Goal: Transaction & Acquisition: Purchase product/service

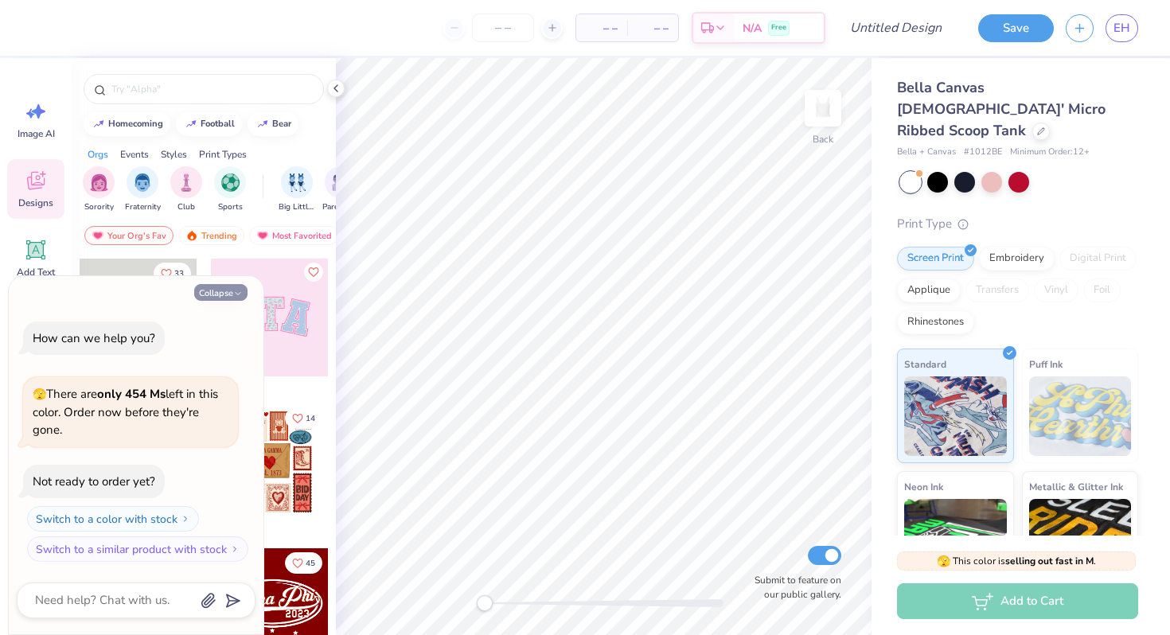
click at [241, 290] on icon "button" at bounding box center [238, 294] width 10 height 10
type textarea "x"
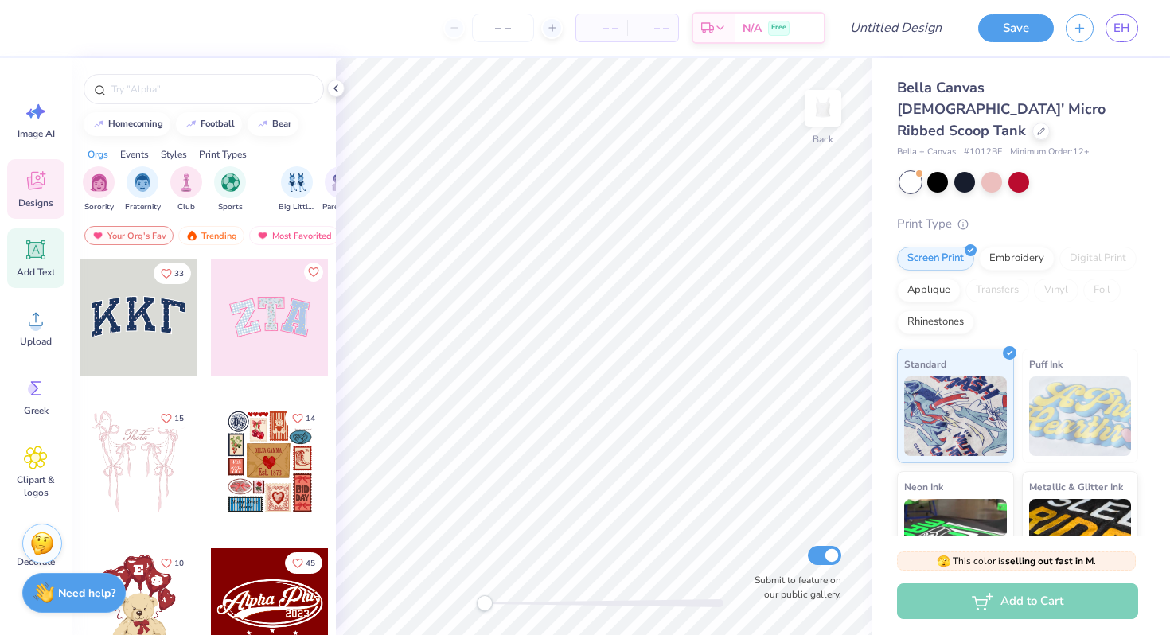
click at [34, 250] on icon at bounding box center [36, 250] width 15 height 15
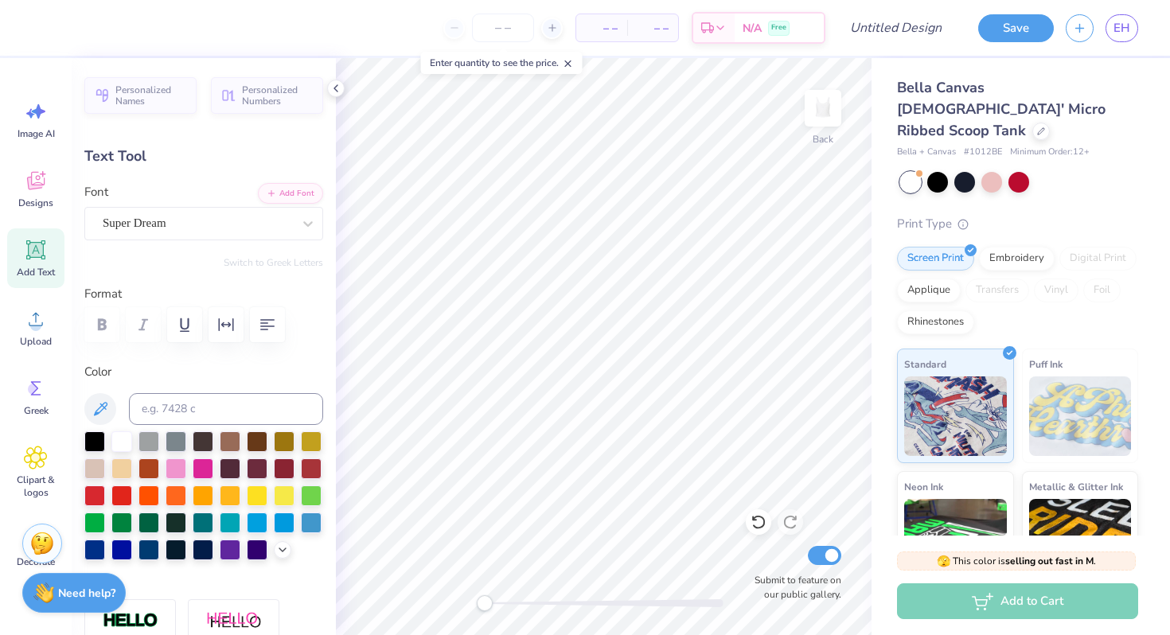
type textarea "T"
type textarea "Swinging 'Gates"
type input "8.95"
type input "1.10"
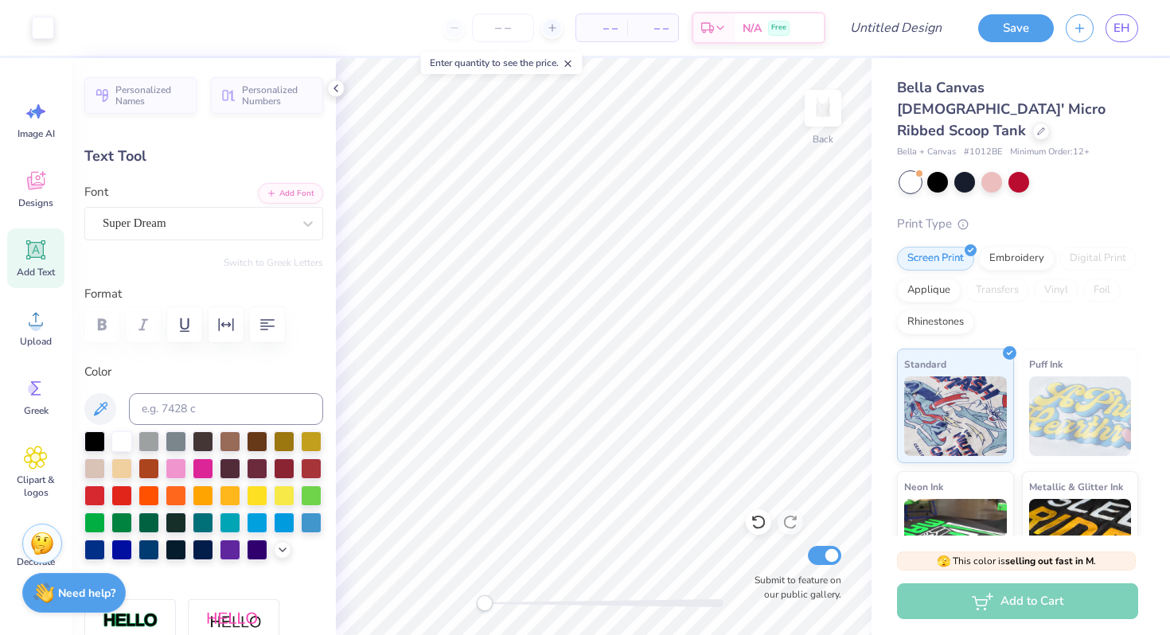
type input "4.95"
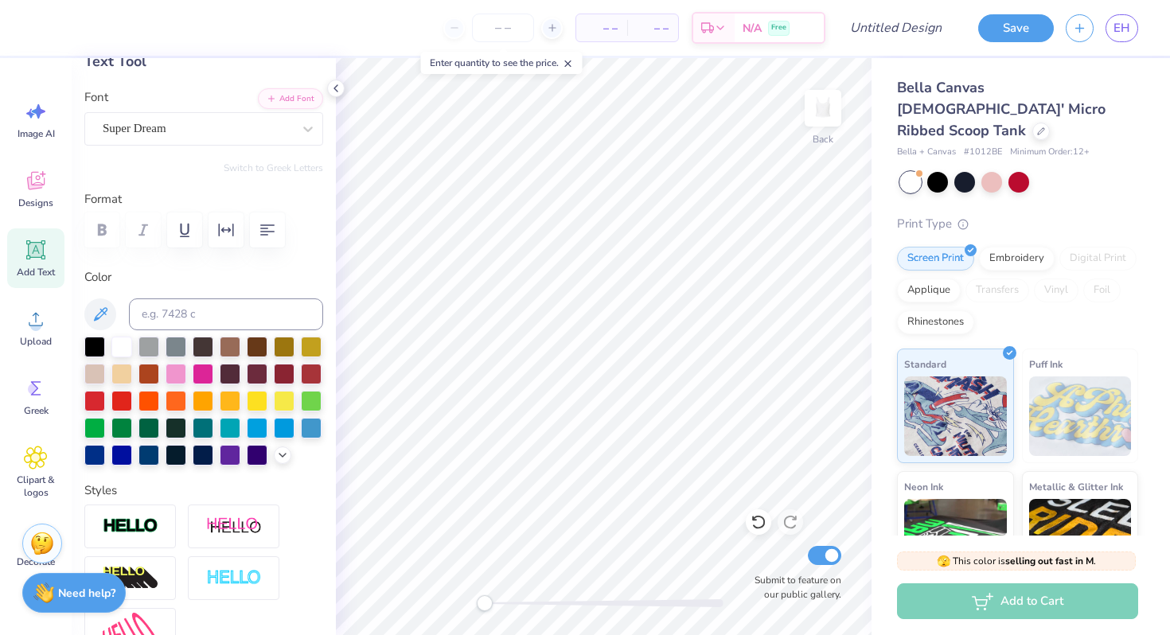
scroll to position [97, 0]
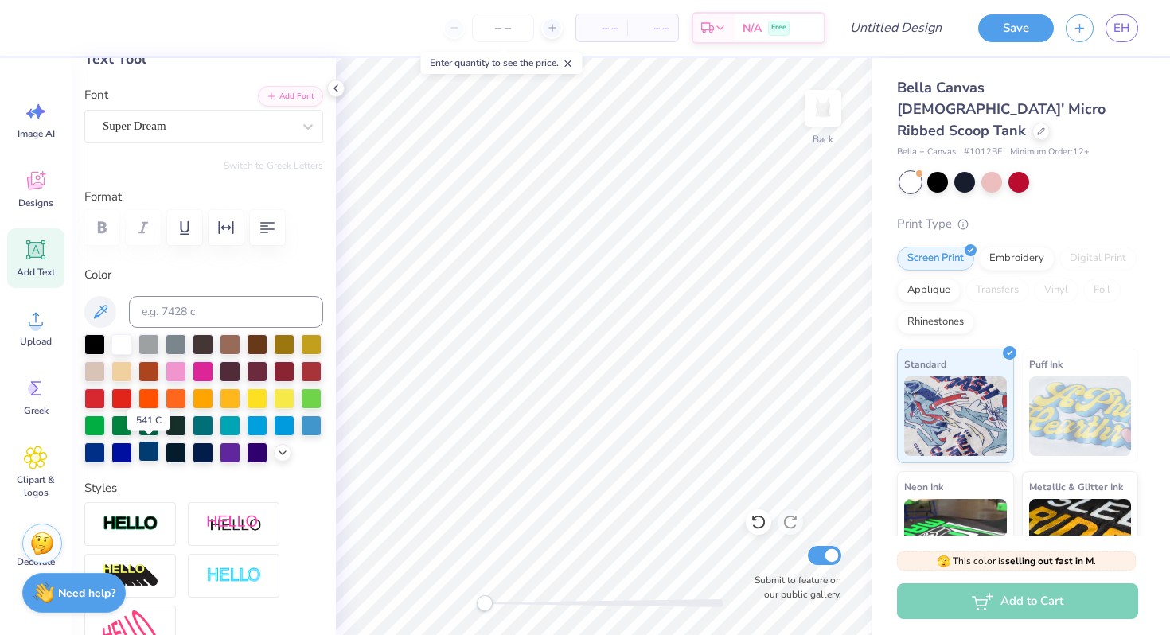
click at [144, 453] on div at bounding box center [148, 451] width 21 height 21
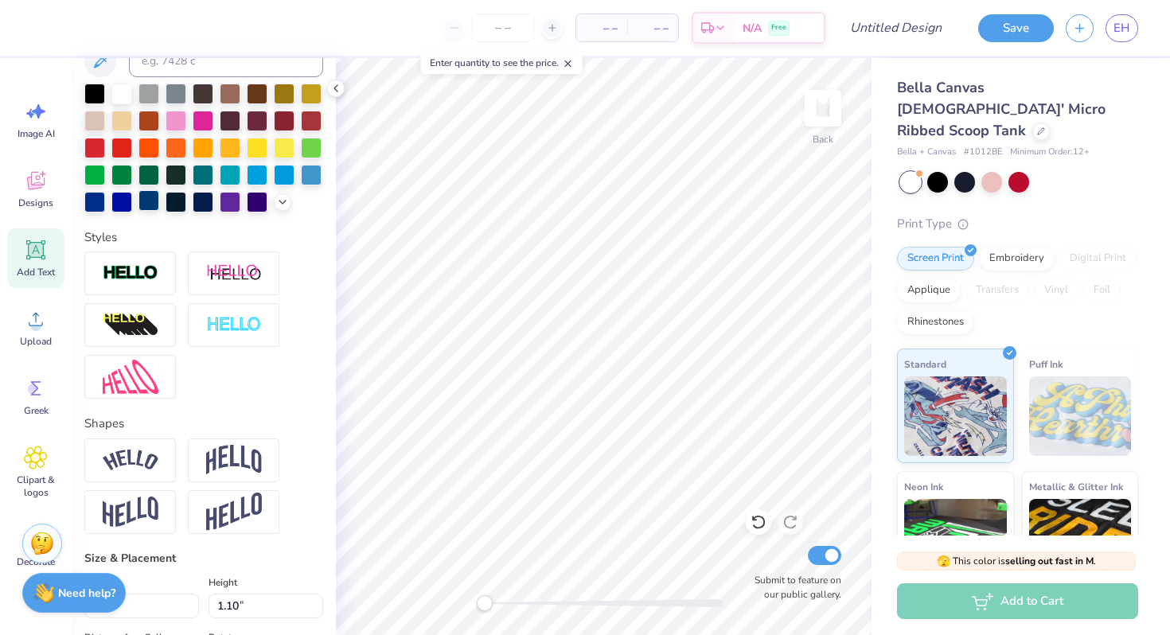
scroll to position [365, 0]
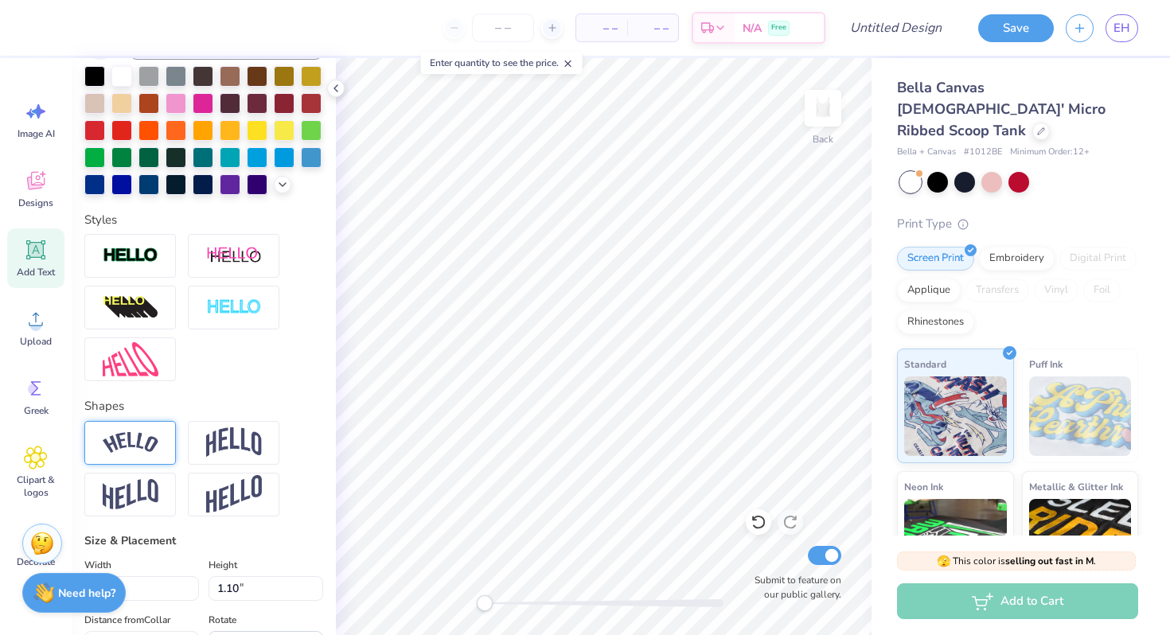
click at [154, 436] on img at bounding box center [131, 442] width 56 height 21
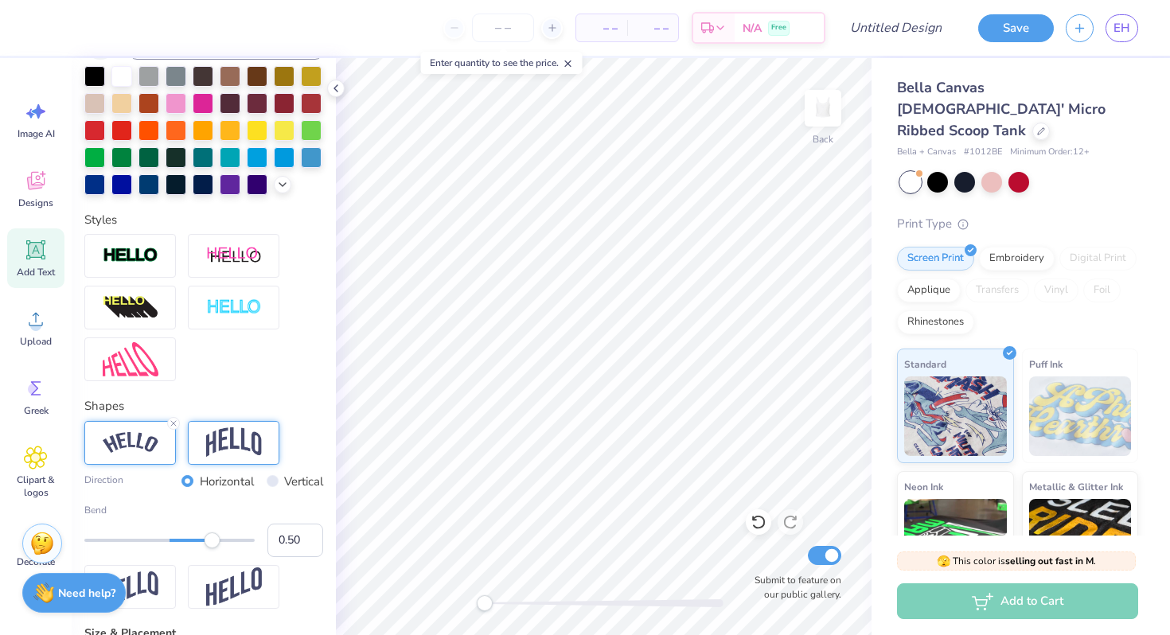
click at [218, 433] on img at bounding box center [234, 442] width 56 height 30
type input "0.26"
drag, startPoint x: 208, startPoint y: 538, endPoint x: 192, endPoint y: 538, distance: 16.7
click at [192, 538] on div "Accessibility label" at bounding box center [192, 540] width 16 height 16
type input "7.92"
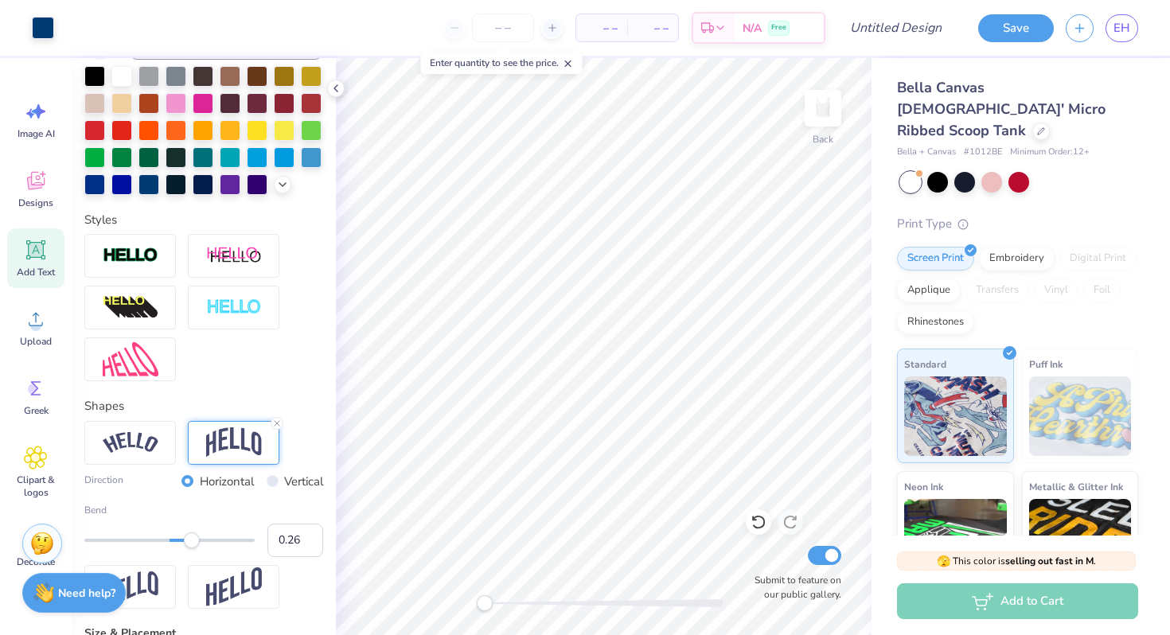
type input "1.47"
type input "1.26"
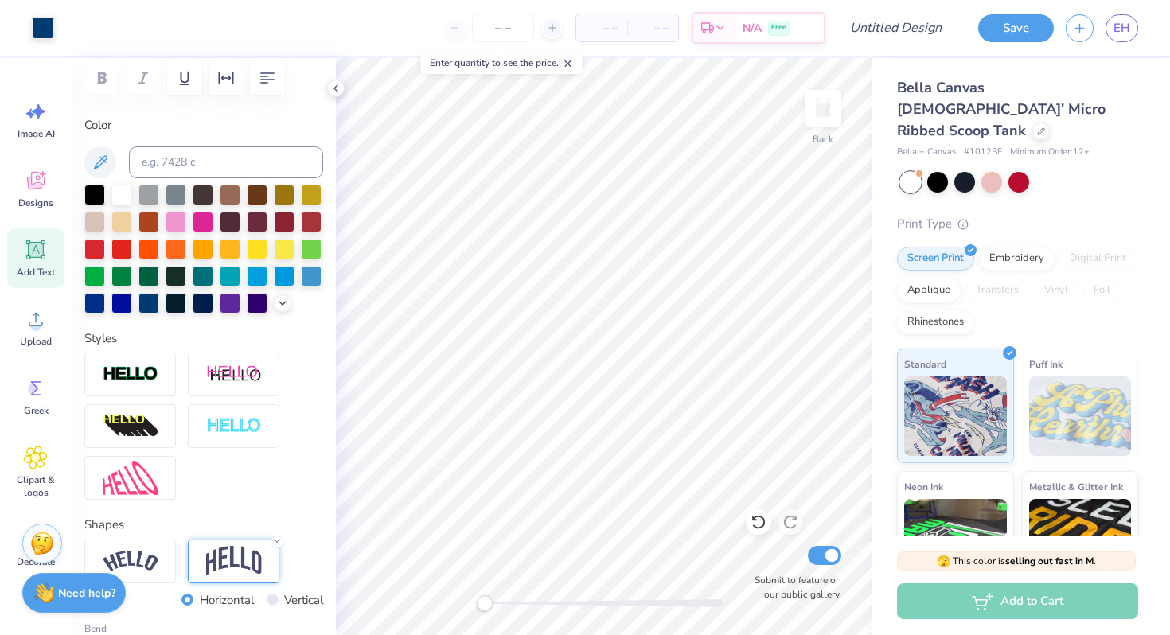
scroll to position [240, 0]
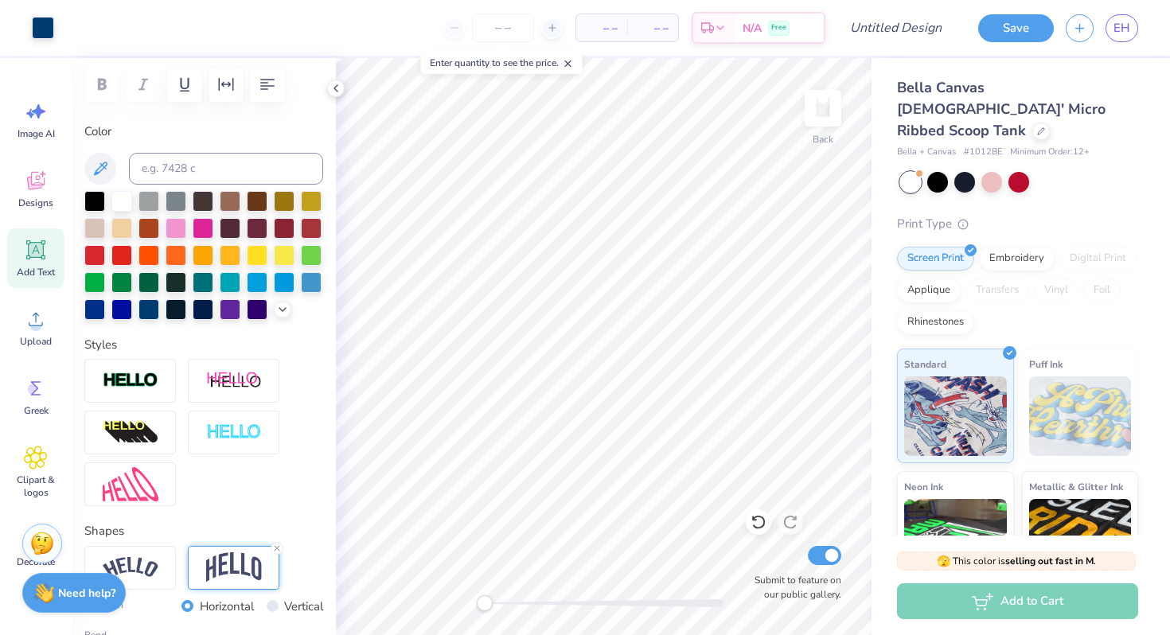
click at [34, 265] on div "Add Text" at bounding box center [35, 258] width 57 height 60
type input "4.27"
type input "1.24"
type input "4.88"
click at [34, 265] on div "Add Text" at bounding box center [35, 258] width 57 height 60
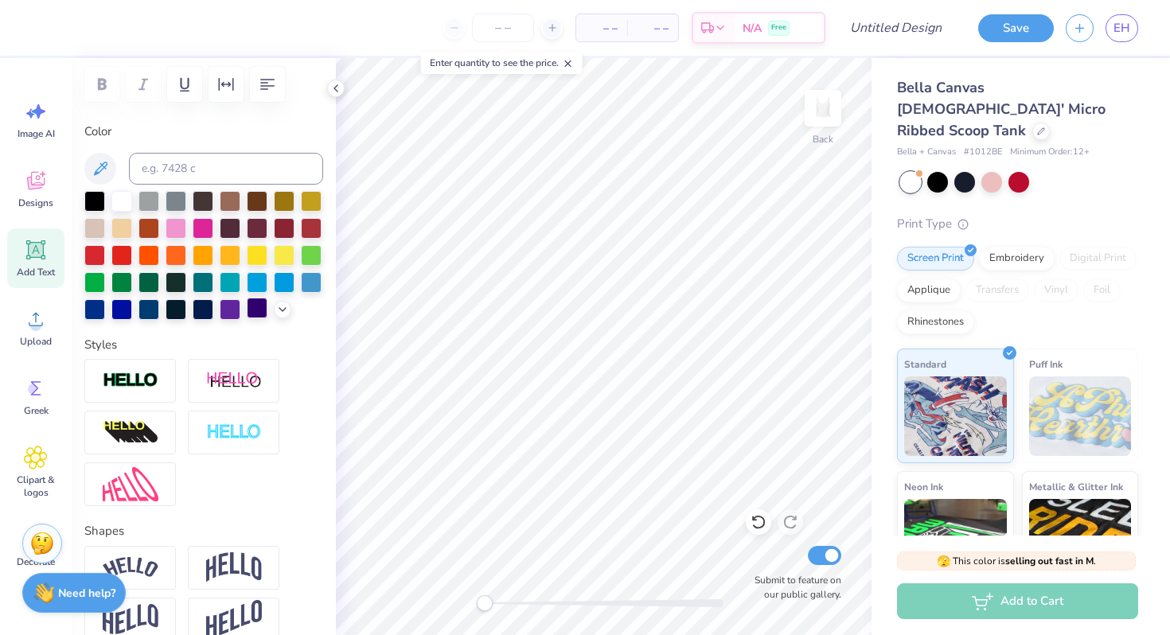
type textarea "s"
type input "0.91"
type input "0.98"
type input "5.01"
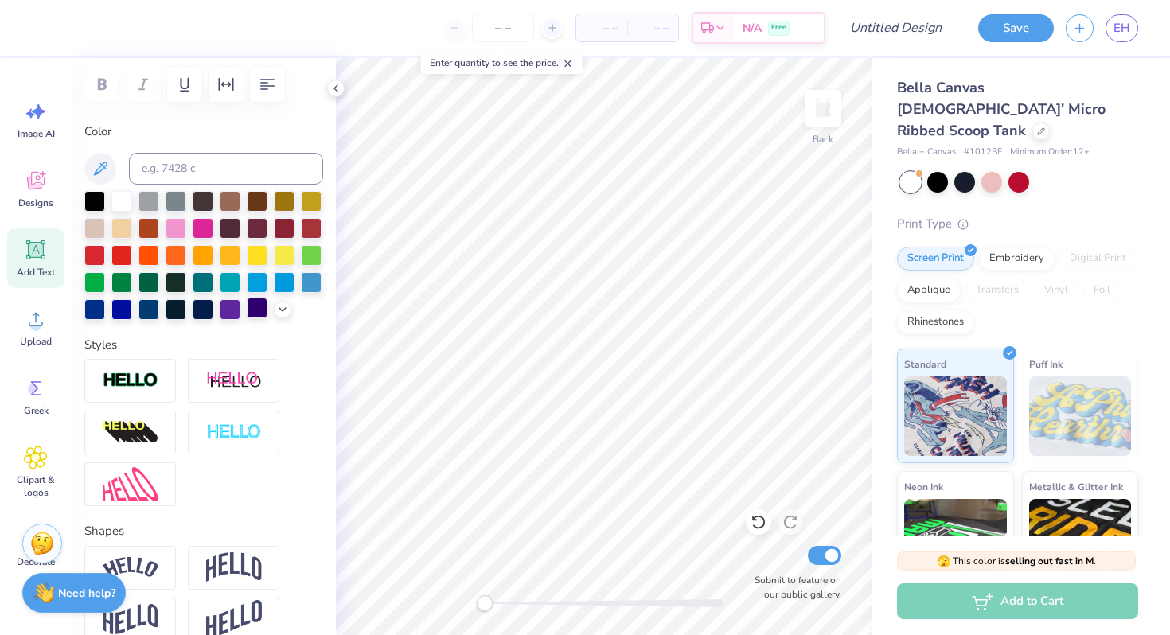
type textarea "est.1974"
type input "6.90"
type input "1.24"
type input "4.88"
type input "3.03"
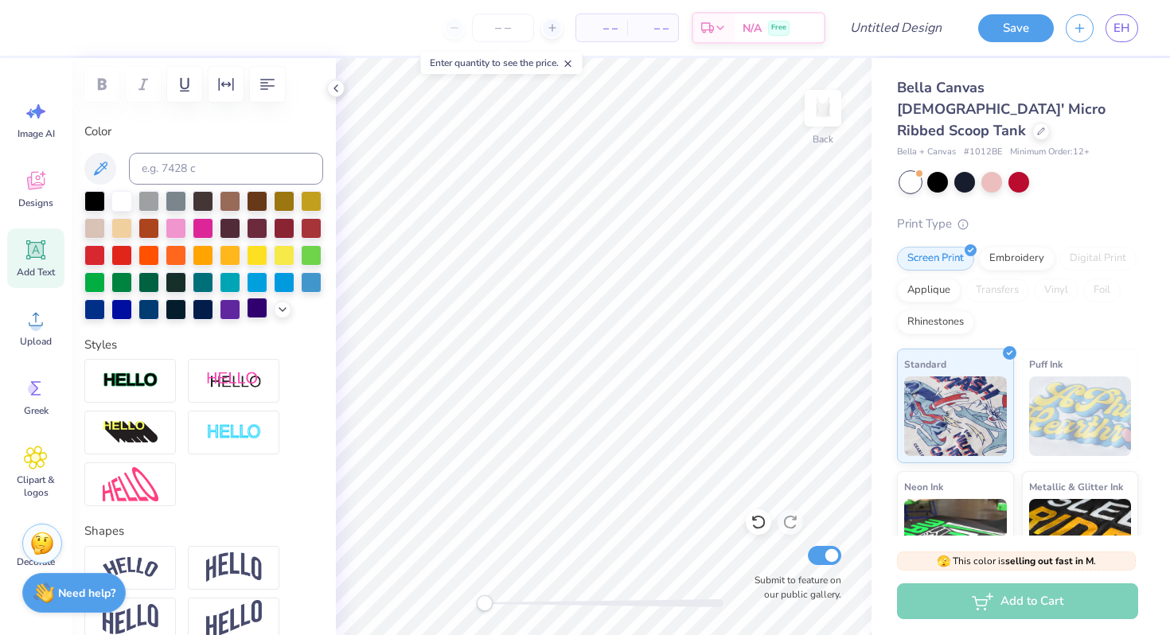
type input "0.55"
click at [281, 274] on div at bounding box center [284, 281] width 21 height 21
click at [282, 309] on polyline at bounding box center [282, 307] width 6 height 3
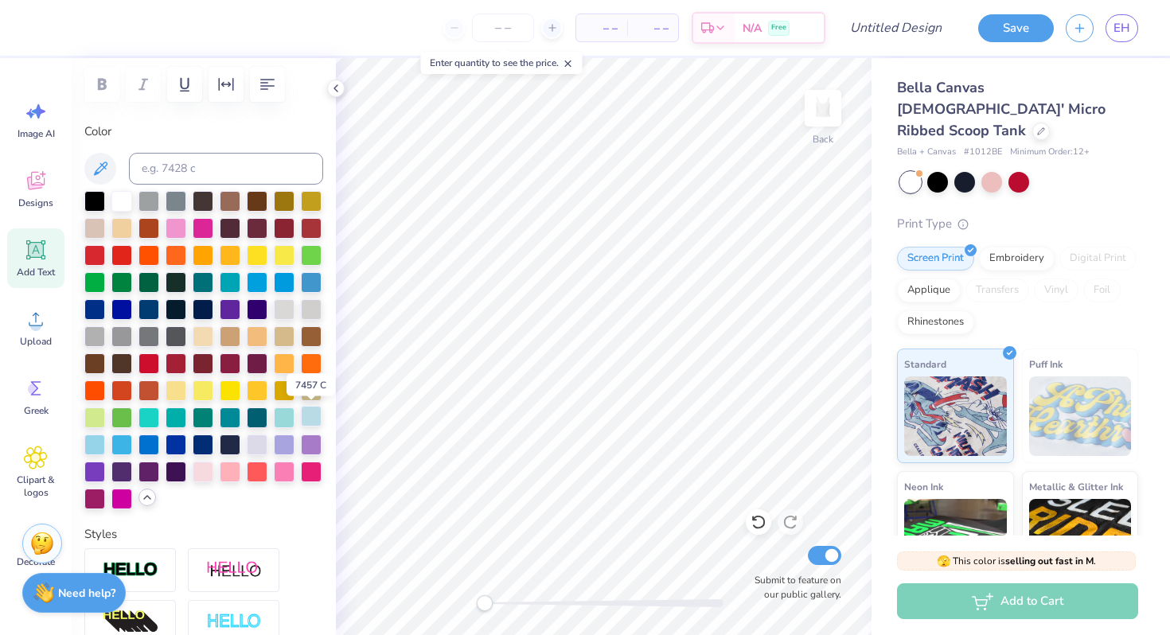
click at [309, 417] on div at bounding box center [311, 416] width 21 height 21
type input "2.74"
click at [98, 434] on div at bounding box center [94, 443] width 21 height 21
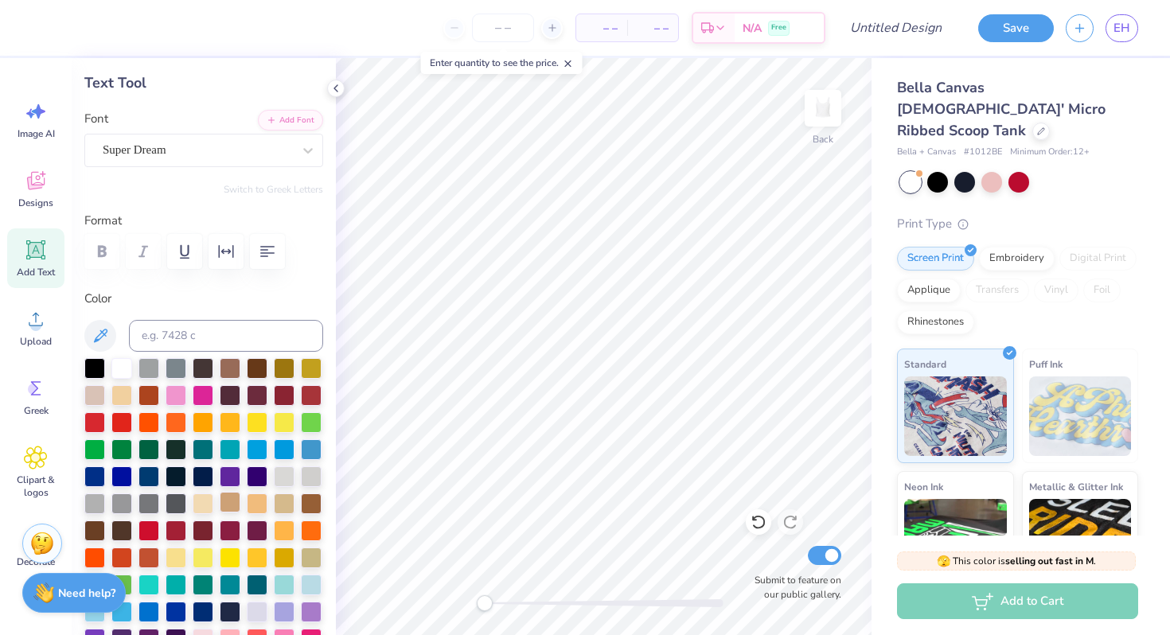
scroll to position [0, 0]
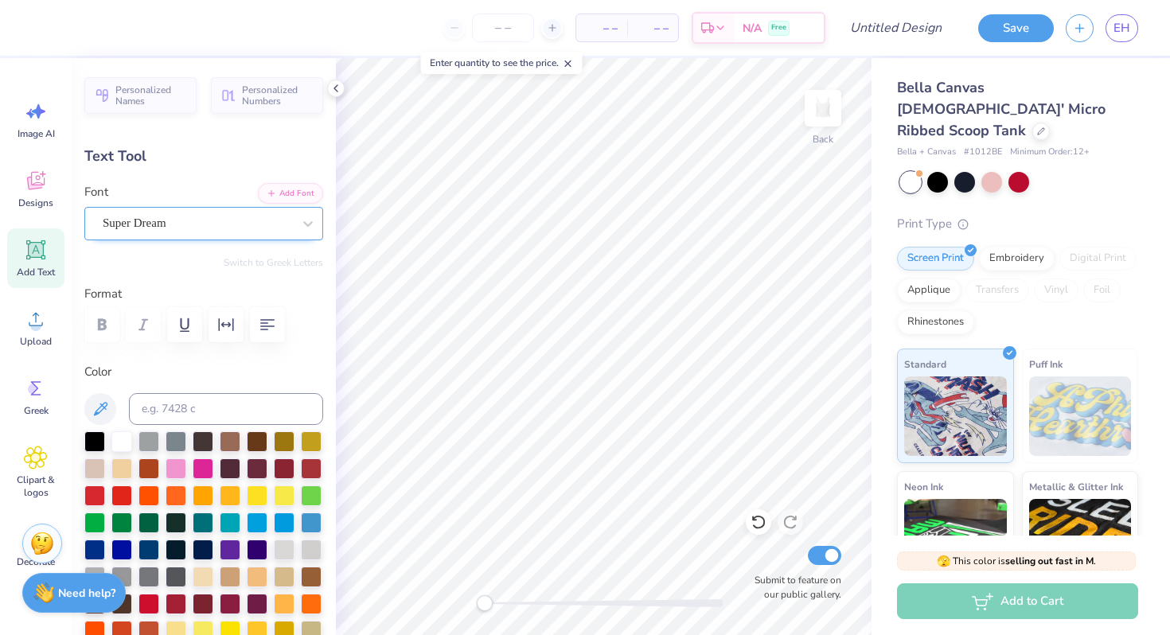
click at [208, 211] on div "Super Dream" at bounding box center [197, 223] width 193 height 25
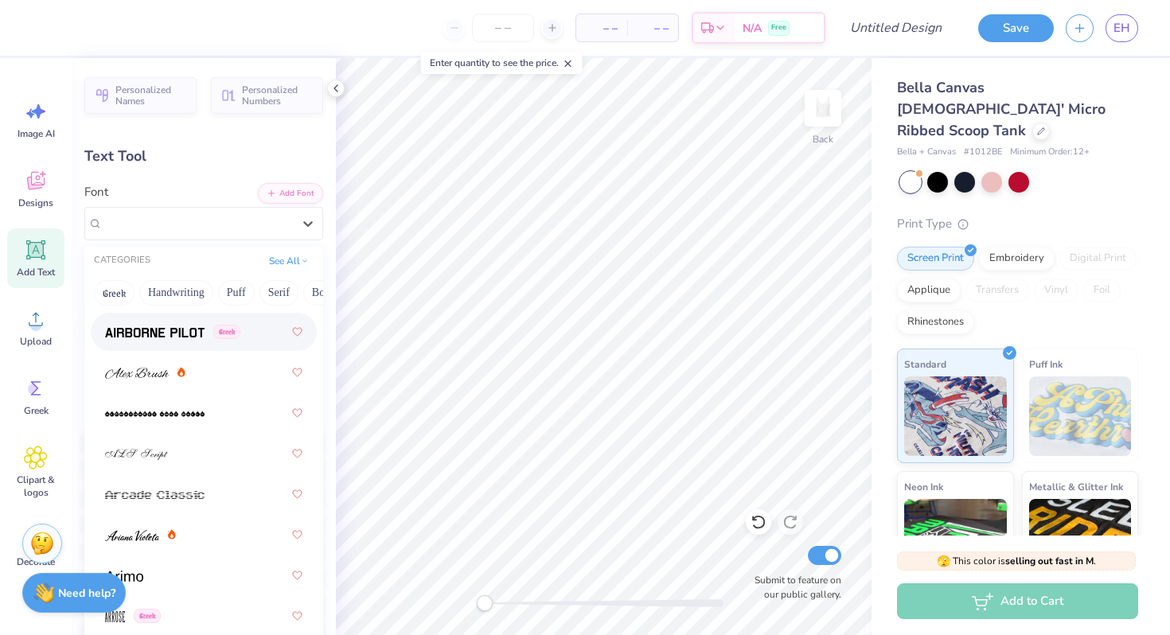
scroll to position [531, 0]
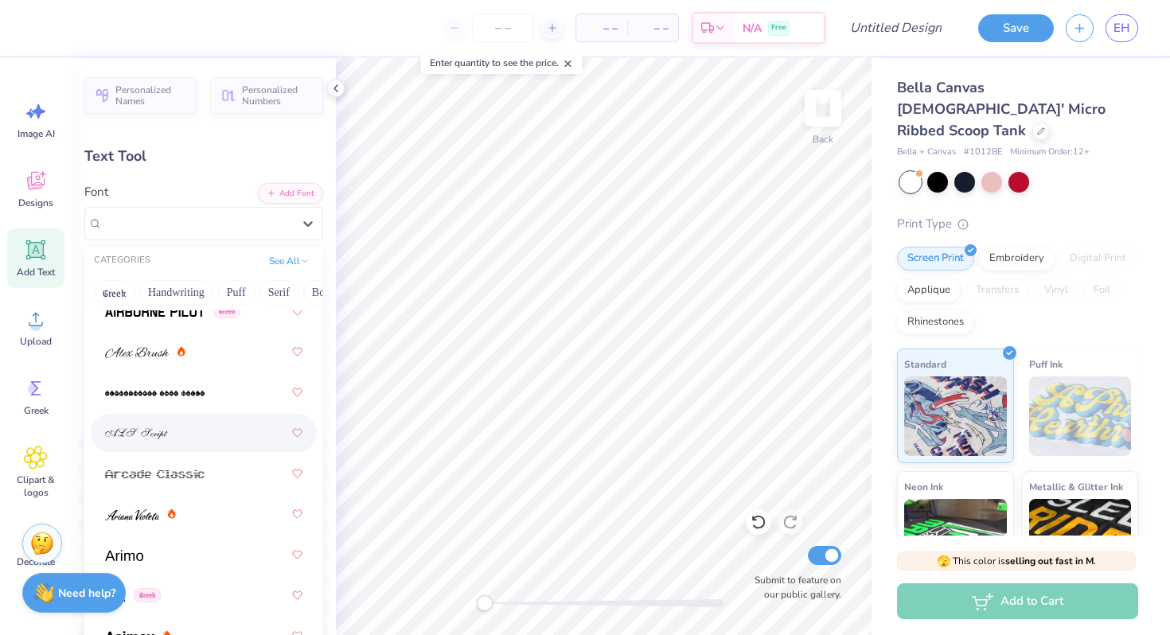
click at [179, 430] on div at bounding box center [203, 433] width 197 height 29
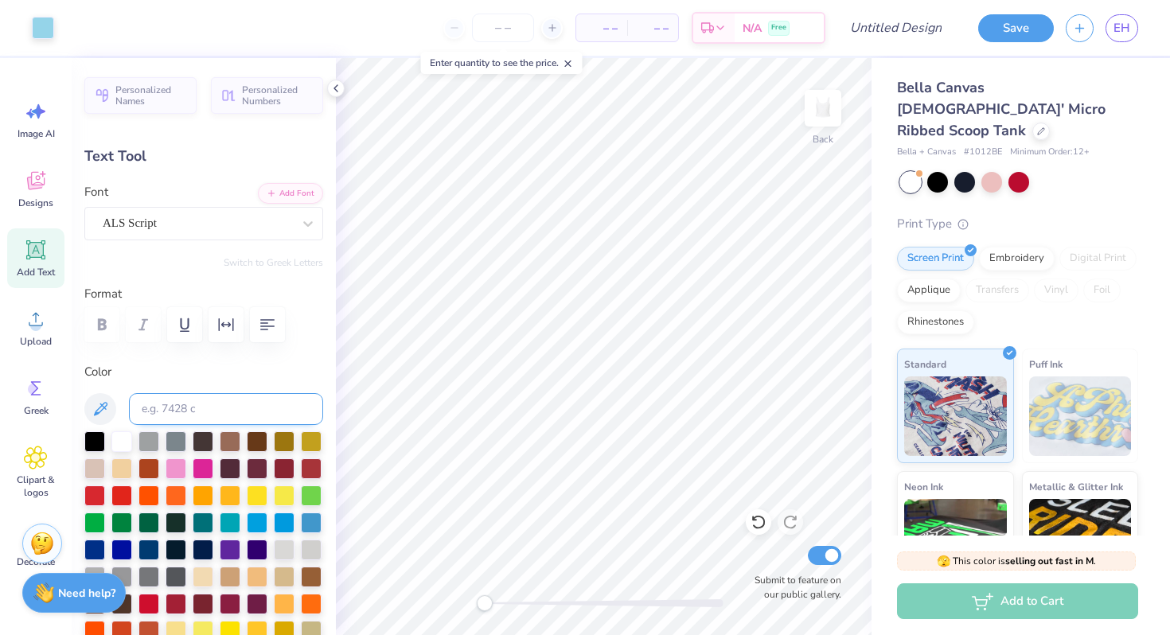
type input "1.80"
type input "0.38"
type input "2.55"
click at [232, 226] on div "ALS Script" at bounding box center [197, 223] width 193 height 25
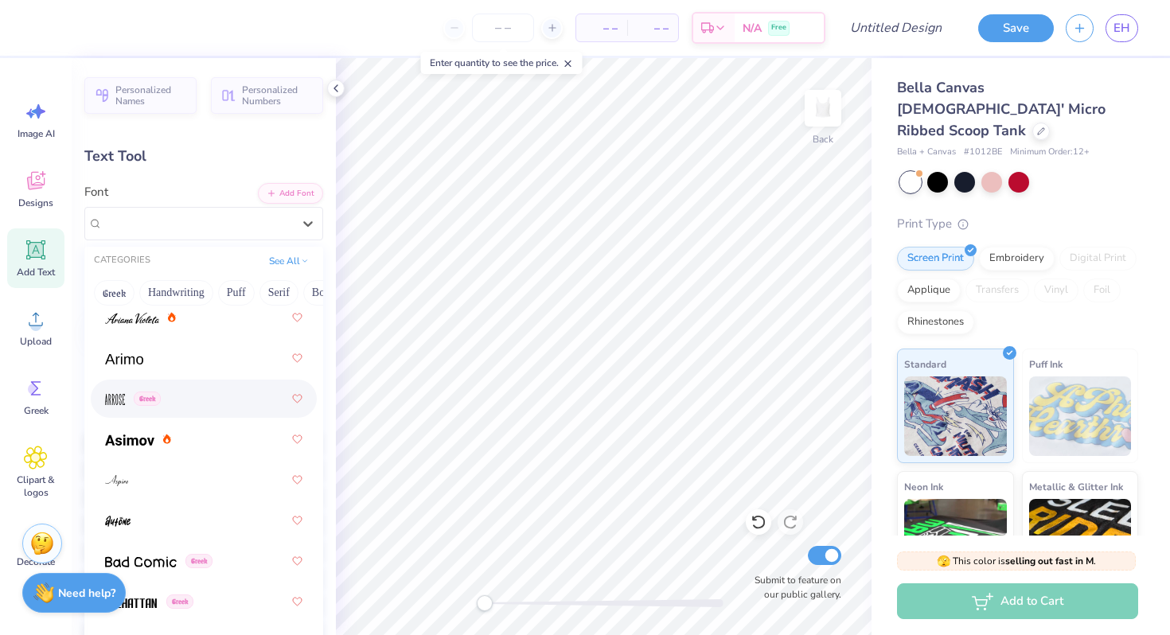
scroll to position [729, 0]
click at [232, 360] on div at bounding box center [203, 356] width 197 height 29
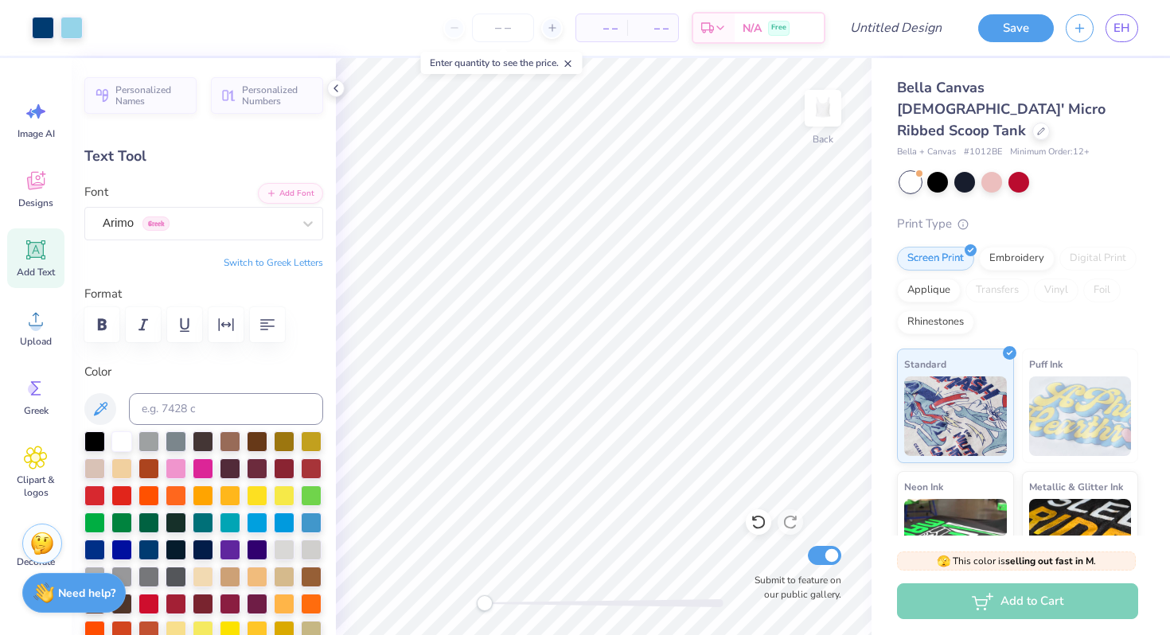
type input "2.92"
type input "0.55"
type input "2.46"
type input "1.62"
type input "0.31"
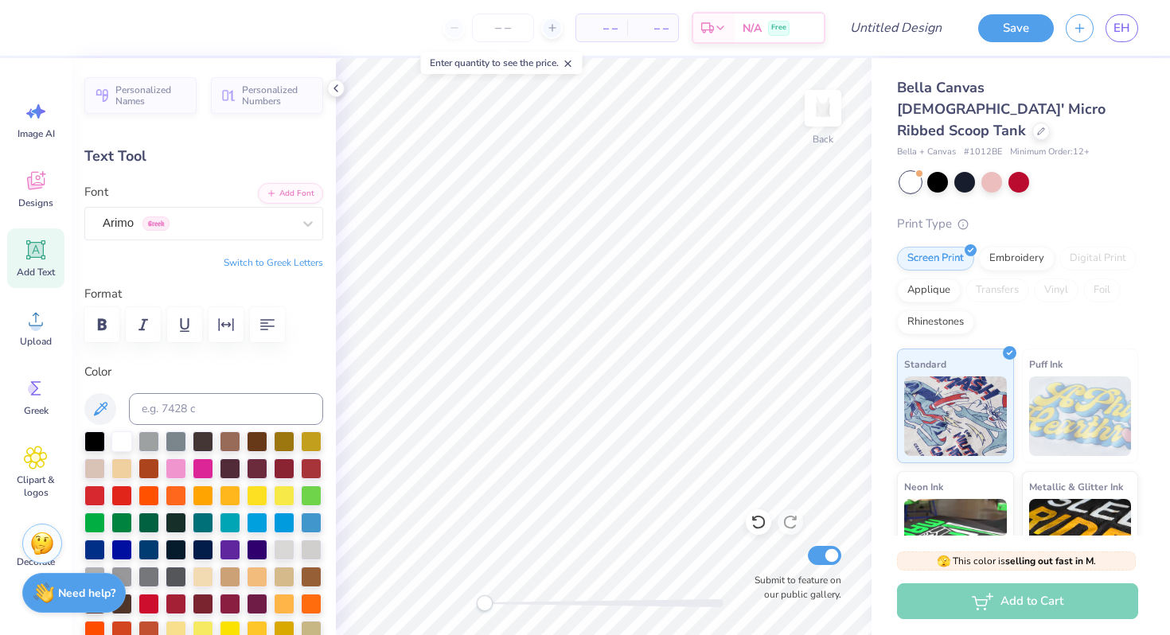
type input "2.71"
click at [1013, 244] on div "Embroidery" at bounding box center [1017, 256] width 76 height 24
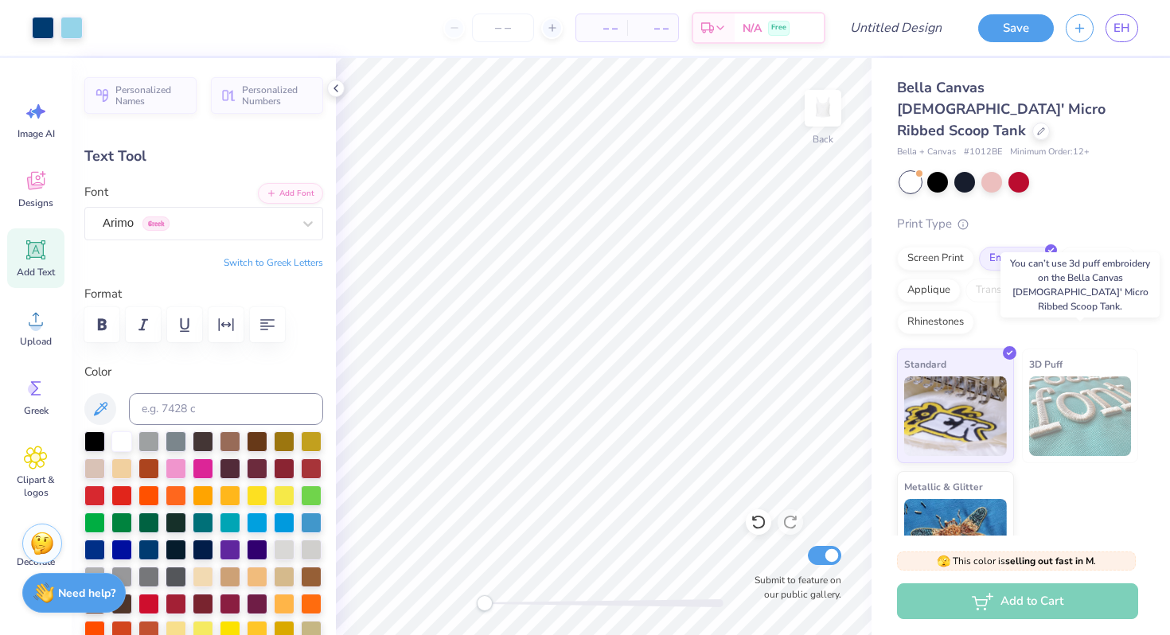
scroll to position [29, 0]
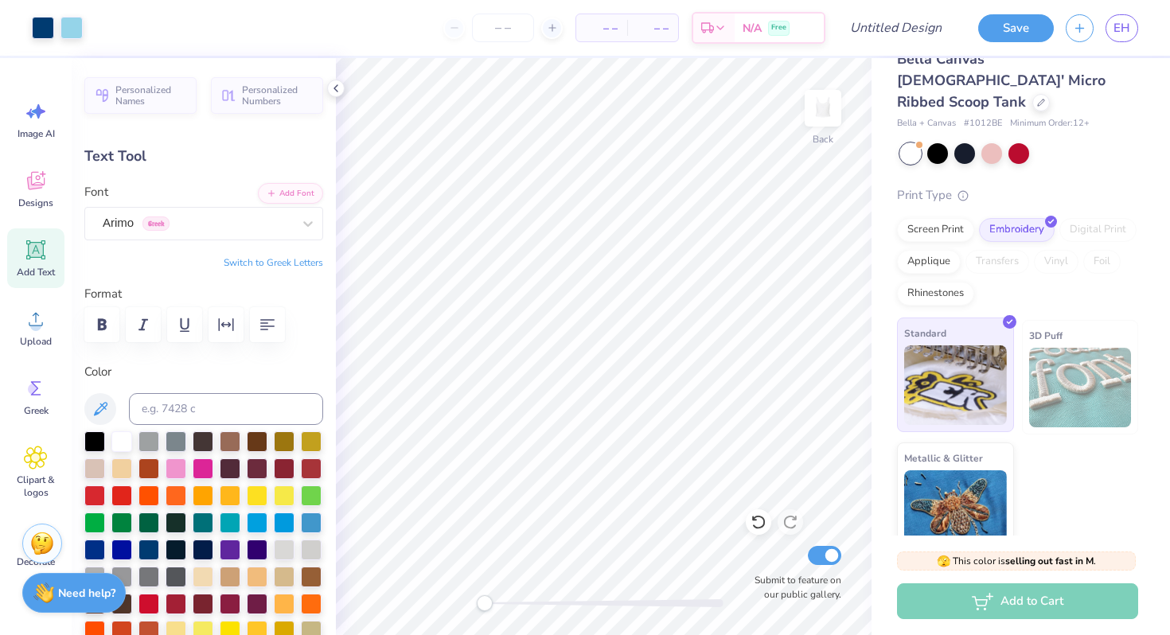
click at [976, 363] on img at bounding box center [955, 385] width 103 height 80
type input "7.92"
type input "1.47"
type input "1.26"
type input "6.95"
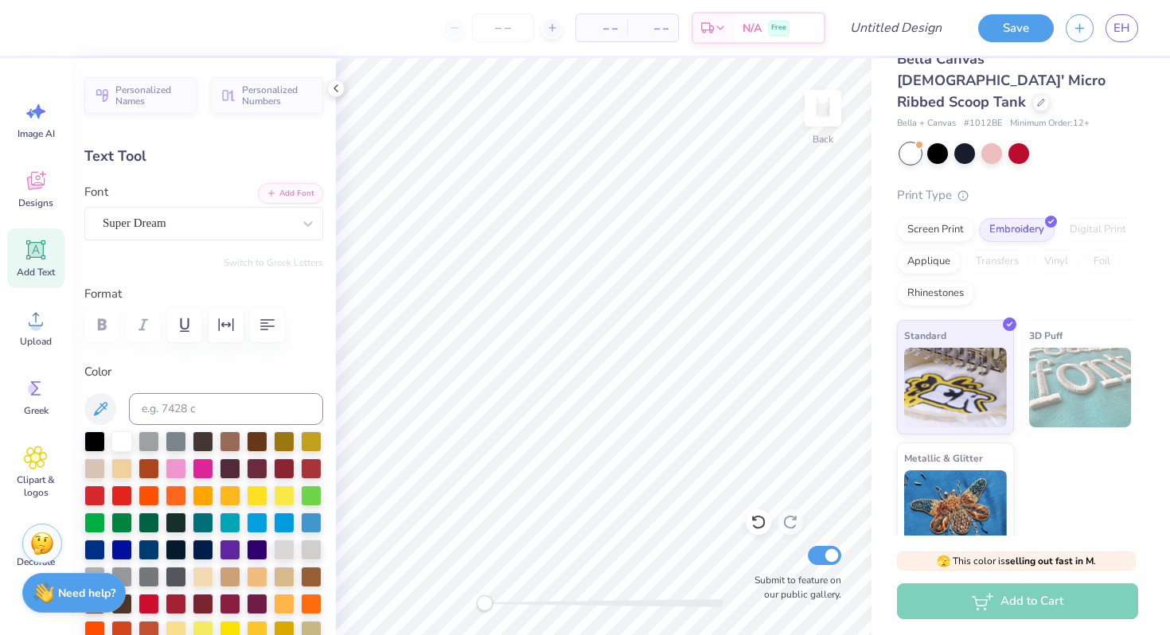
type input "1.29"
type input "1.39"
click at [254, 229] on div "Super Dream" at bounding box center [197, 223] width 193 height 25
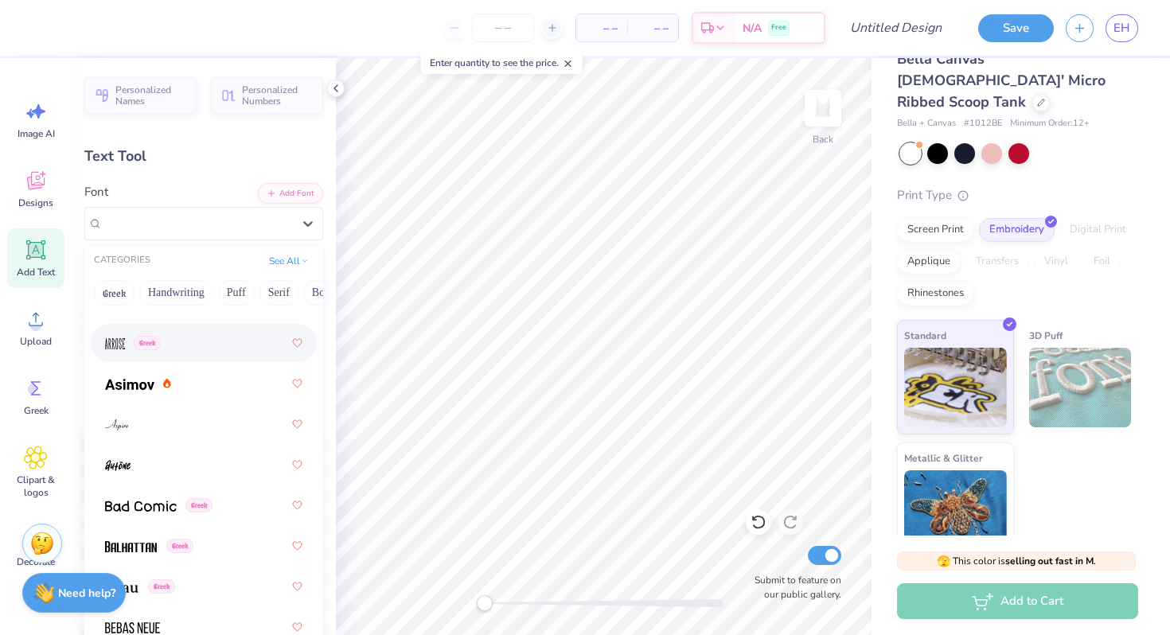
scroll to position [784, 0]
click at [188, 428] on div at bounding box center [203, 423] width 197 height 29
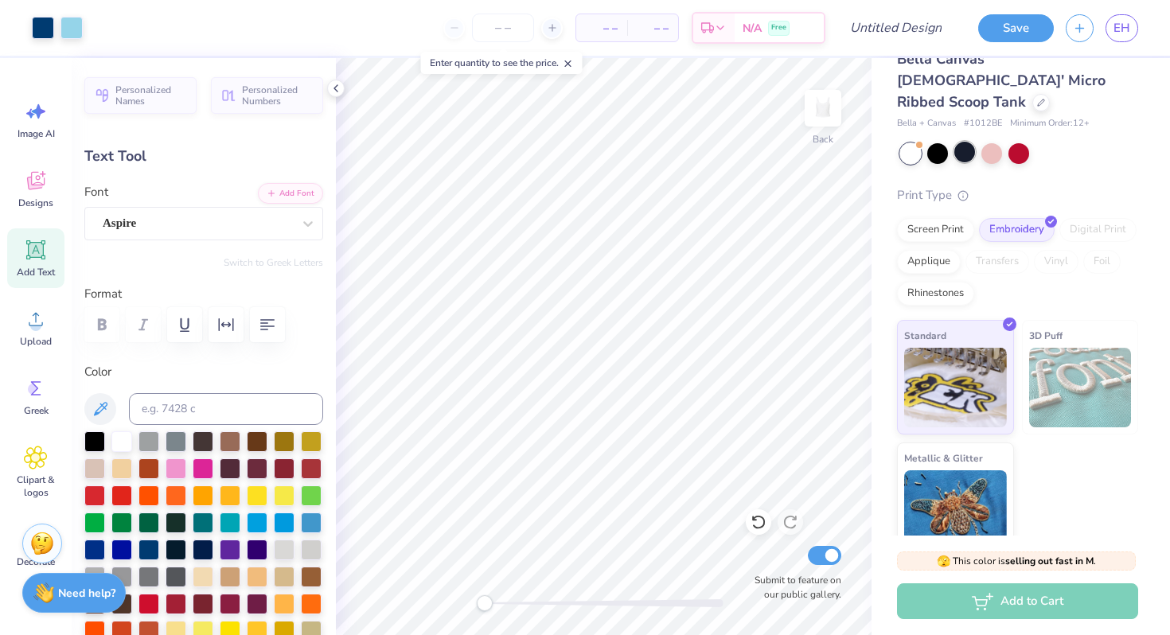
scroll to position [0, 0]
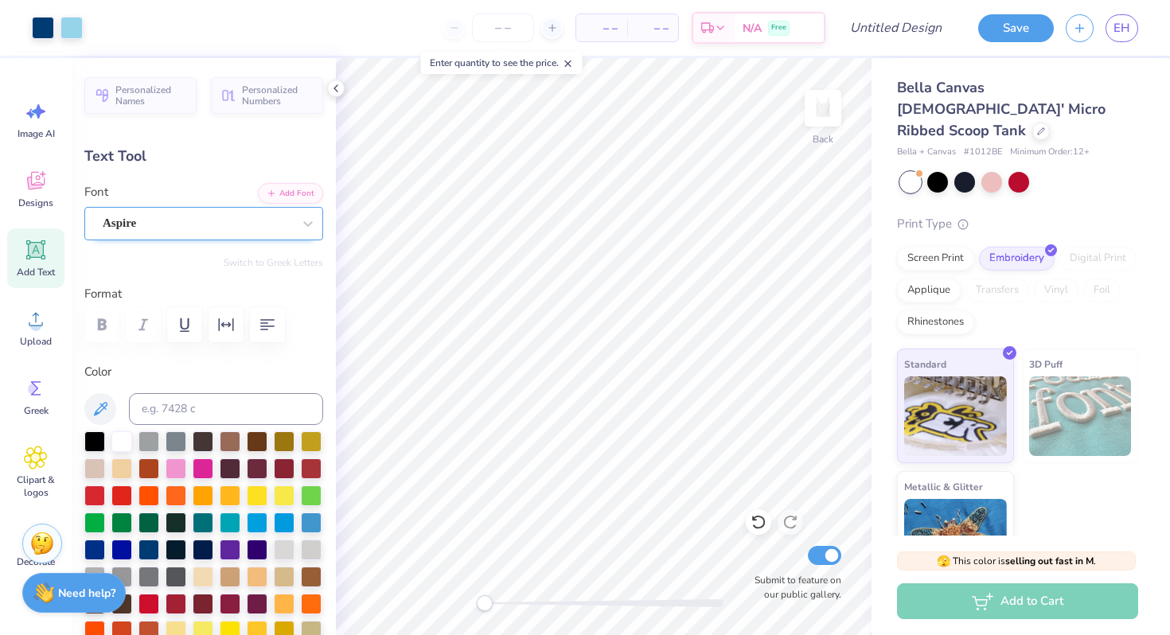
click at [225, 232] on div "Aspire" at bounding box center [197, 223] width 193 height 25
click at [757, 517] on icon at bounding box center [758, 522] width 16 height 16
click at [790, 518] on icon at bounding box center [790, 522] width 16 height 16
click at [758, 523] on icon at bounding box center [758, 522] width 16 height 16
click at [785, 516] on icon at bounding box center [790, 522] width 16 height 16
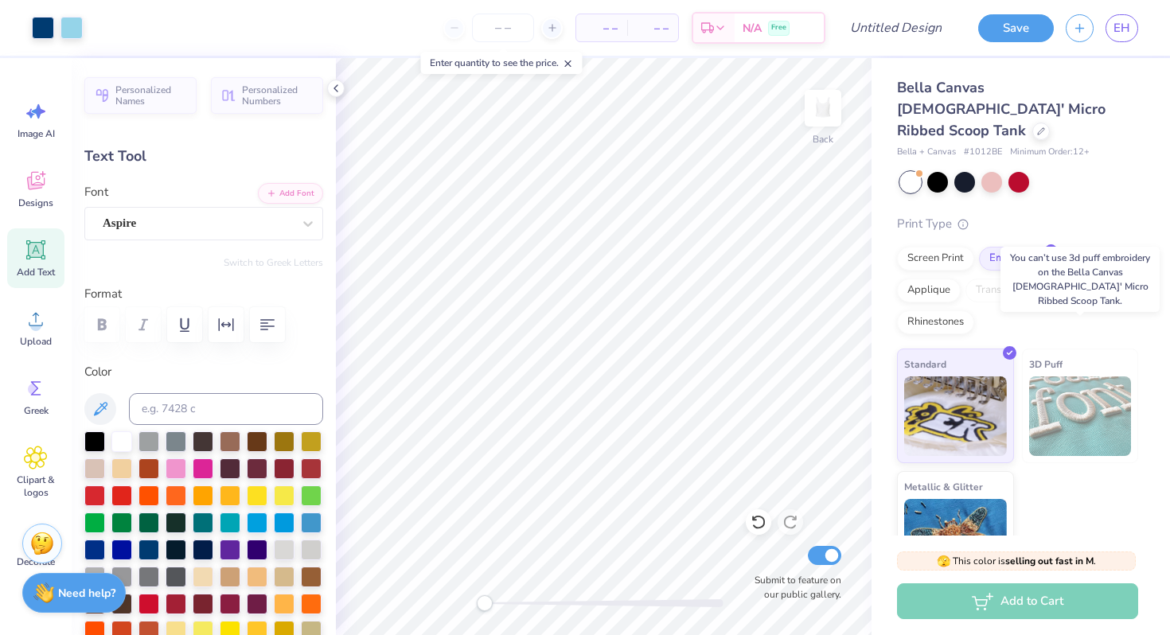
scroll to position [29, 0]
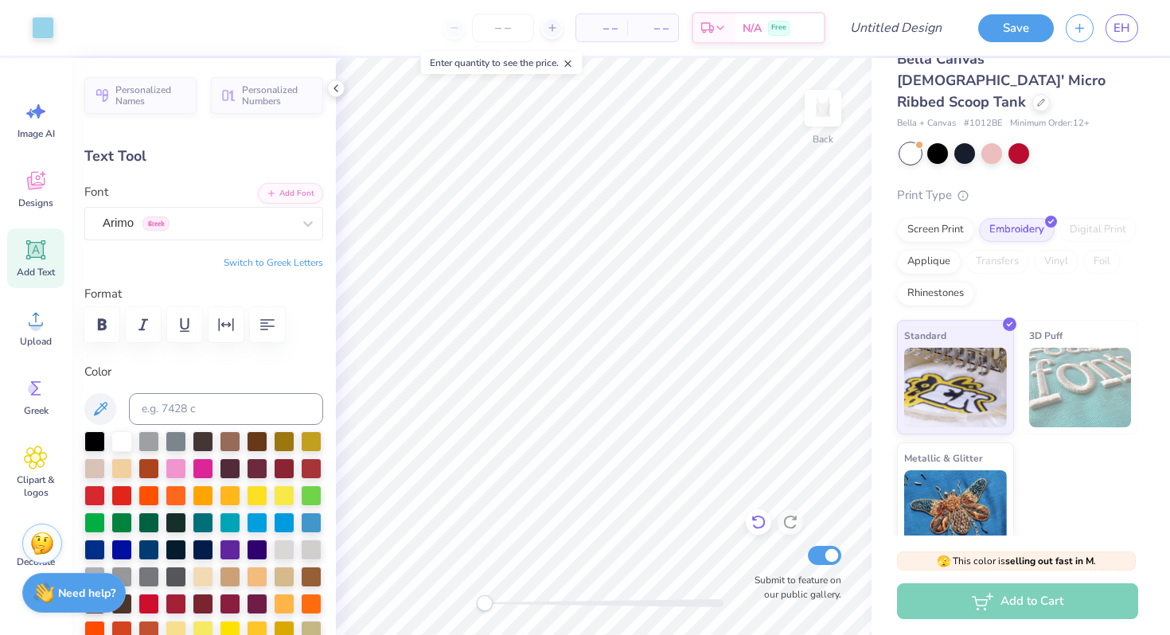
type input "1.67"
type input "0.31"
type input "2.80"
type input "0.83"
type input "0.16"
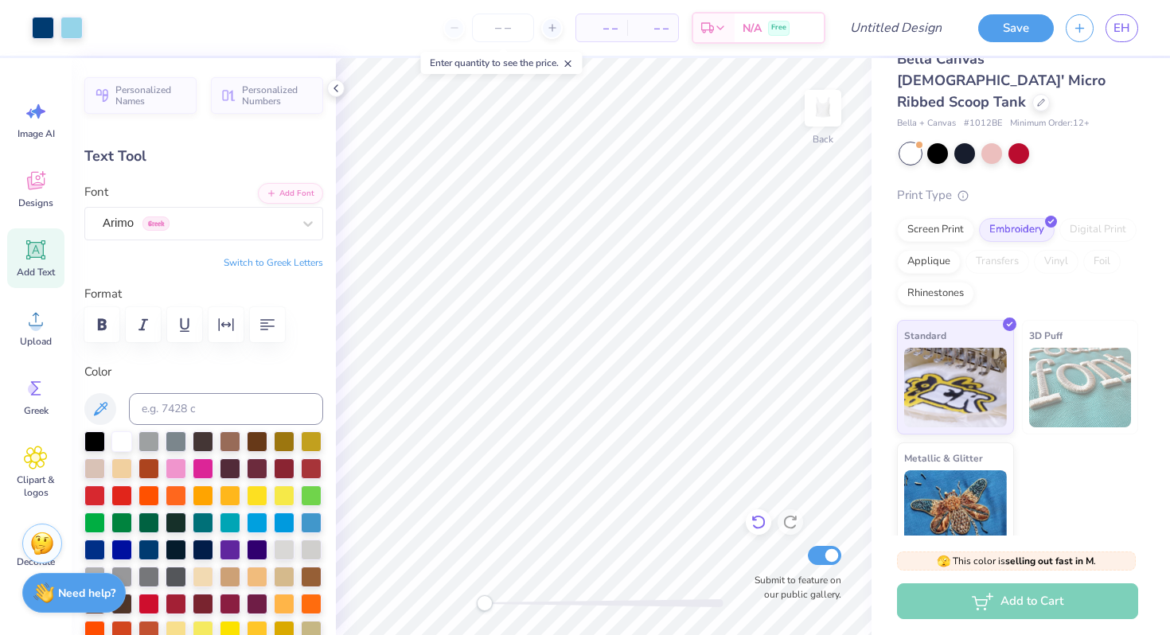
type input "2.51"
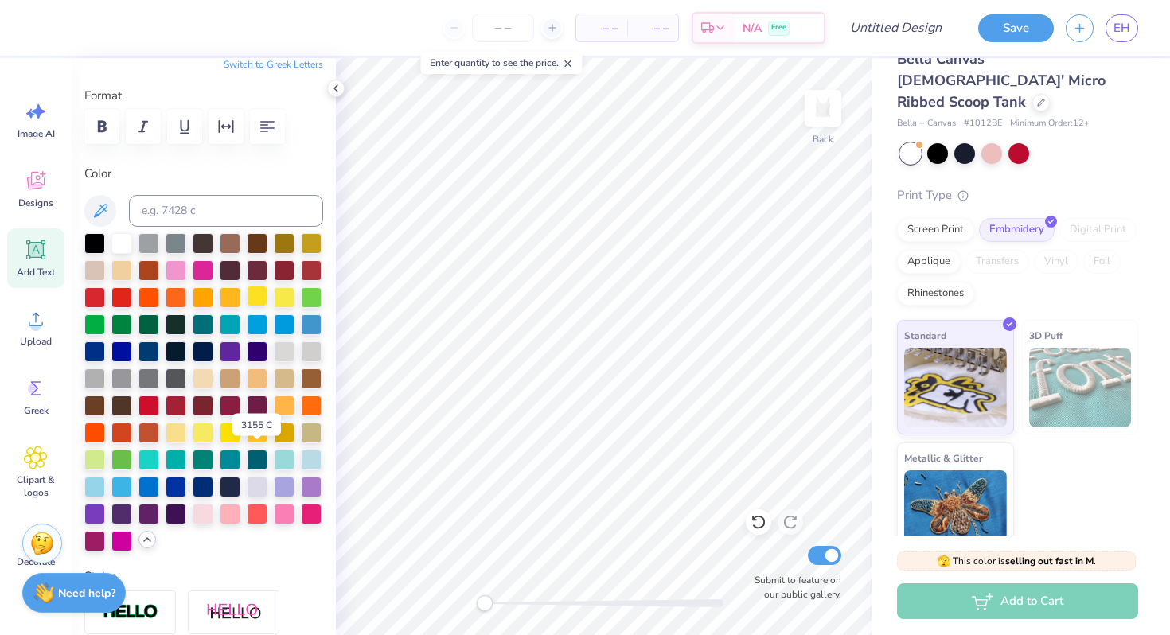
scroll to position [204, 0]
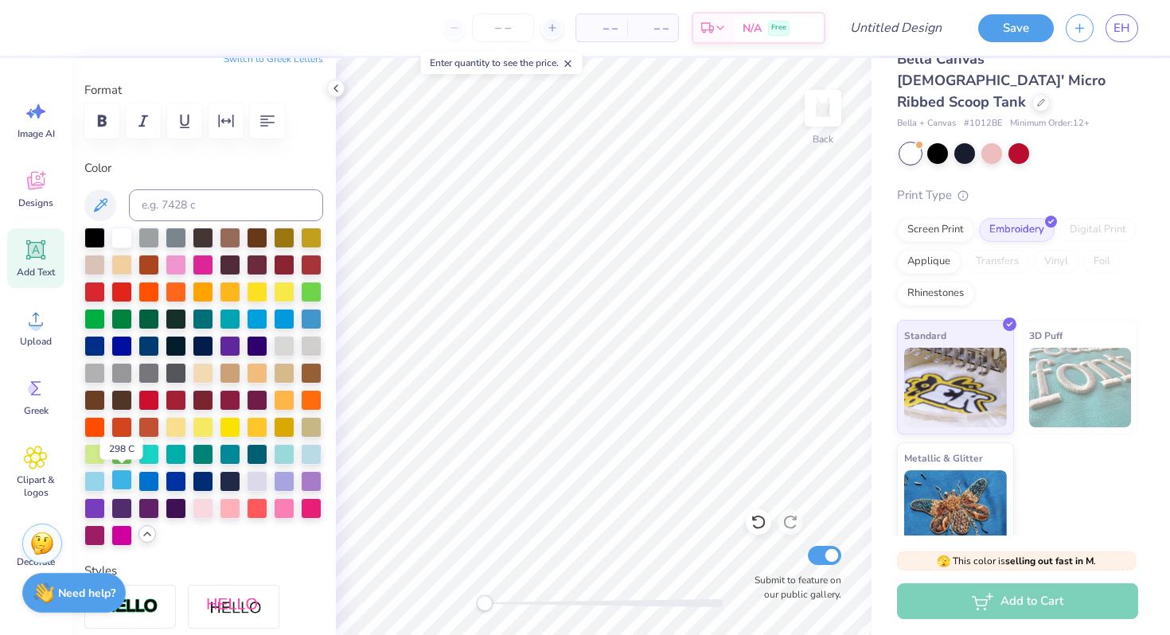
click at [120, 479] on div at bounding box center [121, 479] width 21 height 21
type input "4.03"
type input "1.01"
type input "1.49"
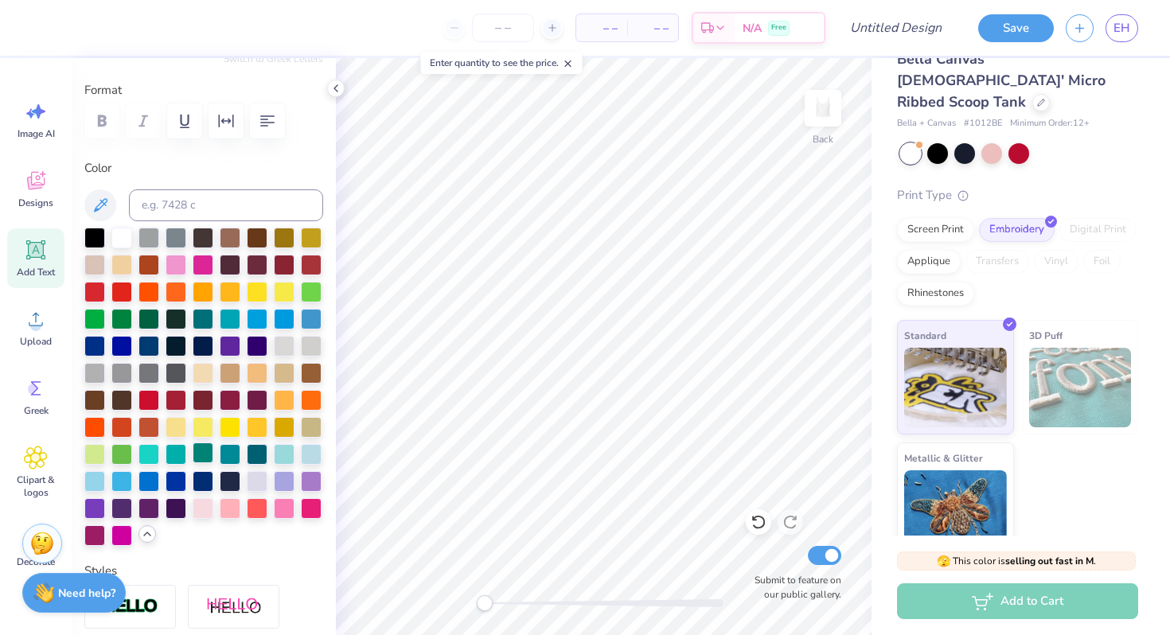
type input "4.53"
type input "1.14"
type input "1.37"
type input "4.84"
type input "1.22"
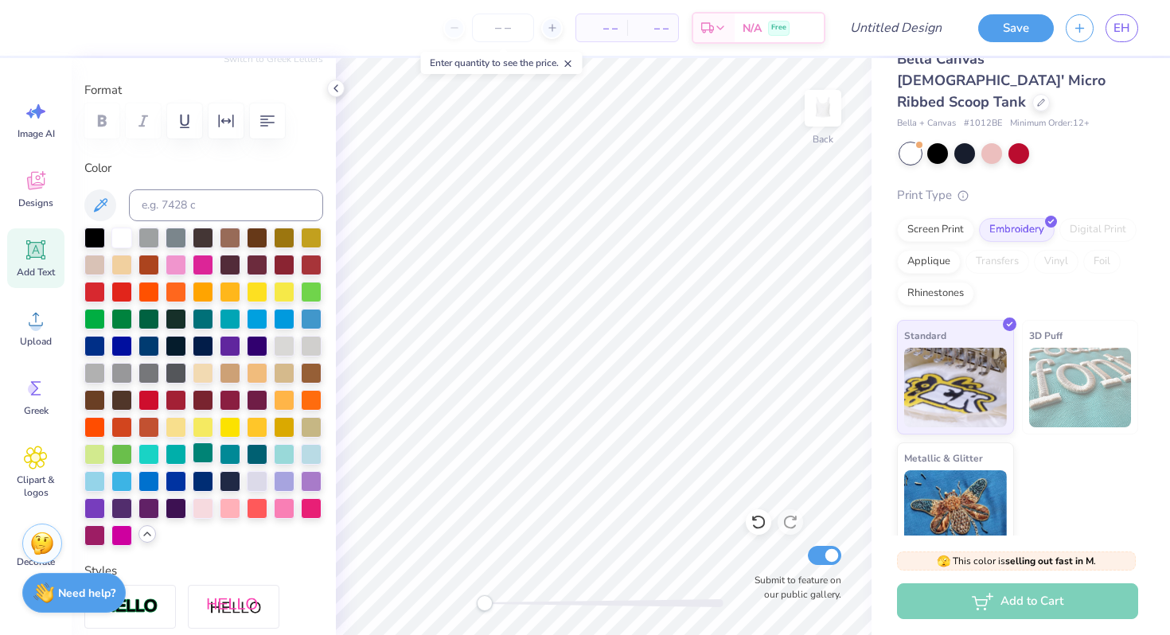
type input "1.29"
type input "0.83"
type input "0.16"
type input "2.51"
type input "4.84"
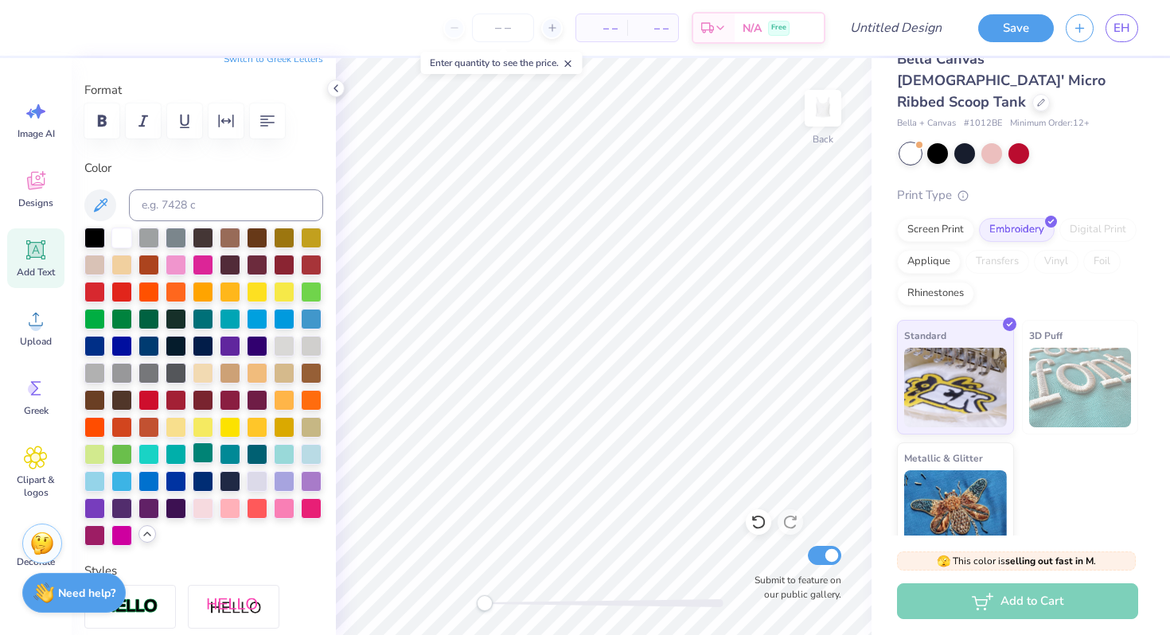
type input "1.22"
type input "1.29"
type input "5.59"
type input "1.40"
type input "1.20"
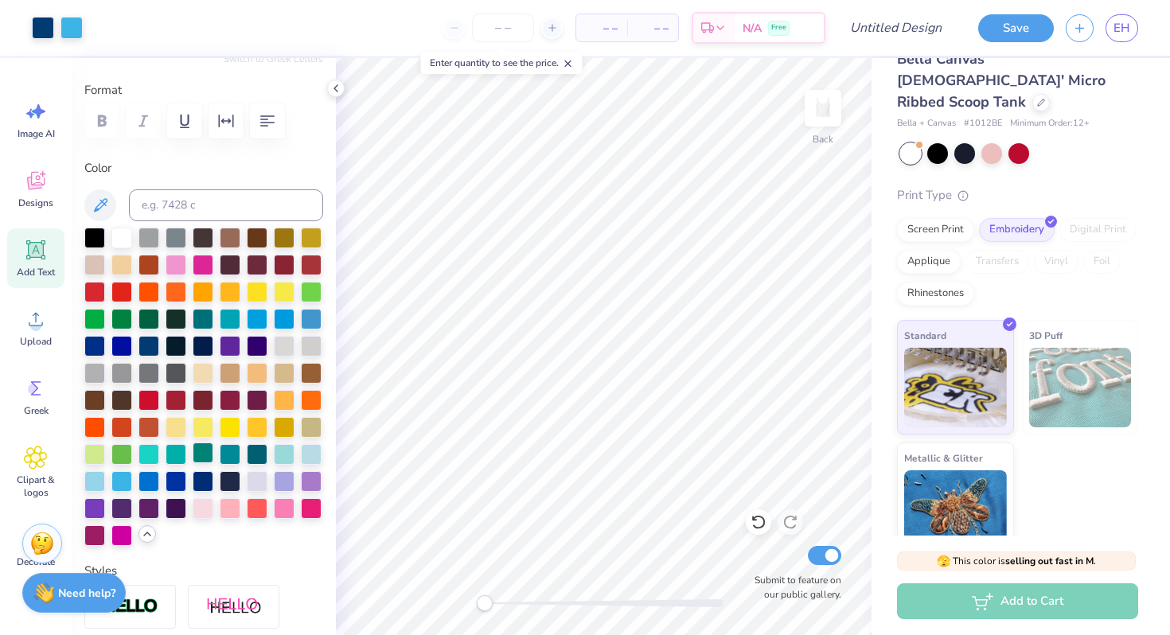
type input "0.83"
type input "0.16"
type input "3.07"
type input "1.38"
type input "0.26"
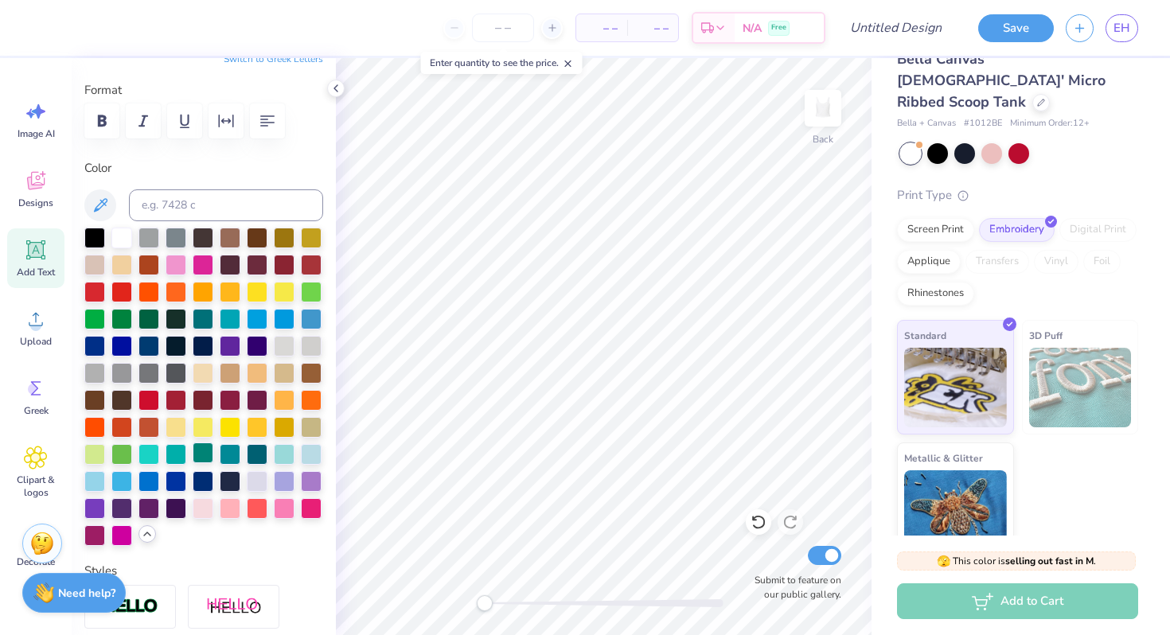
type input "3.00"
type input "5.59"
type input "1.40"
type input "1.30"
click at [1054, 594] on div "Add to Cart" at bounding box center [1017, 601] width 241 height 36
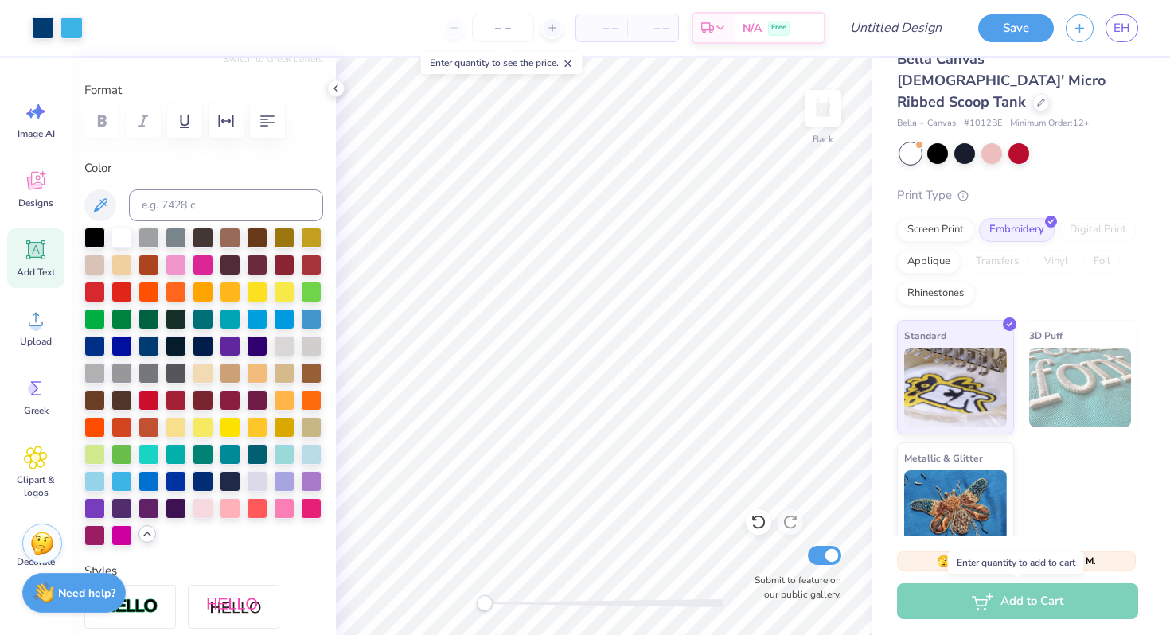
click at [1033, 600] on div "Add to Cart" at bounding box center [1017, 601] width 241 height 36
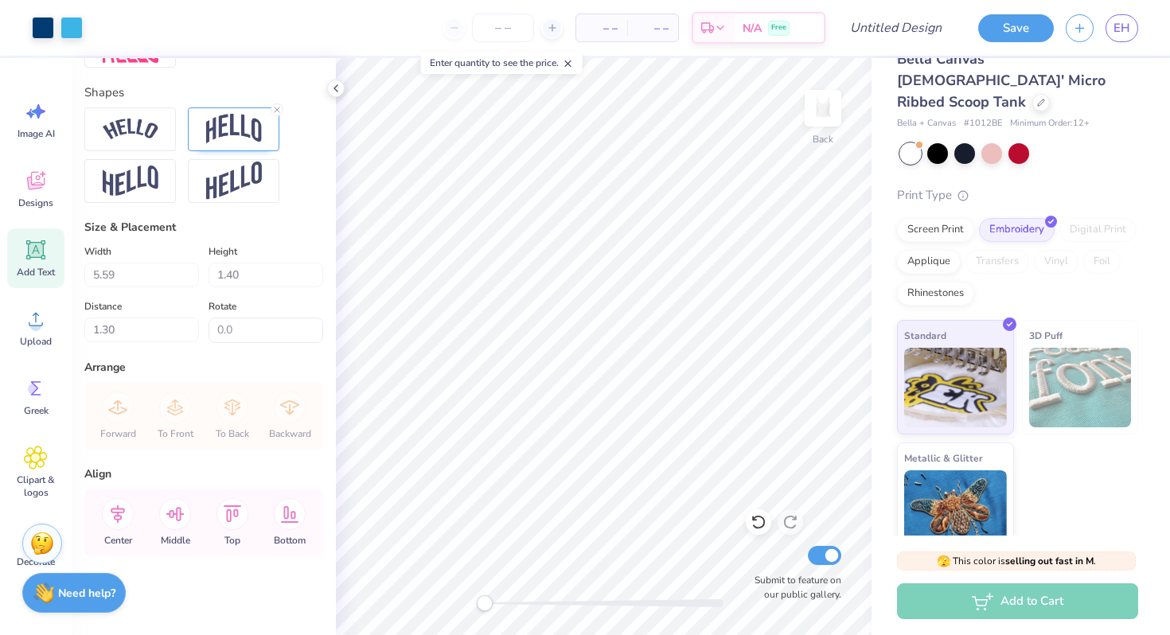
scroll to position [0, 0]
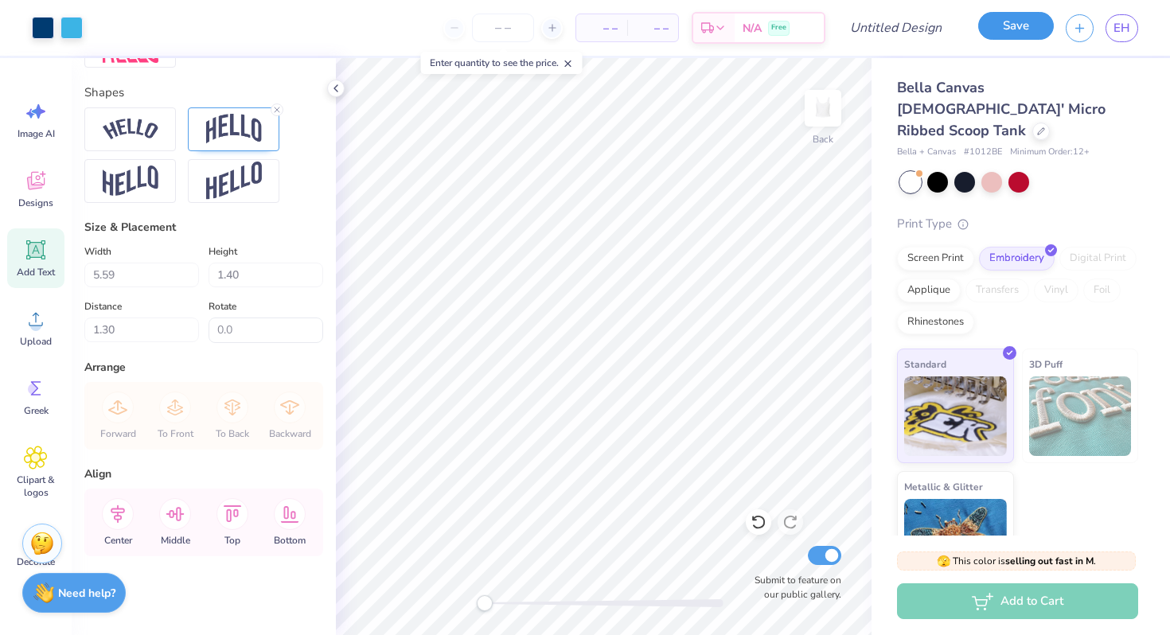
click at [1016, 37] on button "Save" at bounding box center [1016, 26] width 76 height 28
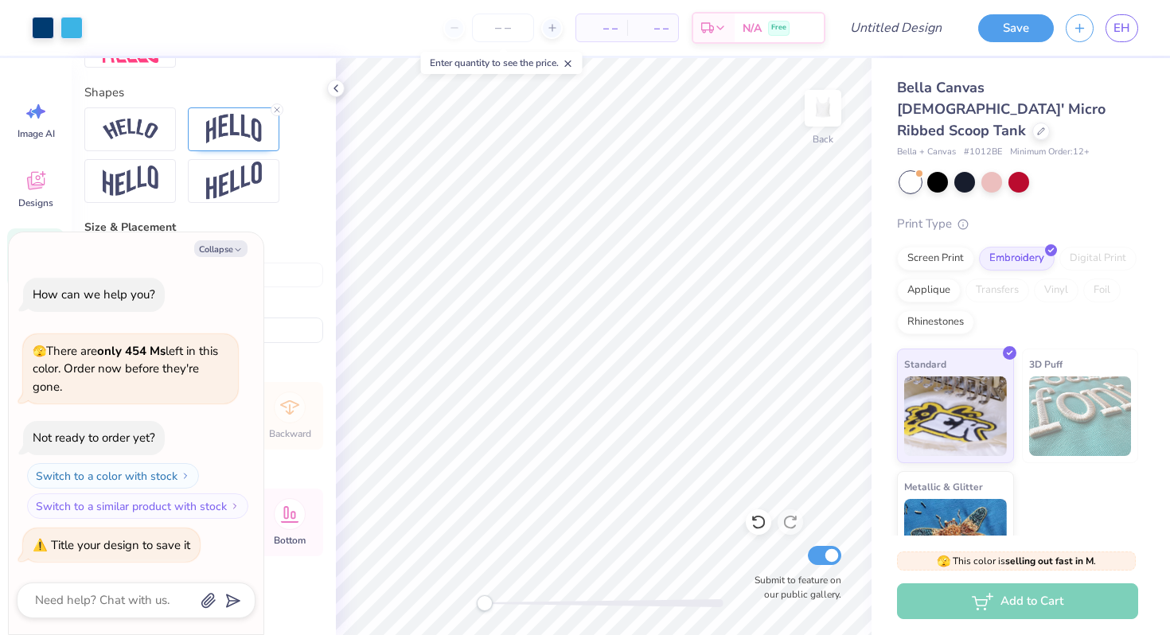
type textarea "x"
click at [613, 22] on span "– –" at bounding box center [602, 28] width 32 height 17
click at [511, 29] on input "number" at bounding box center [503, 28] width 62 height 29
type input "15"
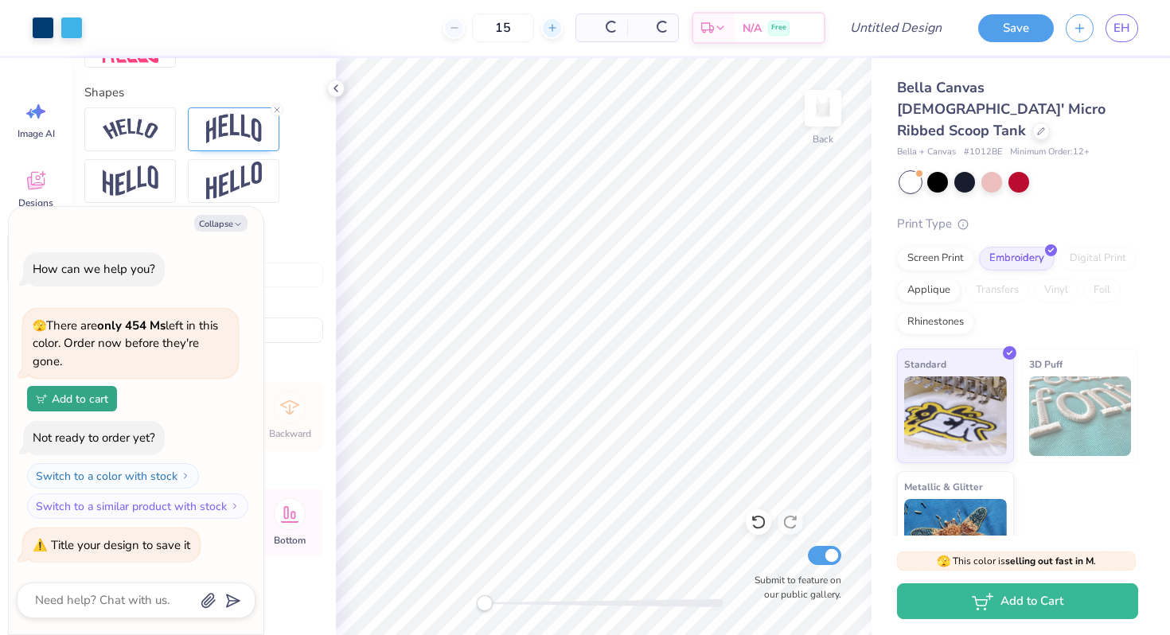
type textarea "x"
type input "1"
type textarea "x"
type input "16"
type textarea "x"
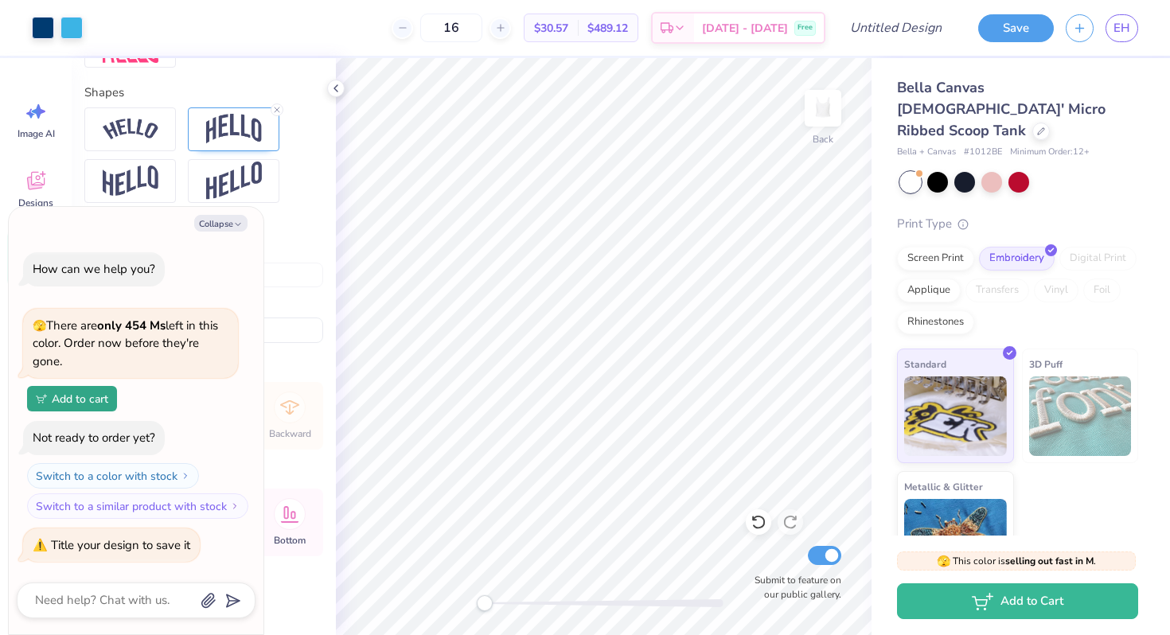
type input "16"
click at [393, 30] on div "16 $30.57 Per Item $489.12 Total Est. Delivery Oct 10 - 13 Free" at bounding box center [460, 28] width 730 height 56
click at [923, 244] on div "Screen Print" at bounding box center [935, 256] width 77 height 24
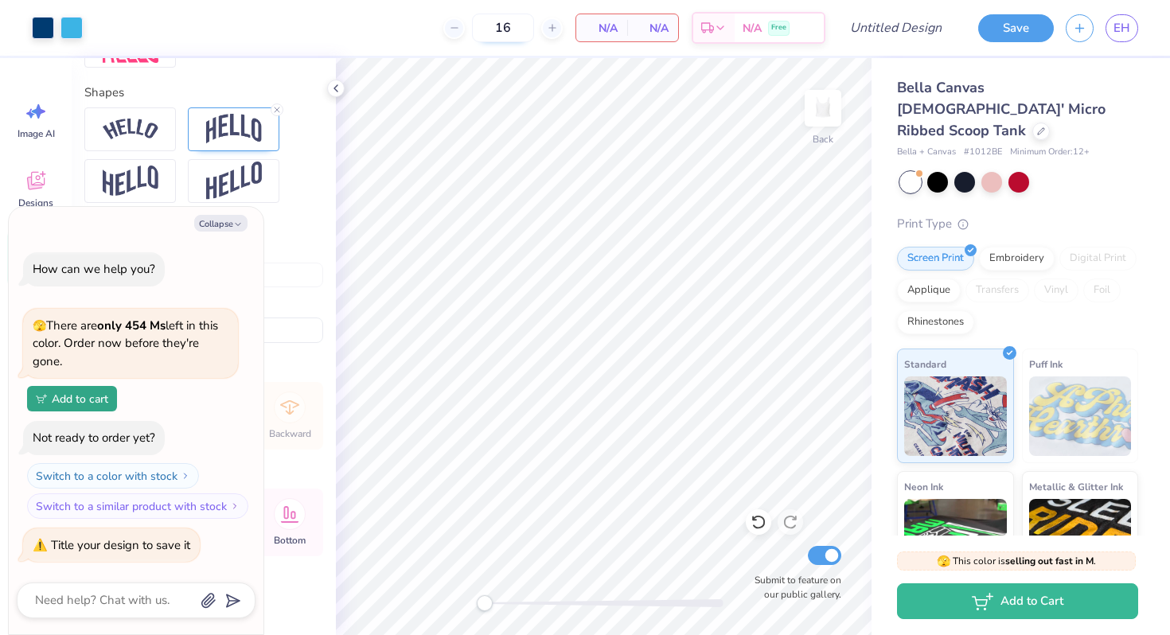
click at [512, 22] on input "16" at bounding box center [503, 28] width 62 height 29
click at [1075, 171] on div "Bella Canvas Ladies' Micro Ribbed Scoop Tank Bella + Canvas # 1012BE Minimum Or…" at bounding box center [1017, 392] width 241 height 631
click at [1030, 244] on div "Embroidery" at bounding box center [1017, 256] width 76 height 24
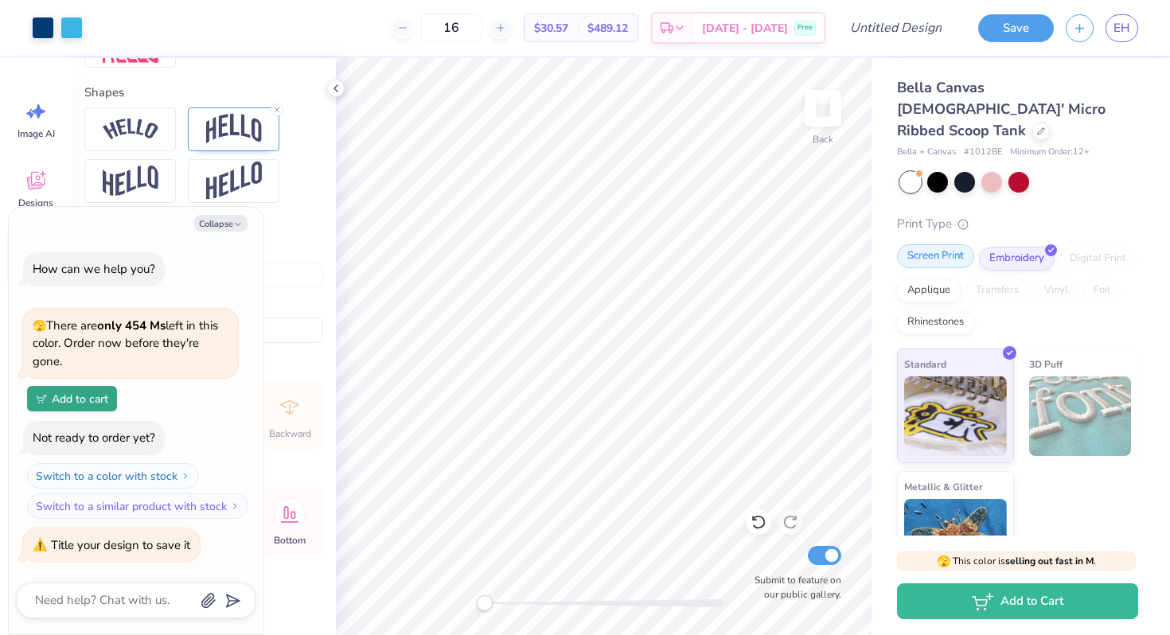
click at [945, 244] on div "Screen Print" at bounding box center [935, 256] width 77 height 24
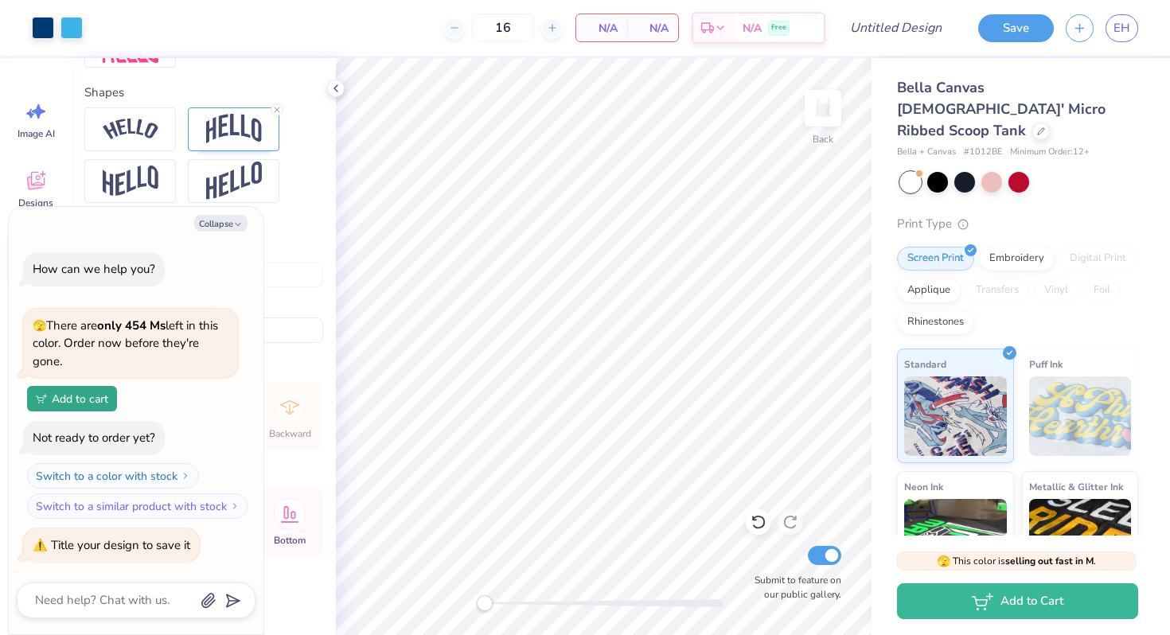
click at [615, 25] on span "N/A" at bounding box center [602, 28] width 32 height 17
click at [1010, 244] on div "Embroidery" at bounding box center [1017, 256] width 76 height 24
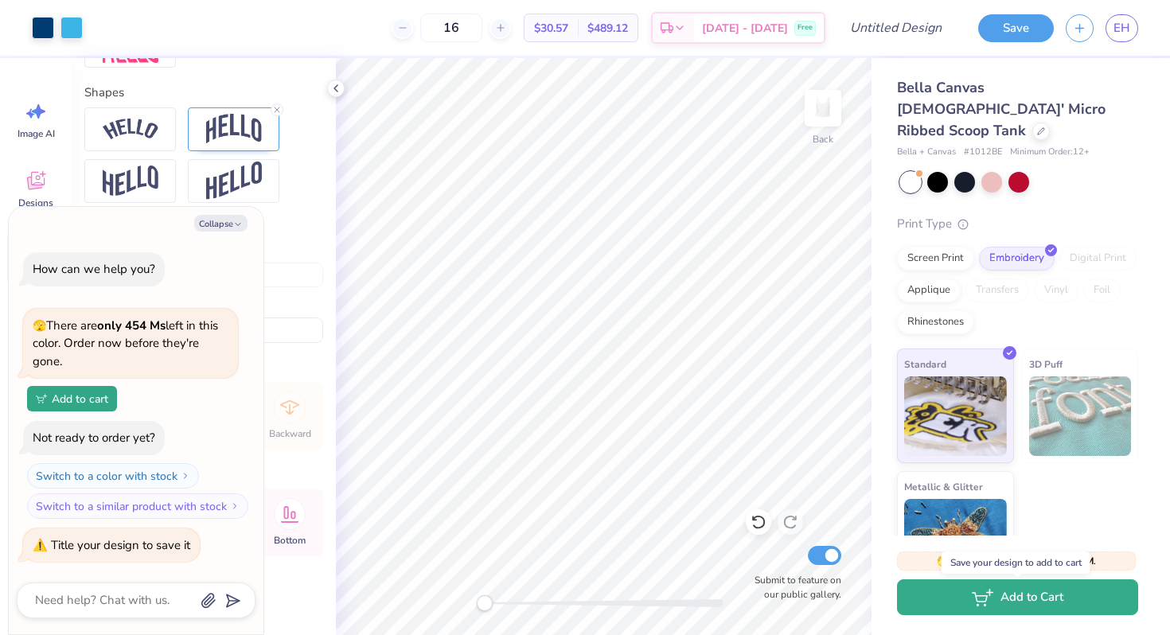
click at [1025, 599] on button "Add to Cart" at bounding box center [1017, 597] width 241 height 36
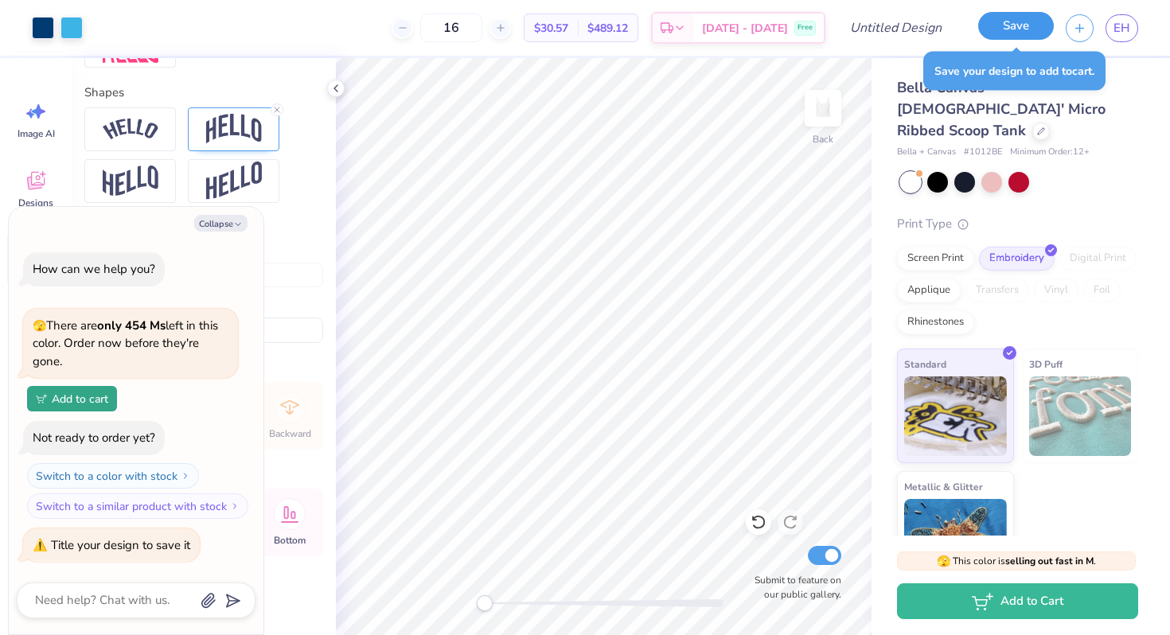
click at [1014, 26] on button "Save" at bounding box center [1016, 26] width 76 height 28
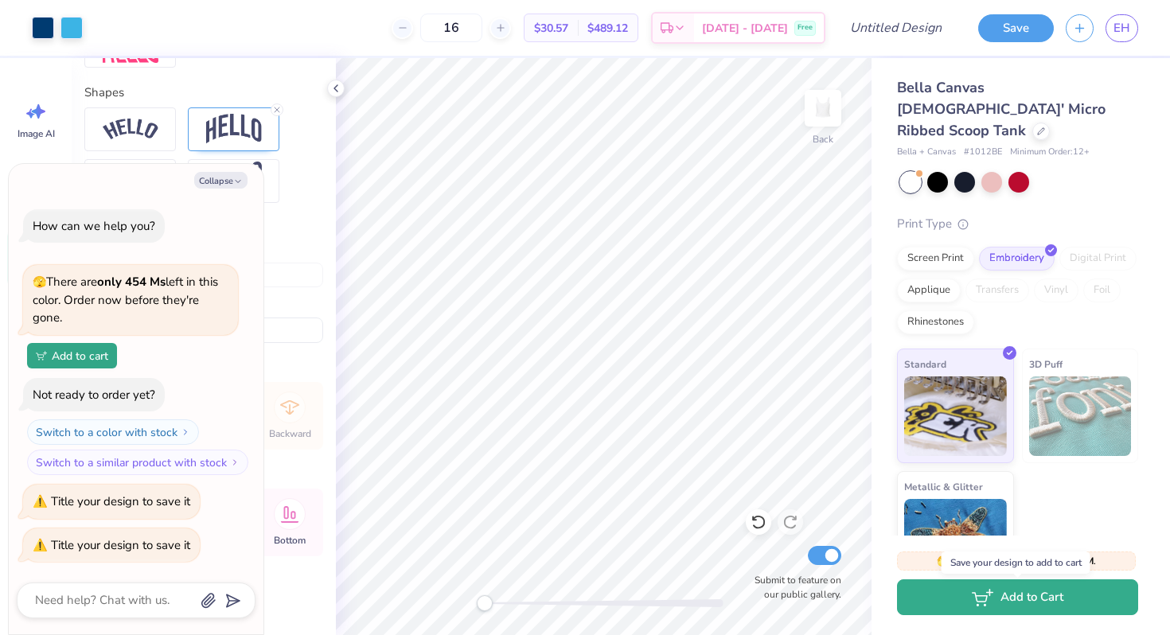
click at [1043, 594] on button "Add to Cart" at bounding box center [1017, 597] width 241 height 36
type textarea "x"
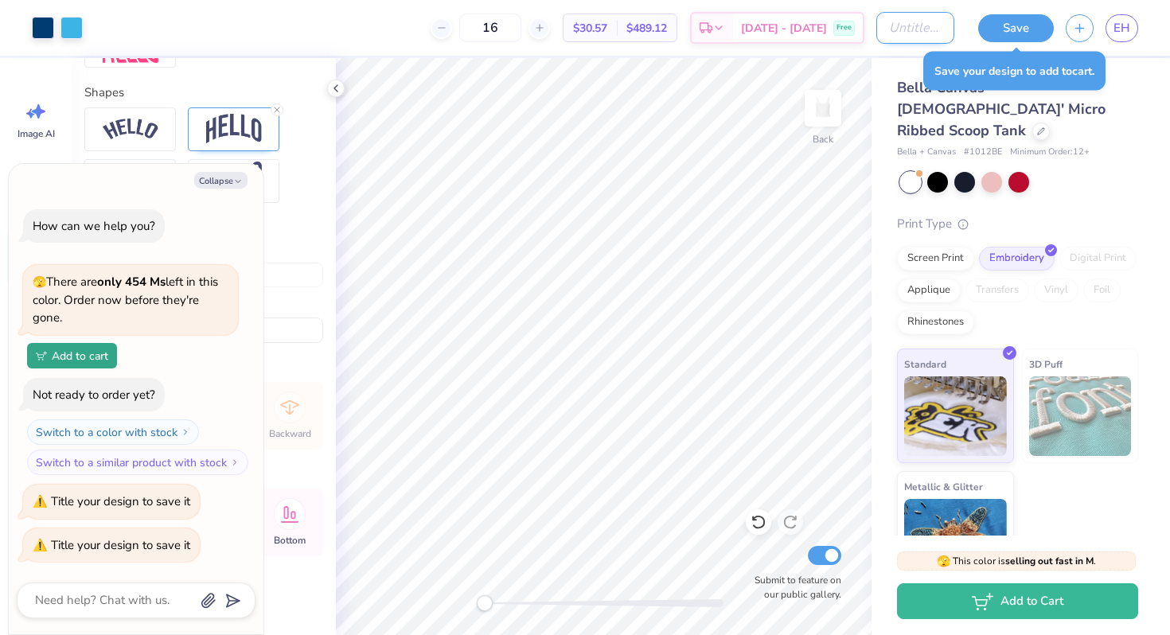
click at [923, 33] on input "Design Title" at bounding box center [915, 28] width 78 height 32
type input "G"
type textarea "x"
type input "Ga"
type textarea "x"
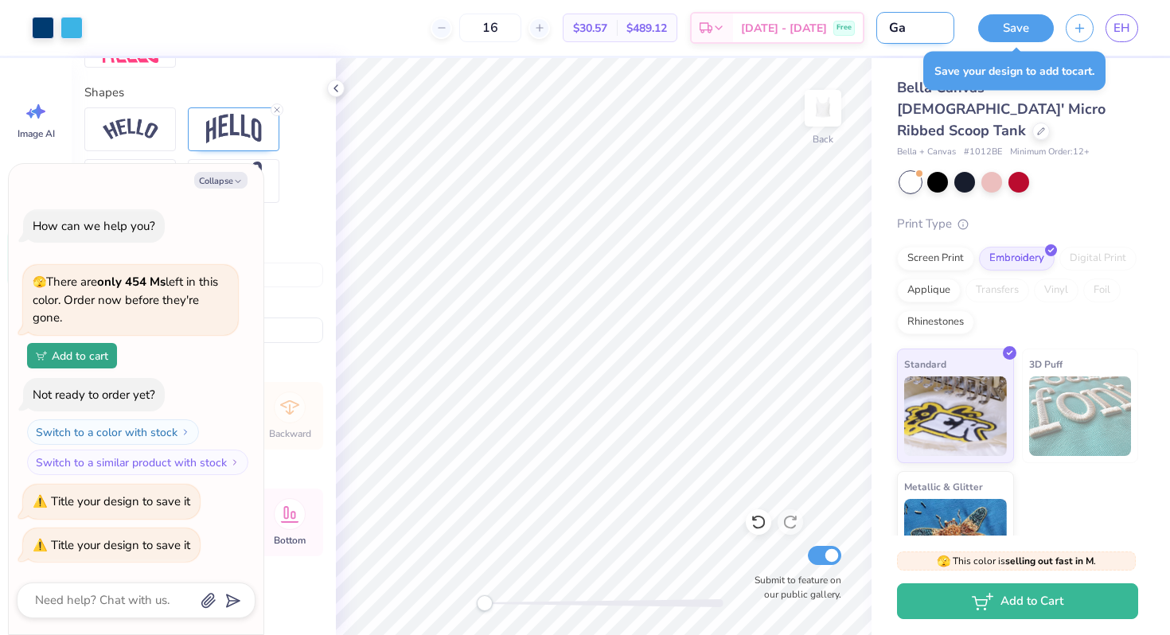
type input "Gat"
type textarea "x"
type input "Gate"
type textarea "x"
type input "Gates"
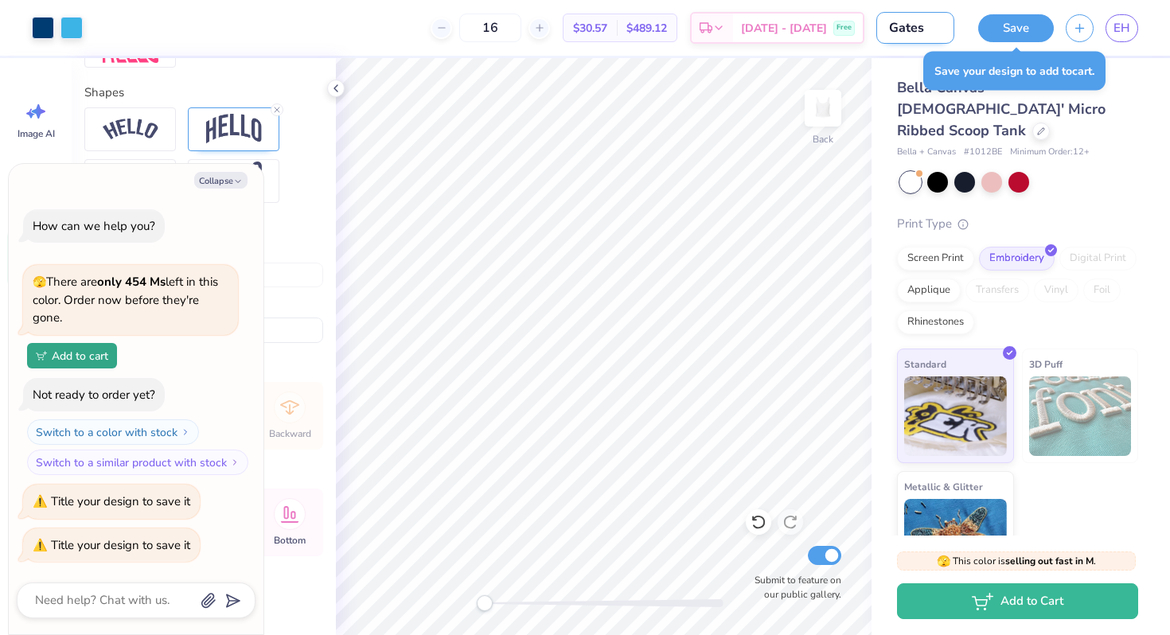
type textarea "x"
type input "Gates"
type textarea "x"
type input "Gates 2"
type textarea "x"
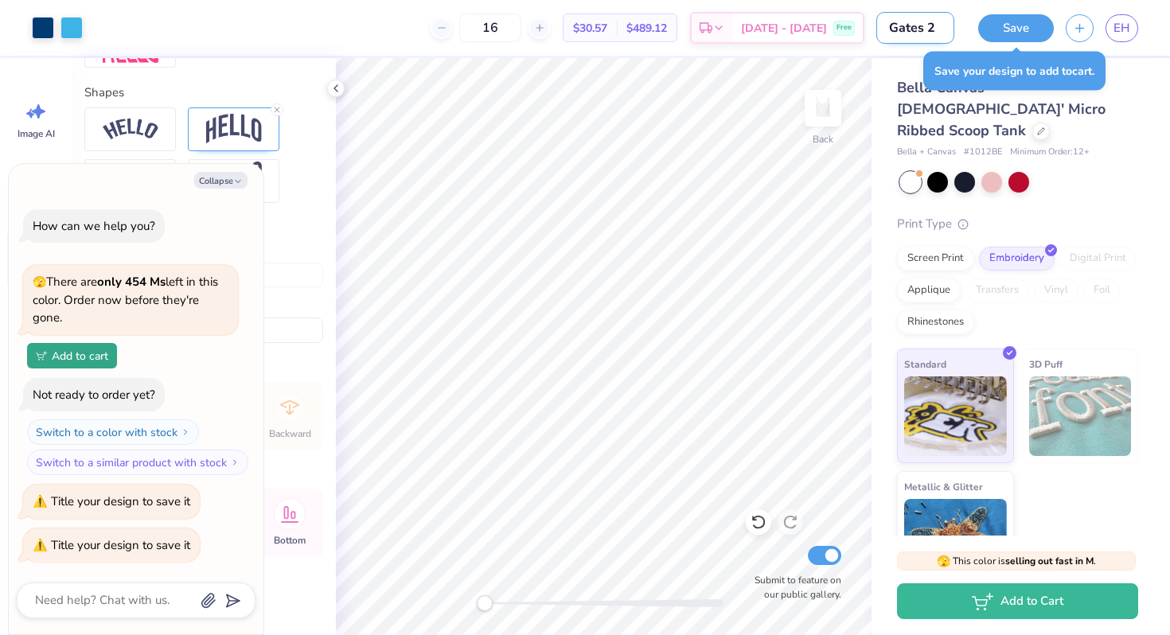
type input "Gates 20"
type textarea "x"
type input "Gates 202"
type textarea "x"
type input "Gates 2026"
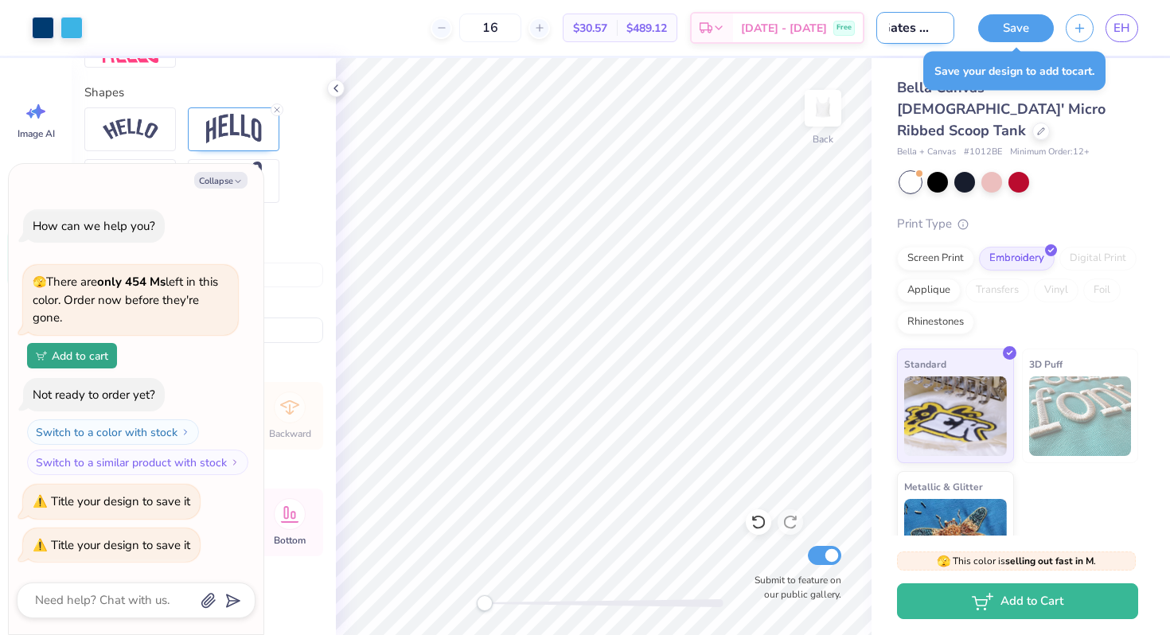
type textarea "x"
click at [1169, 115] on div "Bella Canvas Ladies' Micro Ribbed Scoop Tank Bella + Canvas # 1012BE Minimum Or…" at bounding box center [1020, 322] width 298 height 528
click at [890, 24] on input "Gates 2026" at bounding box center [915, 28] width 78 height 32
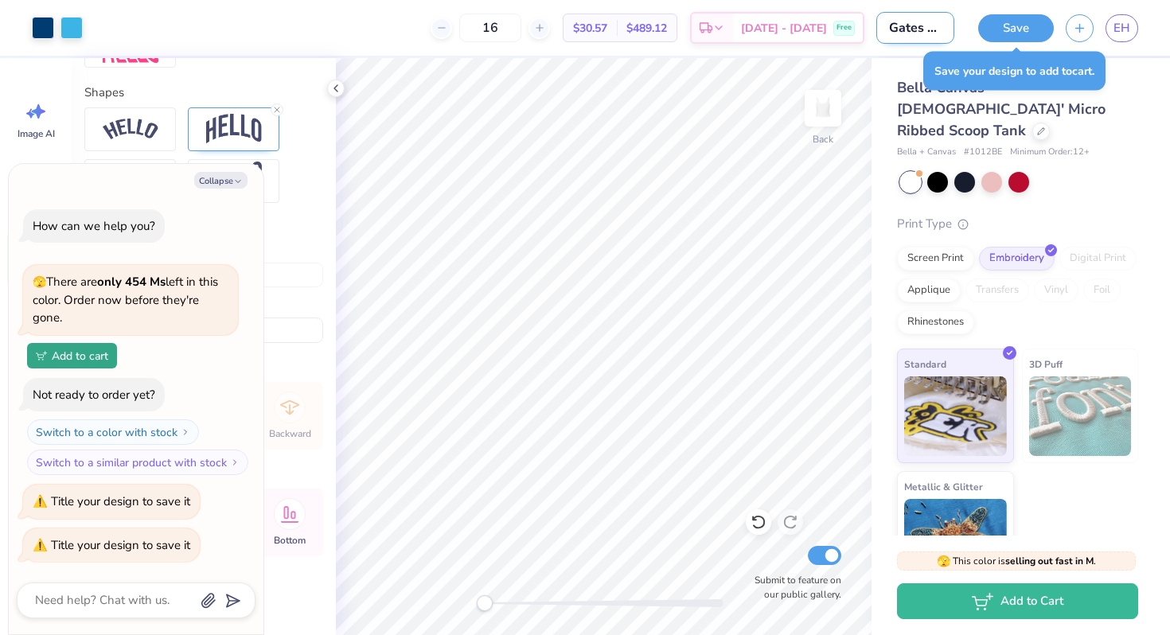
type input "'Gates 2026"
type textarea "x"
type input "'Gates 2026"
click at [1138, 146] on div "Bella Canvas Ladies' Micro Ribbed Scoop Tank Bella + Canvas # 1012BE Minimum Or…" at bounding box center [1020, 322] width 298 height 528
click at [1021, 24] on button "Save" at bounding box center [1016, 26] width 76 height 28
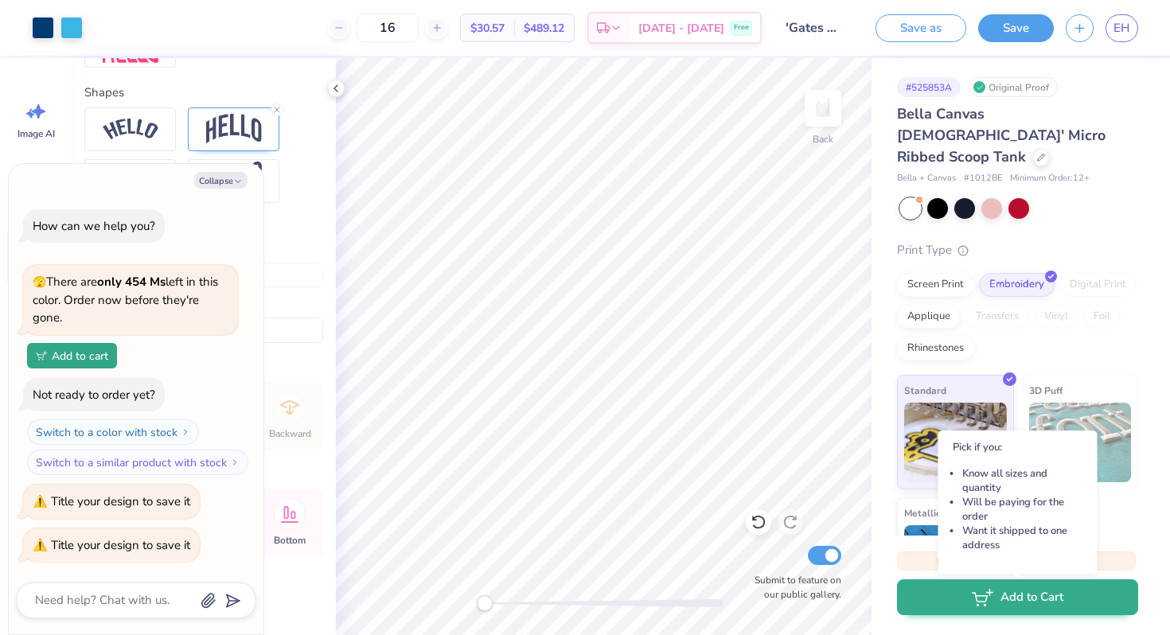
type textarea "x"
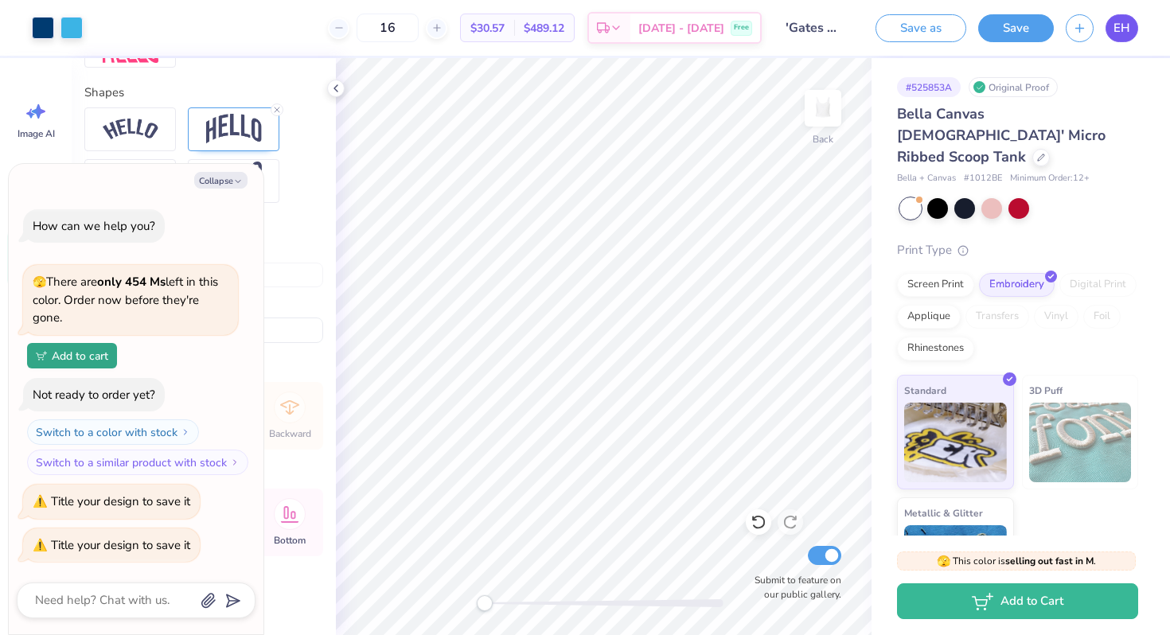
click at [1130, 37] on link "EH" at bounding box center [1121, 28] width 33 height 28
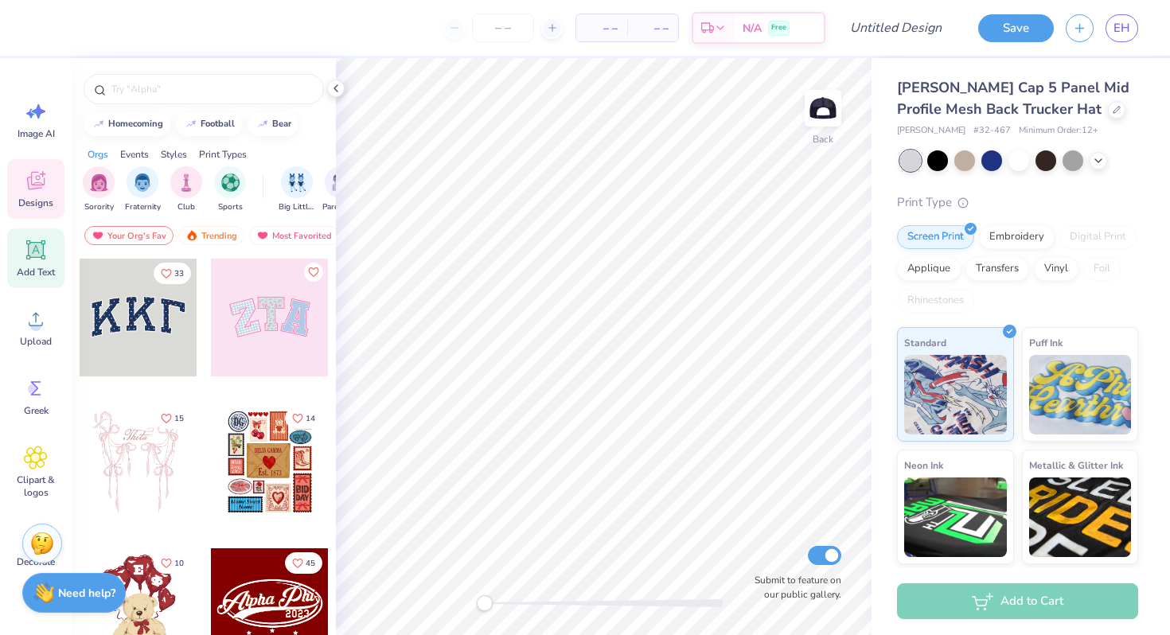
click at [34, 256] on icon at bounding box center [36, 250] width 15 height 15
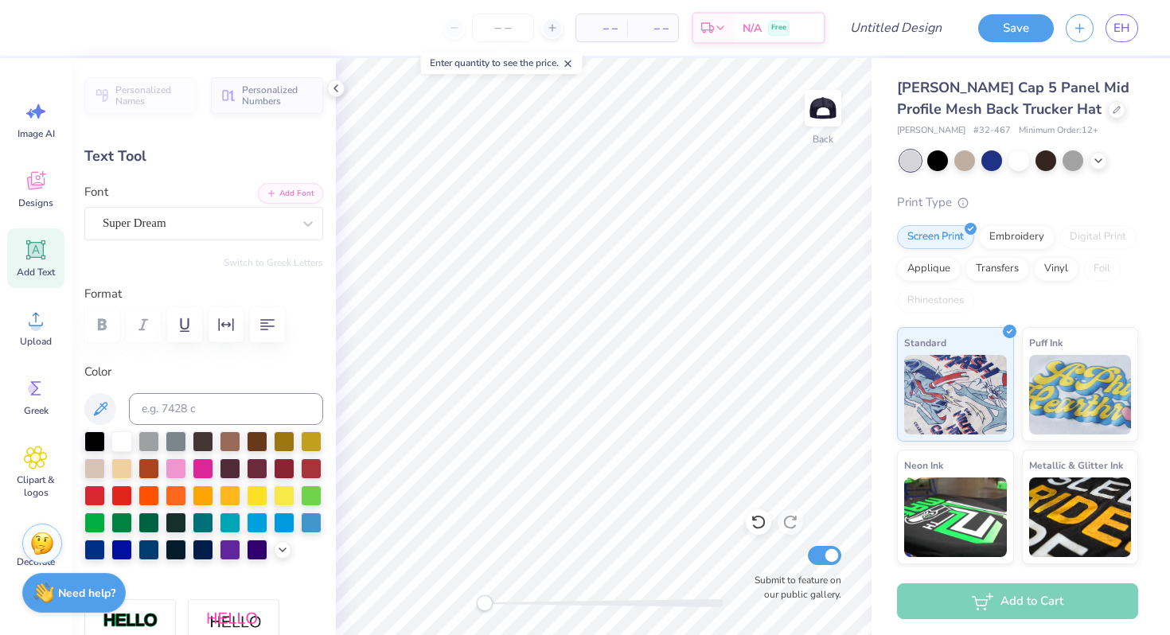
type textarea "Swinging 'Gates"
click at [995, 159] on div at bounding box center [991, 159] width 21 height 21
type input "3.98"
type input "0.49"
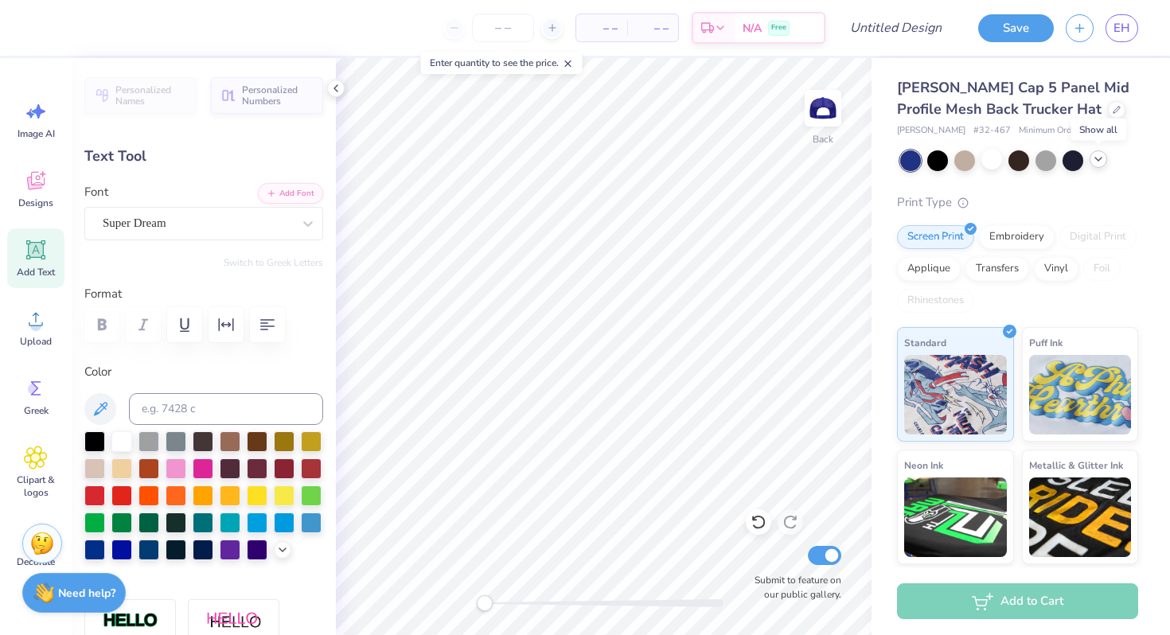
click at [1098, 161] on icon at bounding box center [1098, 159] width 13 height 13
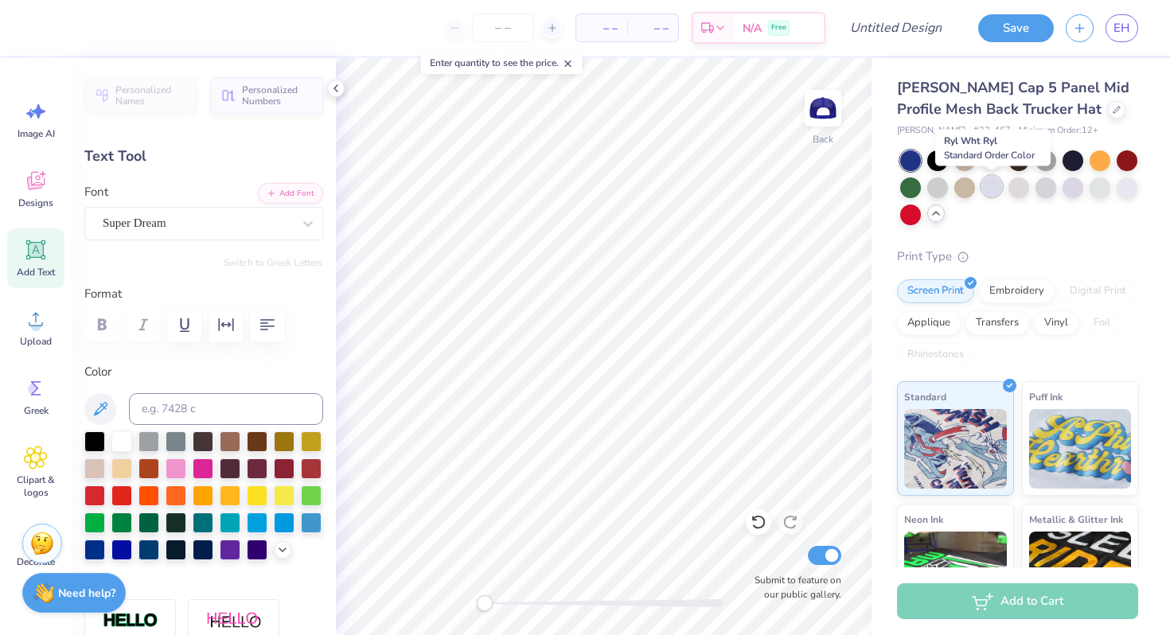
click at [994, 187] on div at bounding box center [991, 186] width 21 height 21
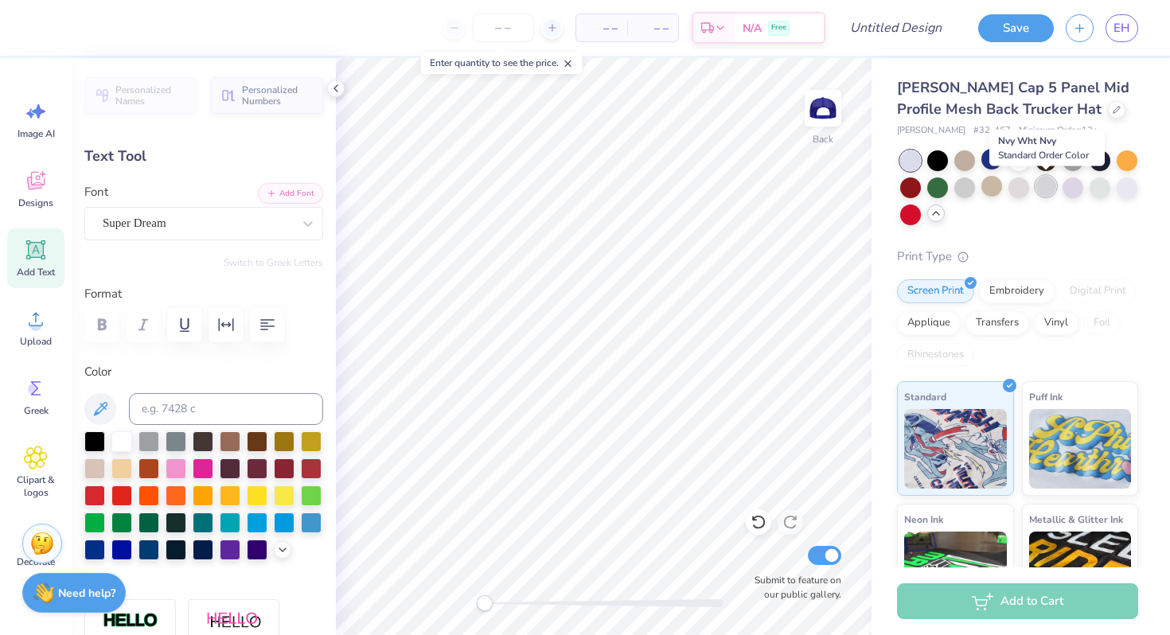
click at [1049, 188] on div at bounding box center [1045, 186] width 21 height 21
type textarea "'Gates"
click at [96, 544] on div at bounding box center [94, 548] width 21 height 21
click at [177, 543] on div at bounding box center [175, 548] width 21 height 21
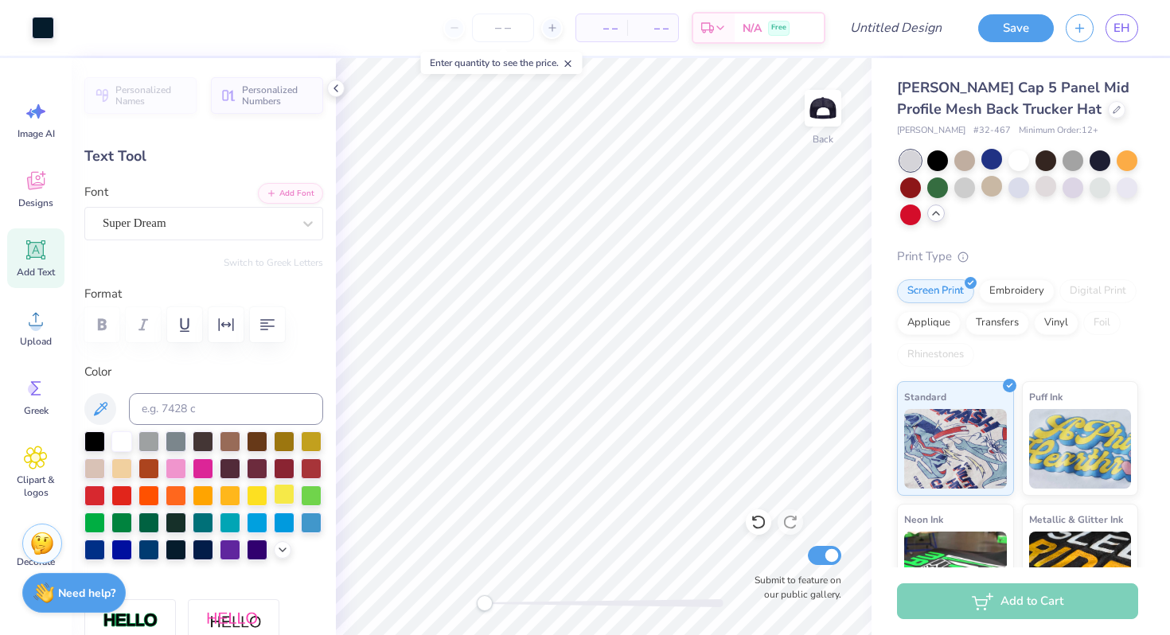
type input "1.50"
type input "0.39"
type input "2.48"
type input "0.64"
click at [162, 548] on div at bounding box center [203, 495] width 239 height 129
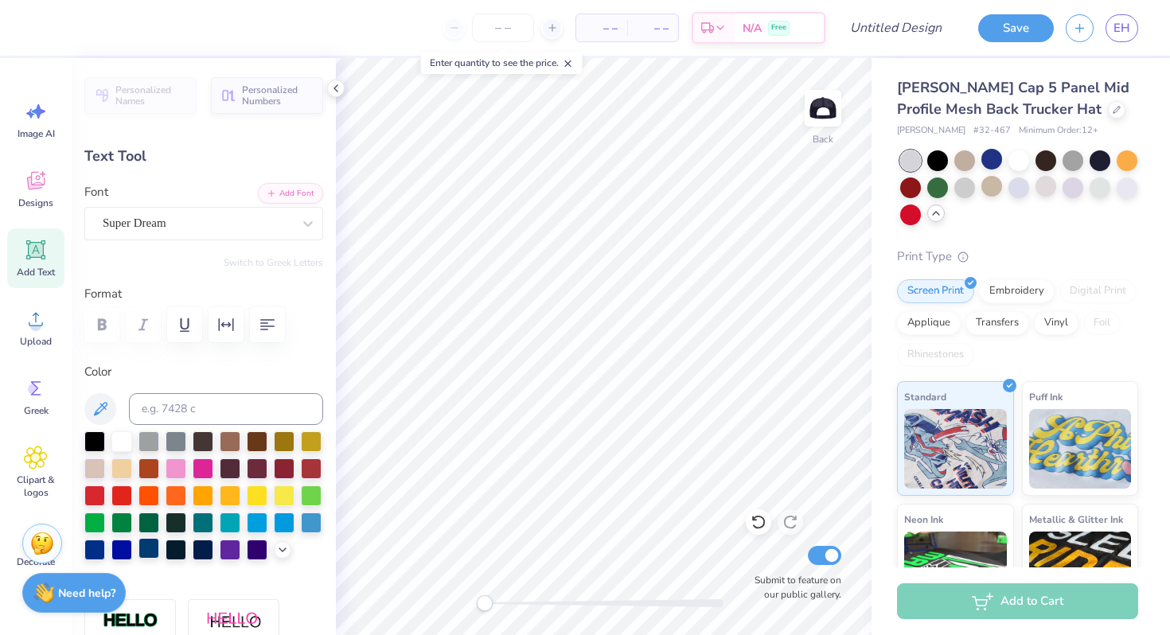
click at [153, 547] on div at bounding box center [148, 548] width 21 height 21
click at [282, 550] on icon at bounding box center [282, 548] width 13 height 13
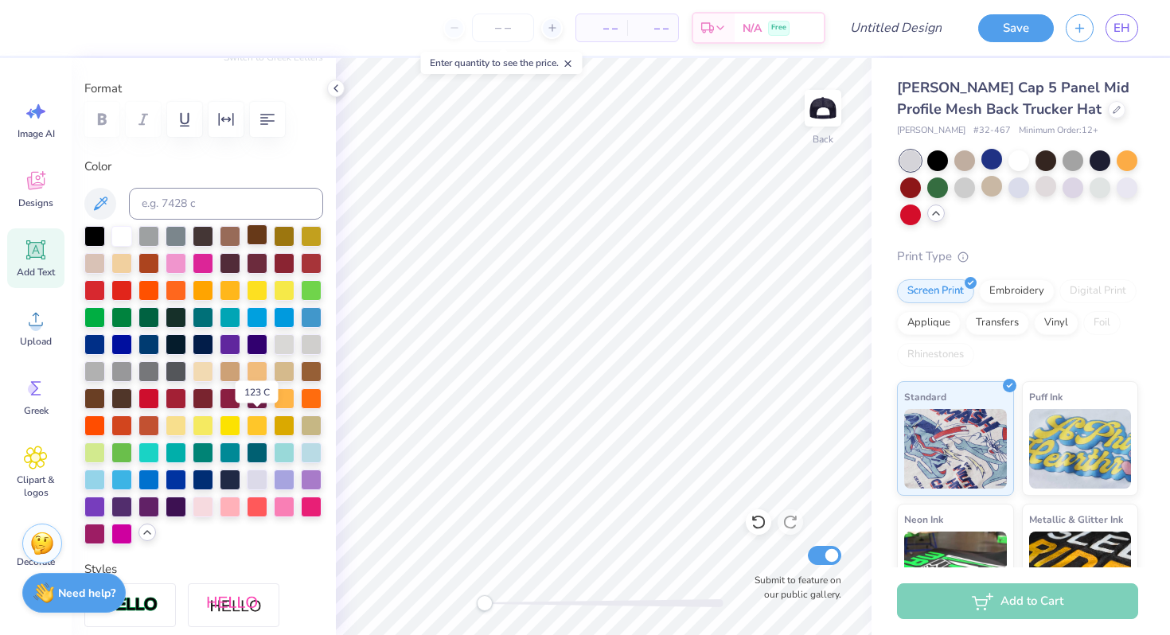
scroll to position [206, 0]
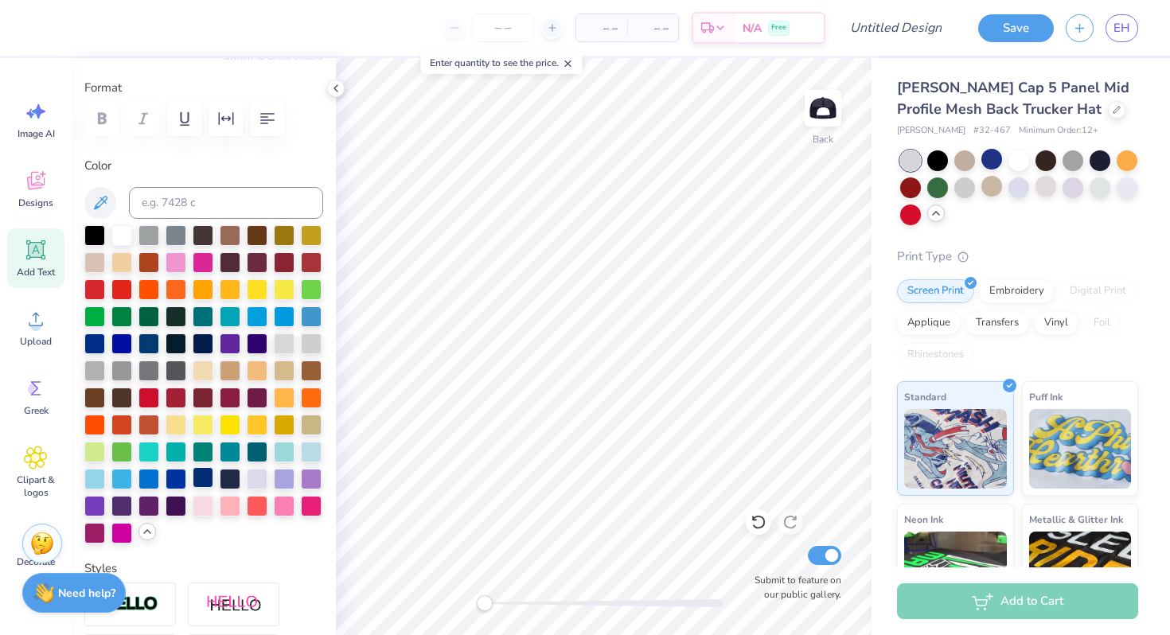
click at [199, 477] on div at bounding box center [203, 477] width 21 height 21
click at [228, 474] on div at bounding box center [230, 477] width 21 height 21
type textarea "Swinging 'Gates"
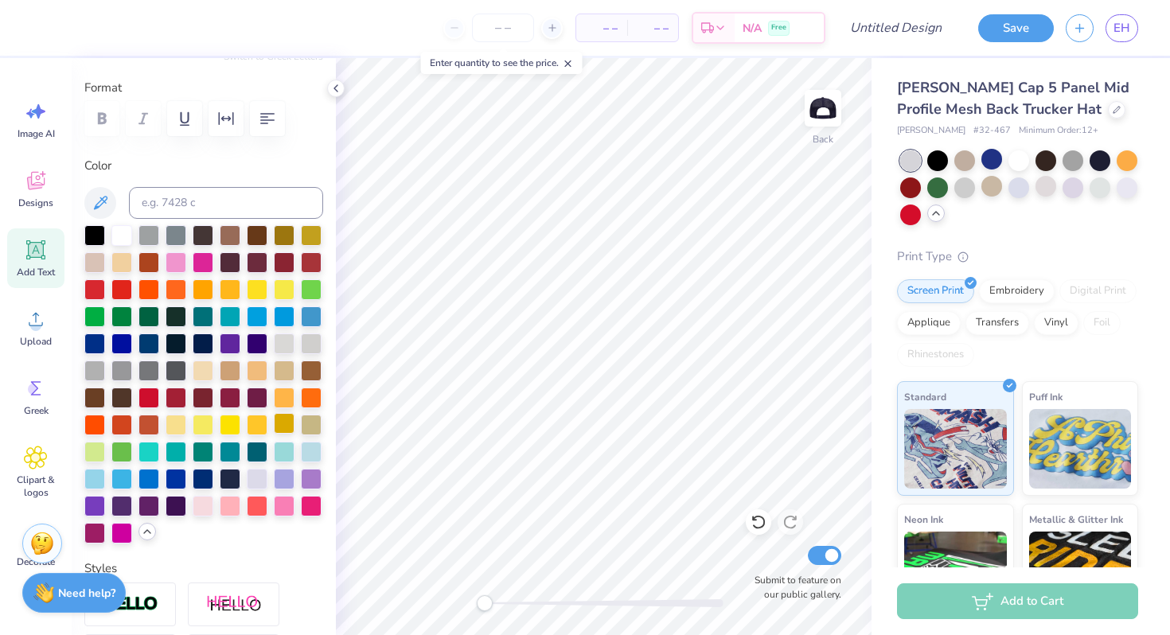
type textarea "Swinging 'Gates"
type input "3.81"
type input "1.74"
click at [519, 29] on input "number" at bounding box center [503, 28] width 62 height 29
type input "16"
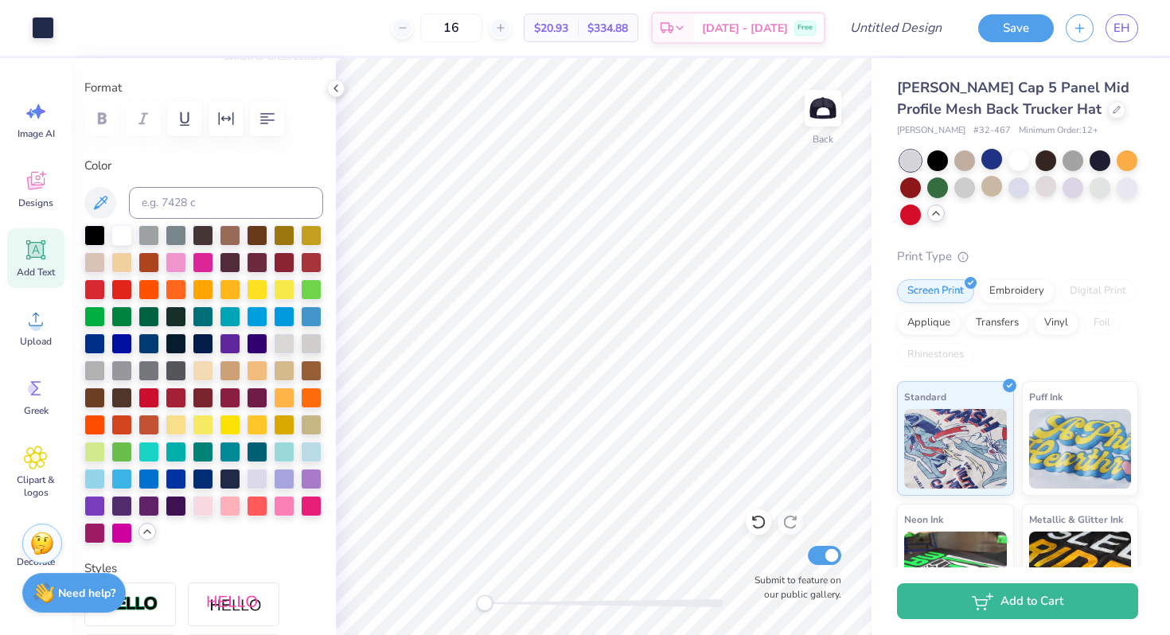
scroll to position [173, 0]
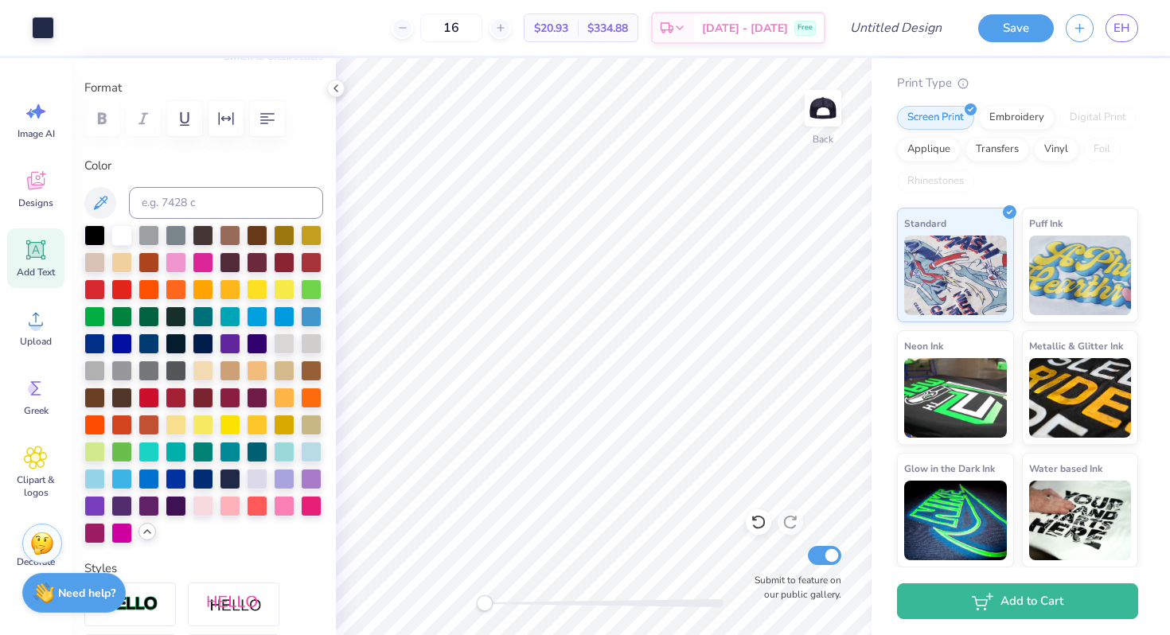
click at [1082, 80] on div "Print Type" at bounding box center [1017, 83] width 241 height 18
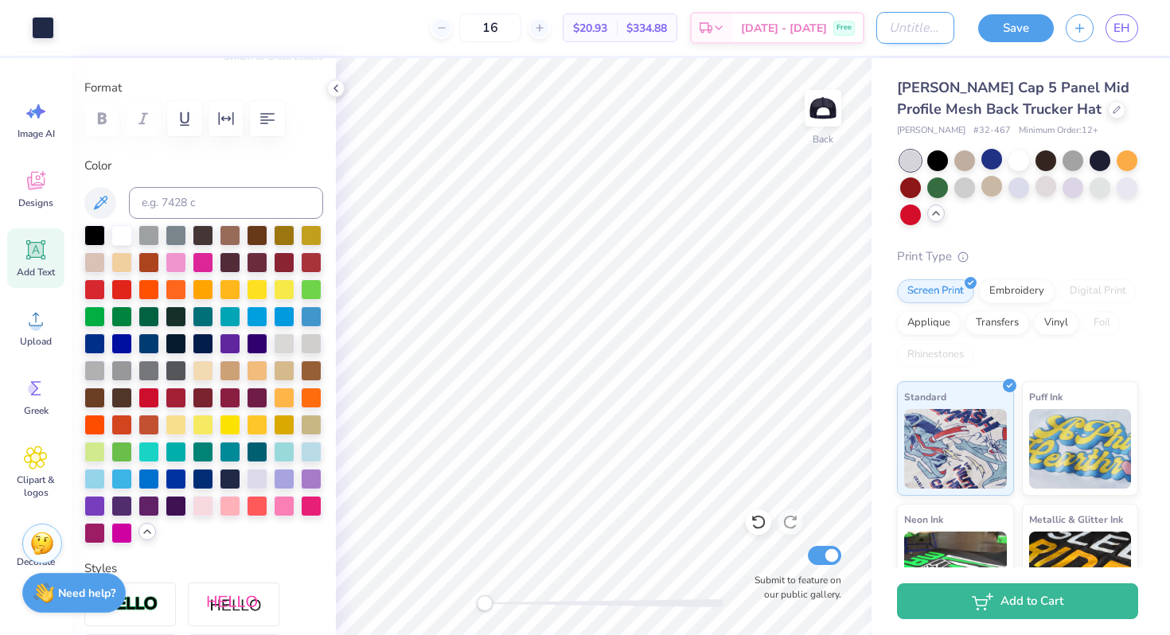
click at [928, 33] on input "Design Title" at bounding box center [915, 28] width 78 height 32
type input "Gates hat 2026"
click at [1042, 32] on button "Save" at bounding box center [1016, 26] width 76 height 28
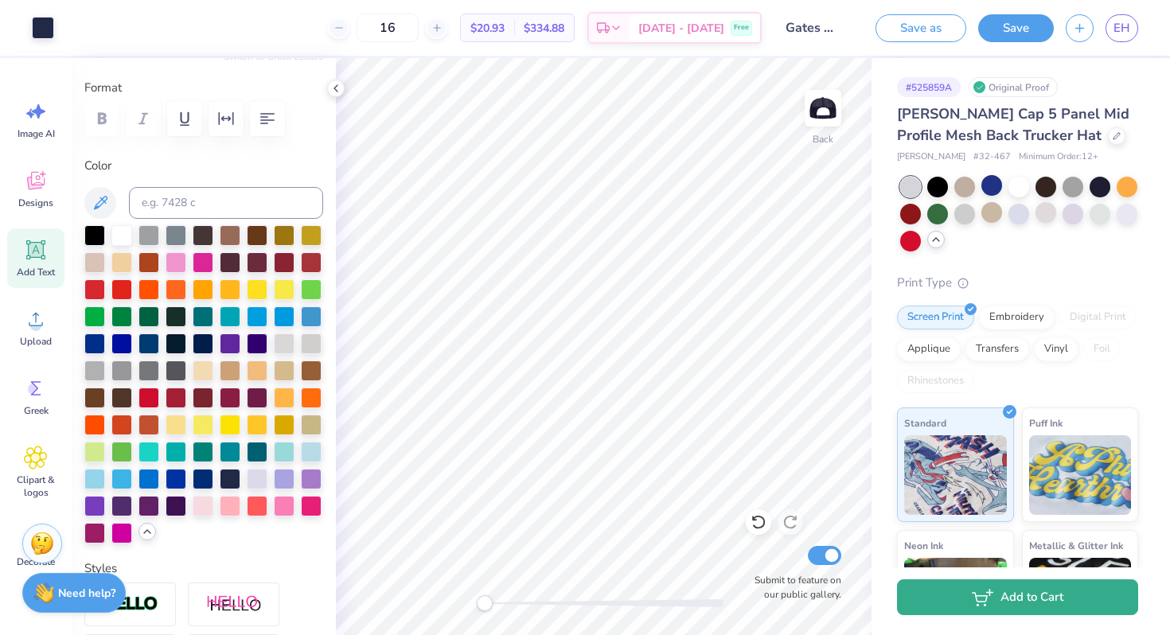
click at [1016, 608] on button "Add to Cart" at bounding box center [1017, 597] width 241 height 36
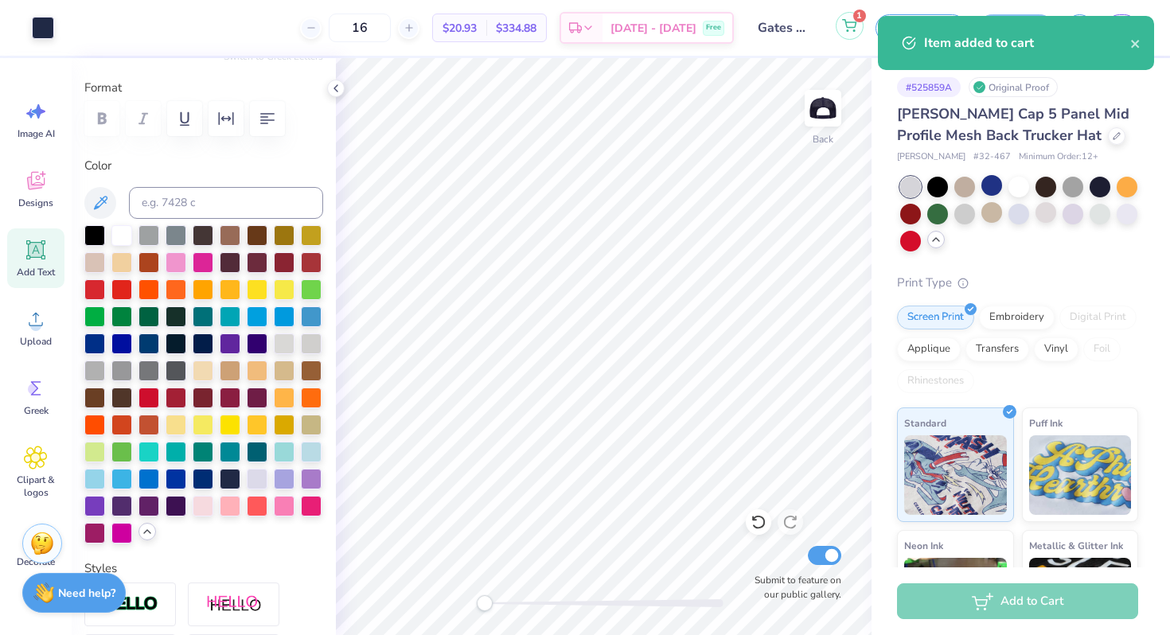
click at [845, 33] on button "1" at bounding box center [849, 26] width 28 height 28
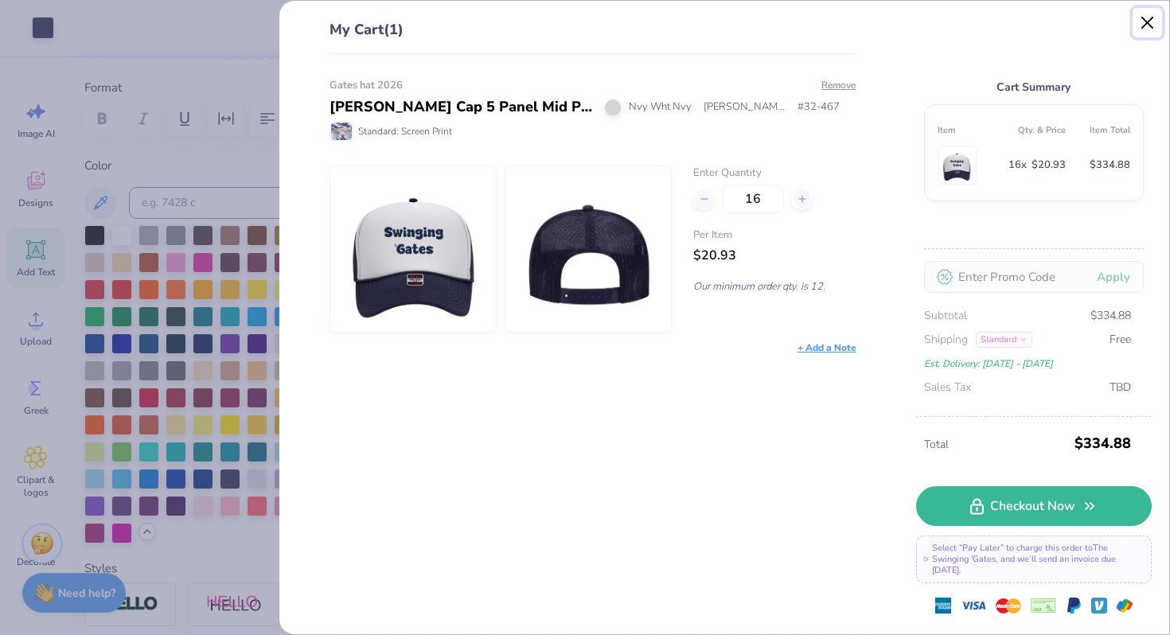
click at [1145, 22] on button "Close" at bounding box center [1147, 23] width 30 height 30
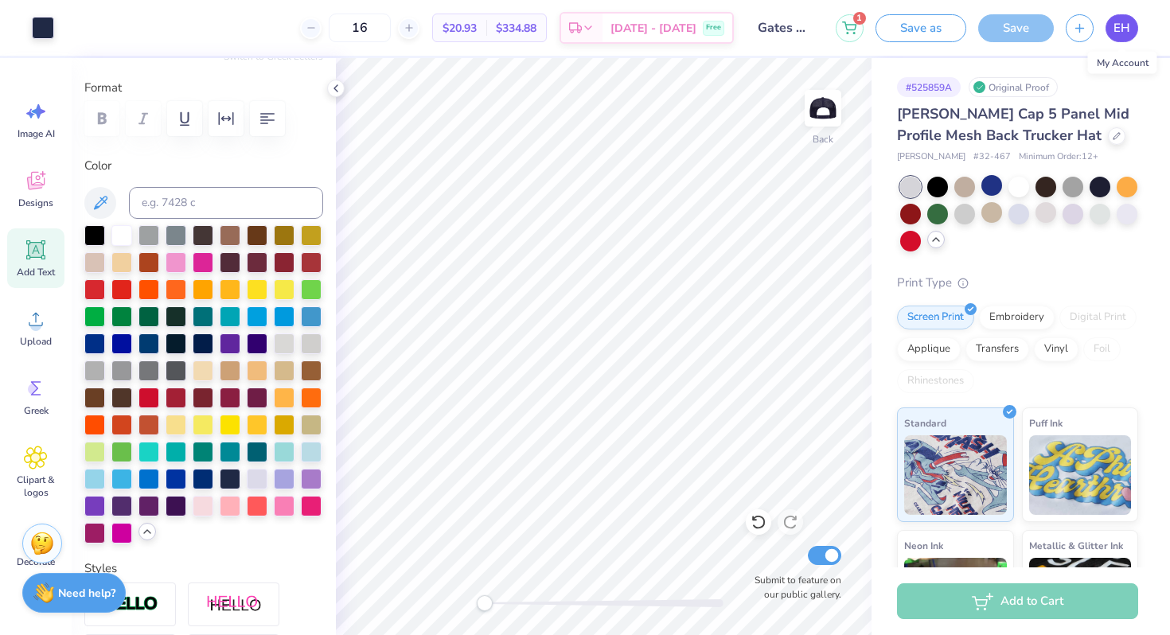
click at [1119, 24] on span "EH" at bounding box center [1121, 28] width 17 height 18
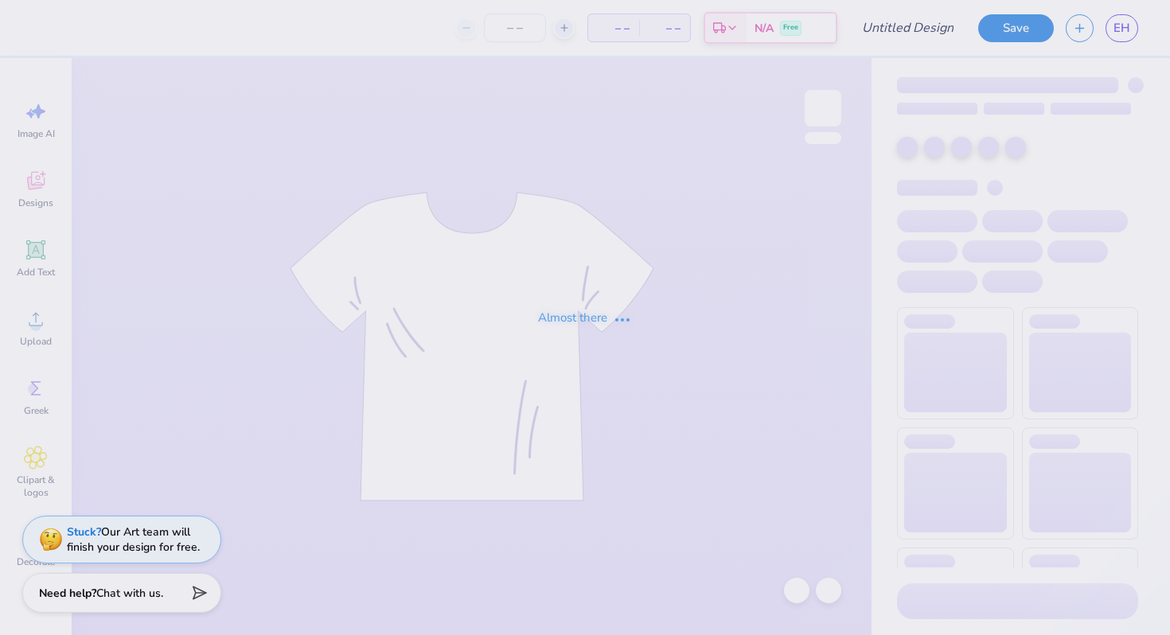
type input "'Gates 2026"
type input "16"
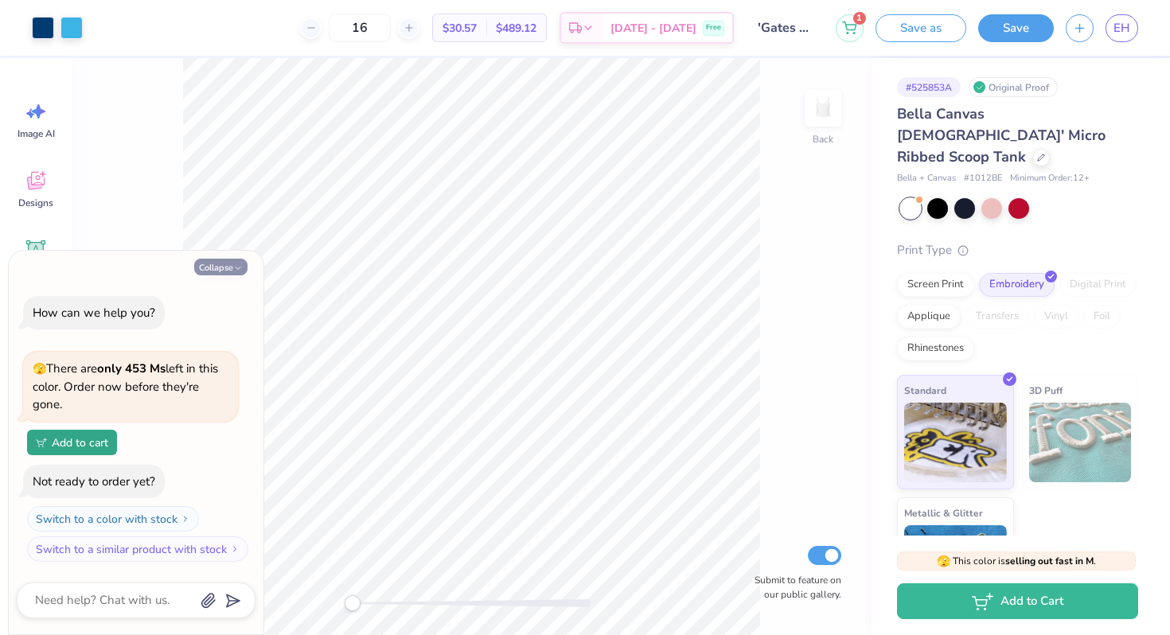
click at [223, 263] on button "Collapse" at bounding box center [220, 267] width 53 height 17
type textarea "x"
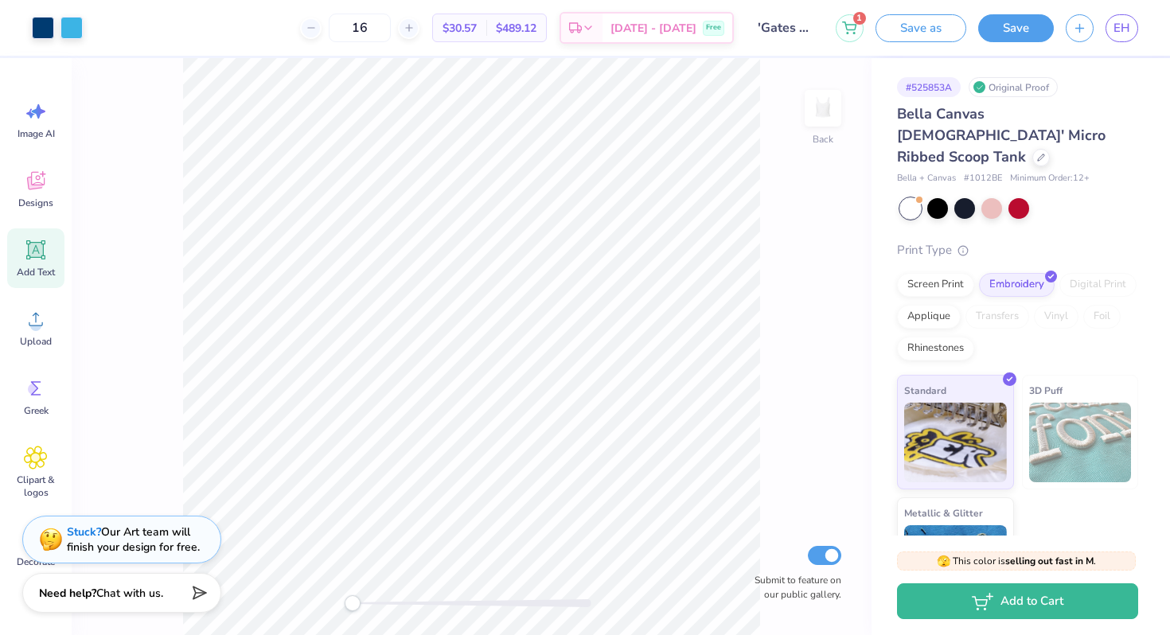
click at [40, 259] on icon at bounding box center [36, 250] width 24 height 24
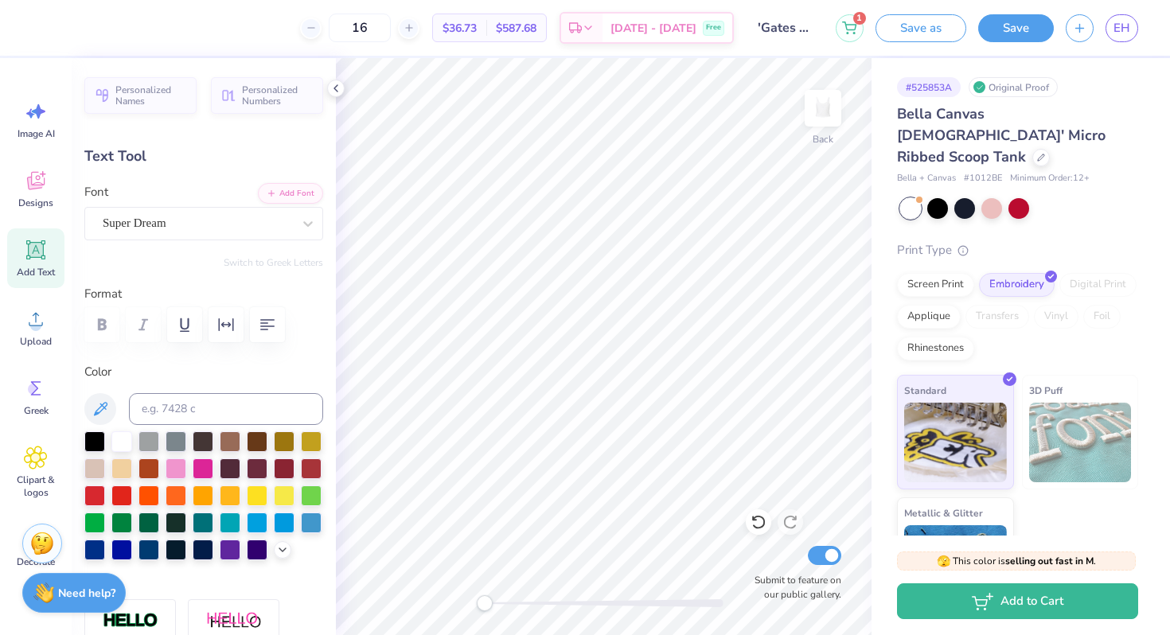
type textarea "T"
type input "1.10"
type input "1.26"
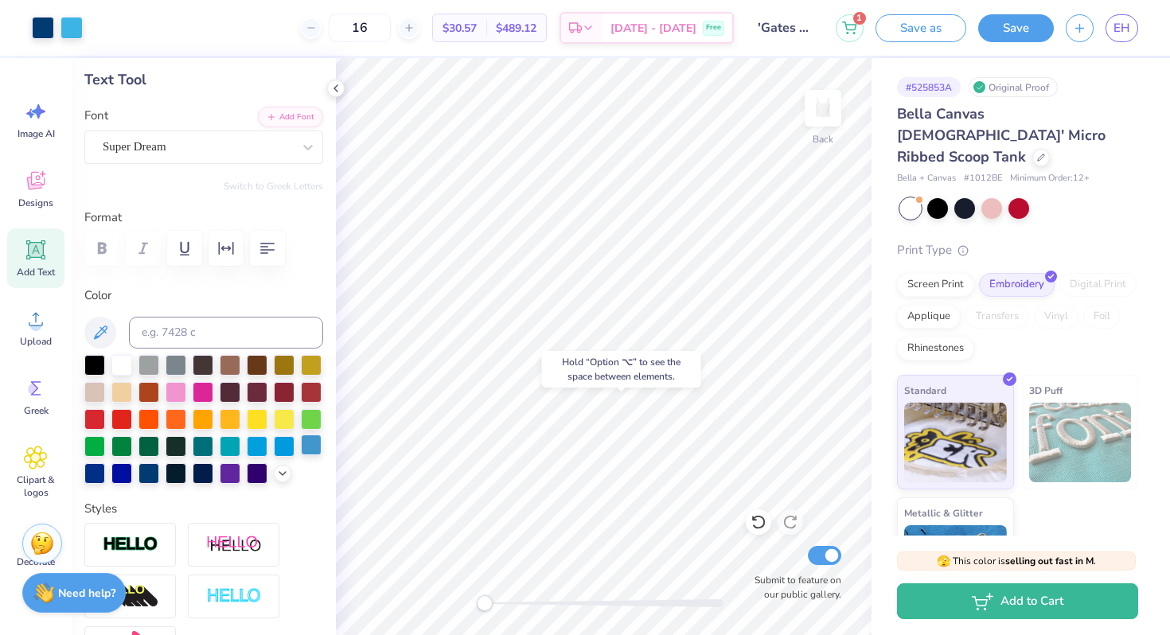
scroll to position [92, 0]
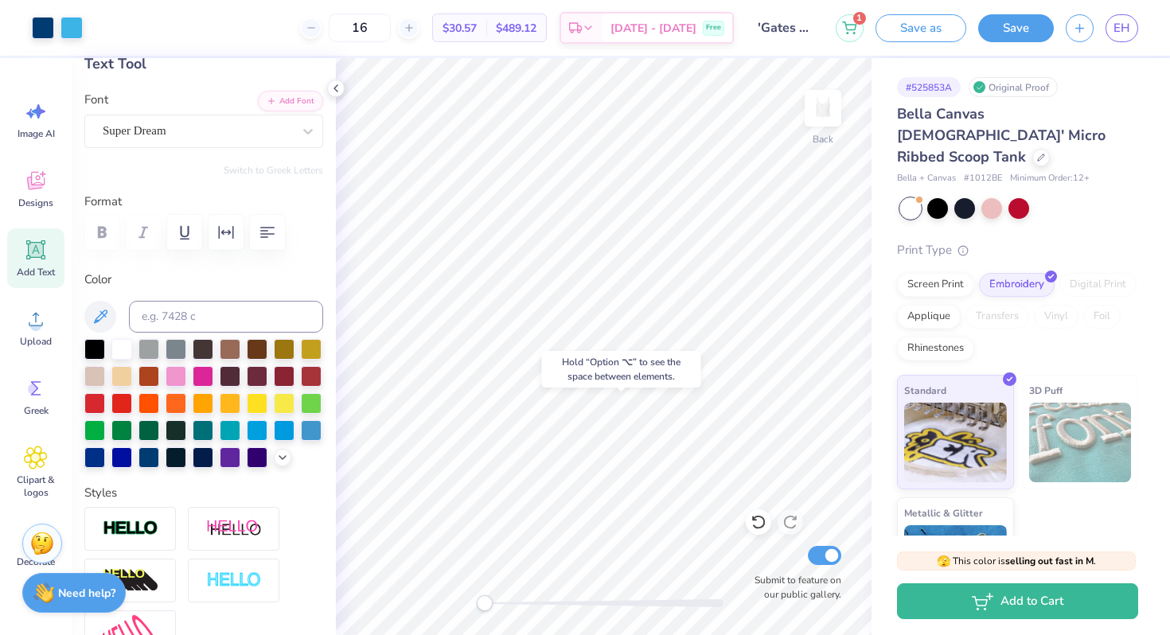
type input "5.59"
type input "1.40"
type input "1.30"
click at [171, 454] on div at bounding box center [175, 456] width 21 height 21
click at [144, 459] on div at bounding box center [148, 456] width 21 height 21
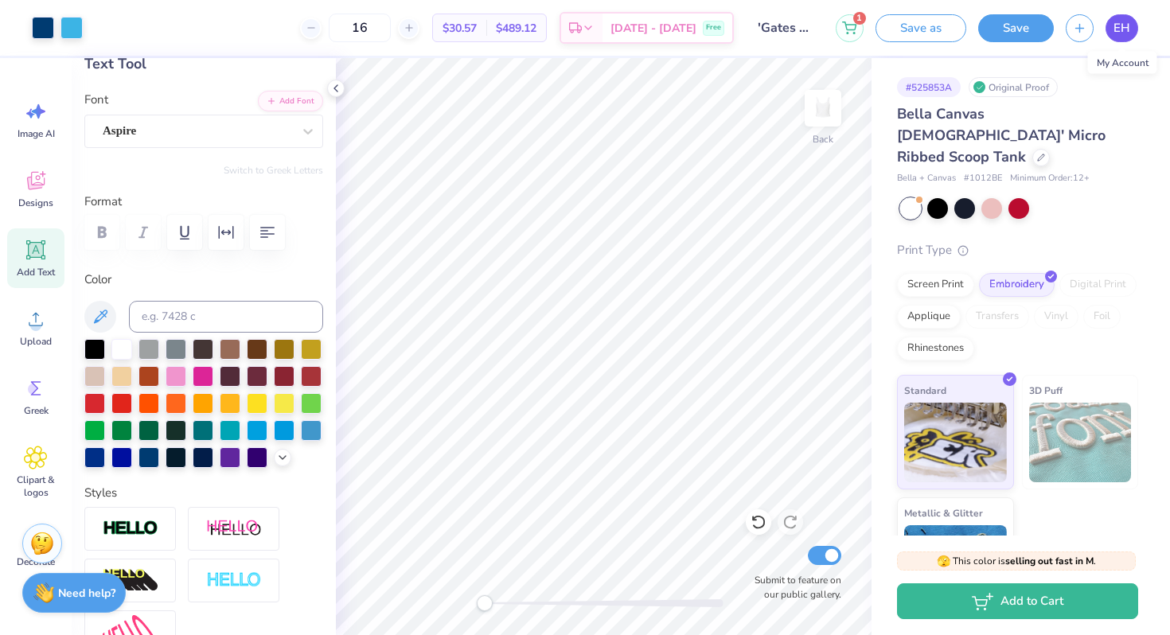
click at [1115, 32] on span "EH" at bounding box center [1121, 28] width 17 height 18
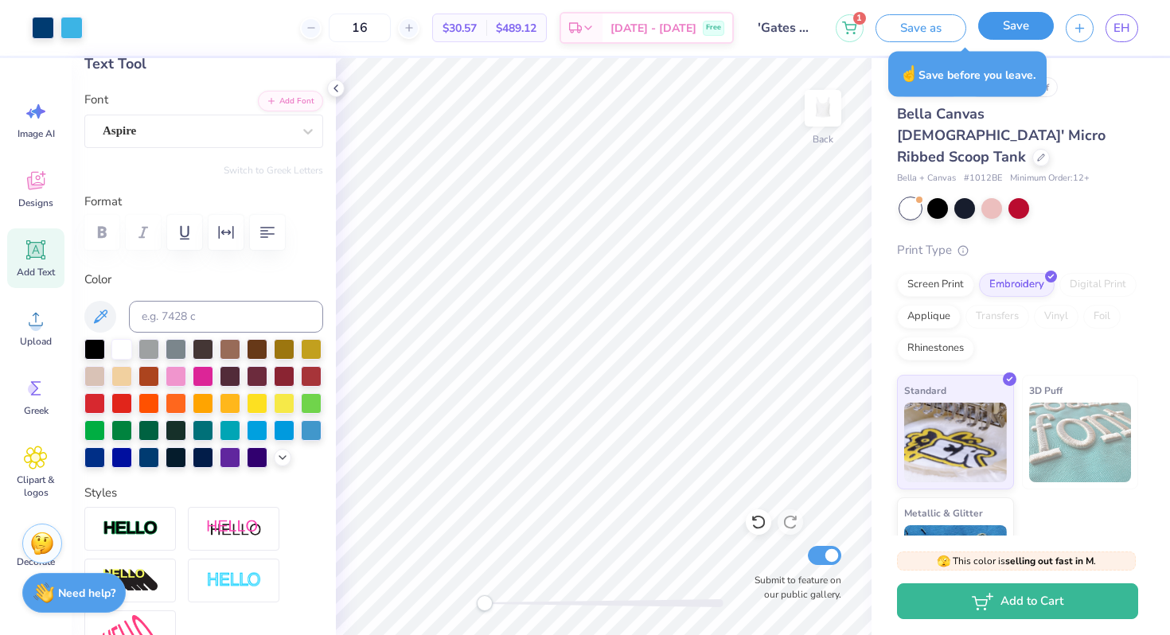
click at [1004, 24] on button "Save" at bounding box center [1016, 26] width 76 height 28
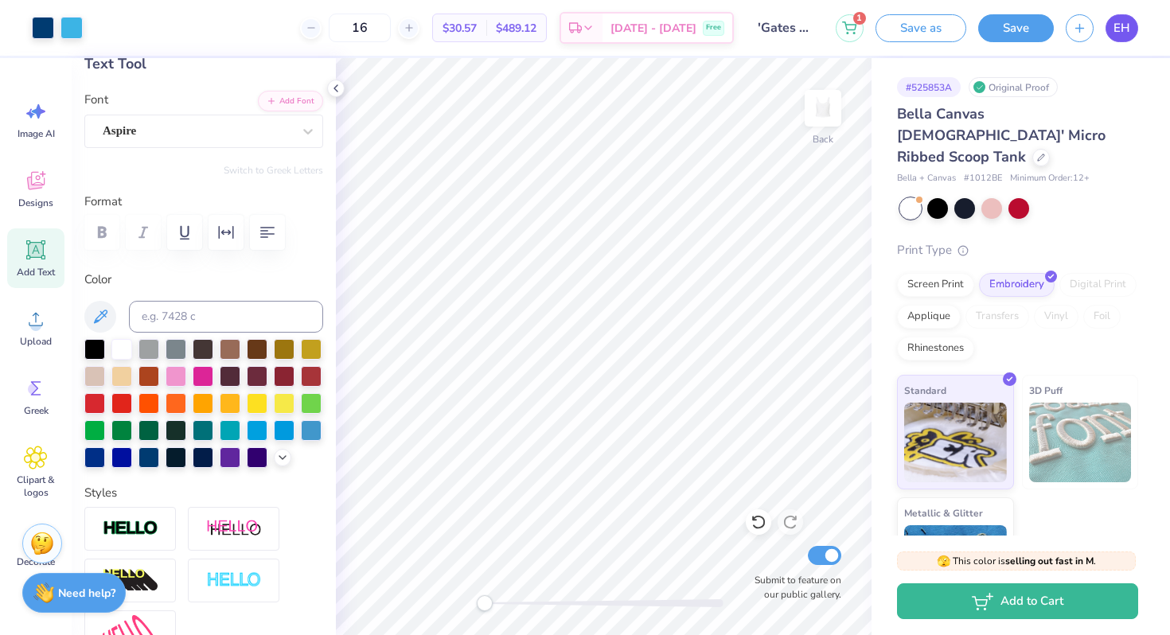
click at [1133, 32] on link "EH" at bounding box center [1121, 28] width 33 height 28
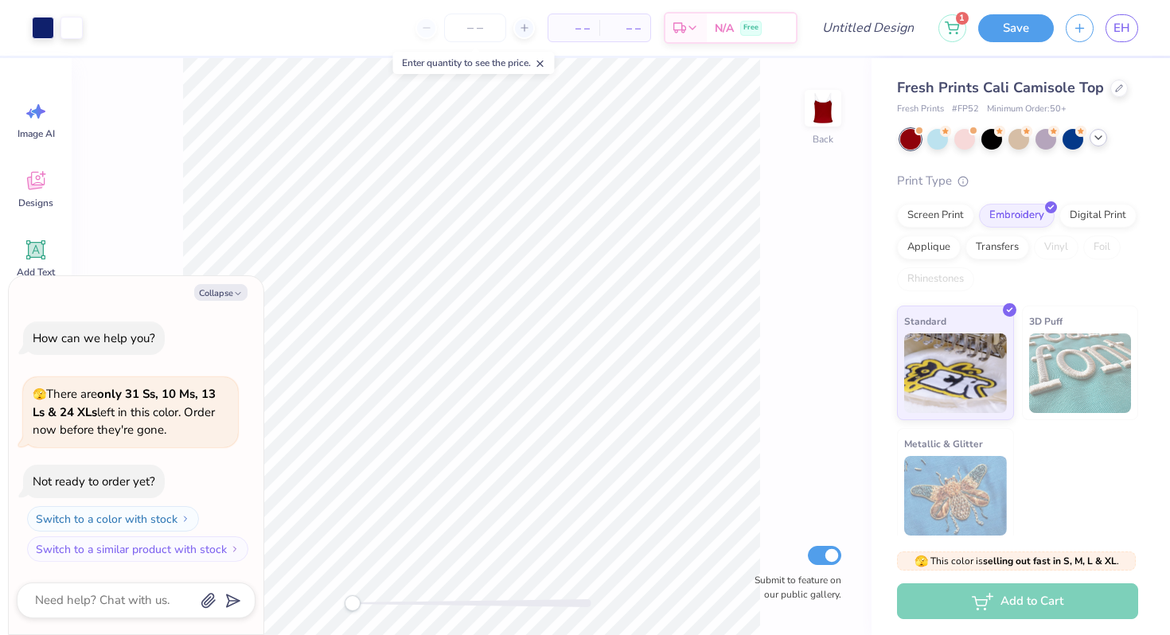
click at [1095, 134] on icon at bounding box center [1098, 137] width 13 height 13
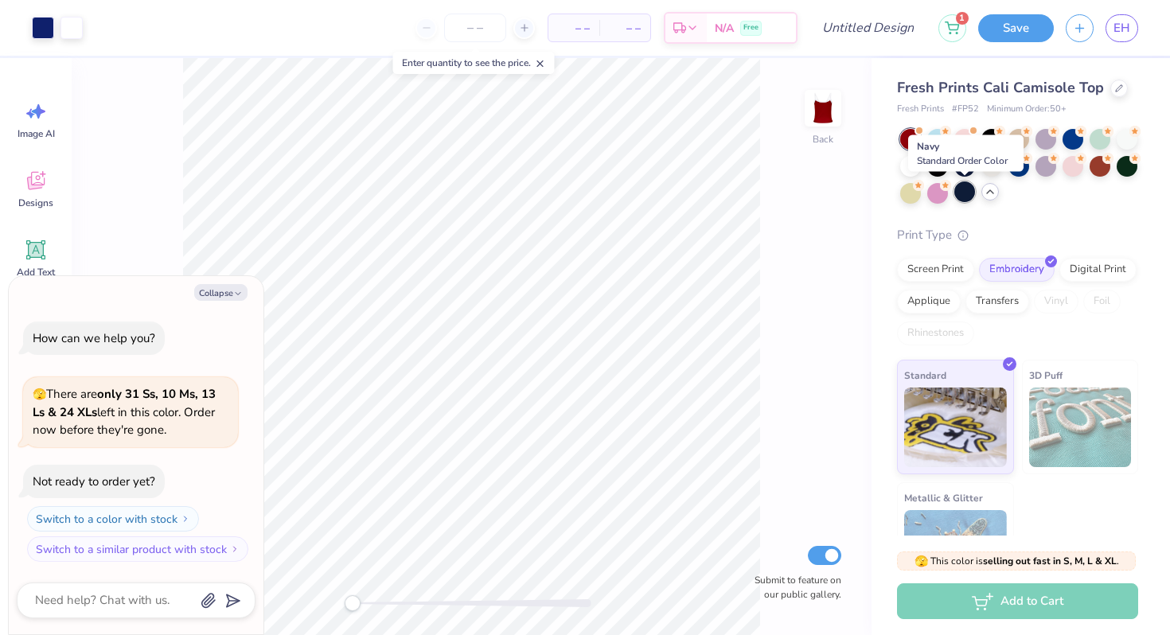
click at [967, 190] on div at bounding box center [964, 191] width 21 height 21
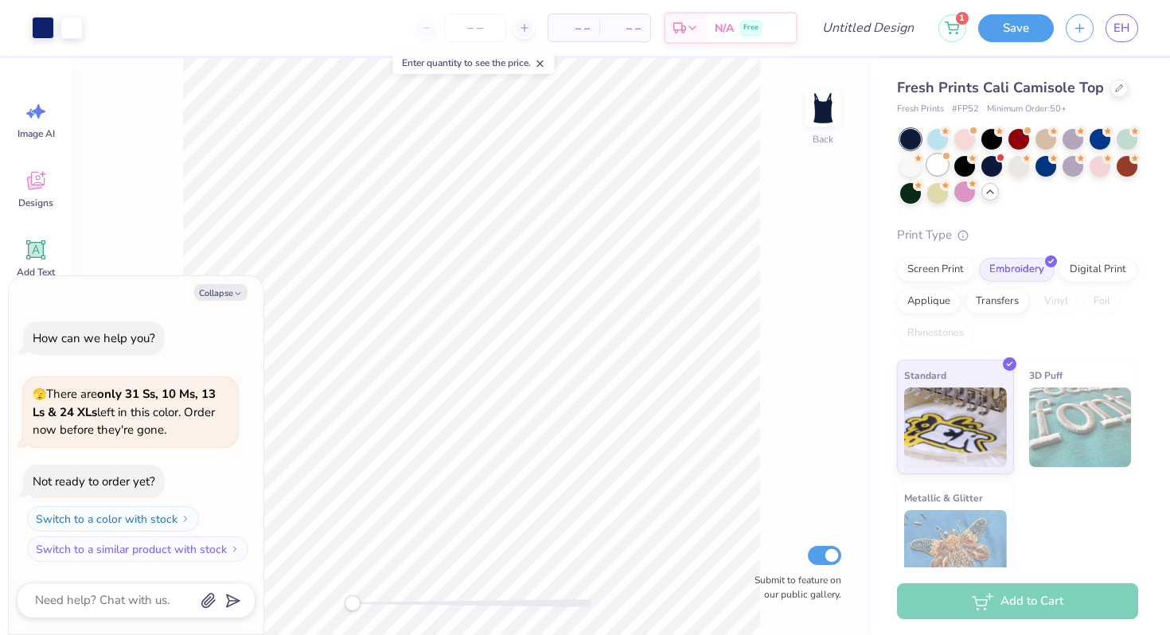
click at [942, 163] on div at bounding box center [937, 164] width 21 height 21
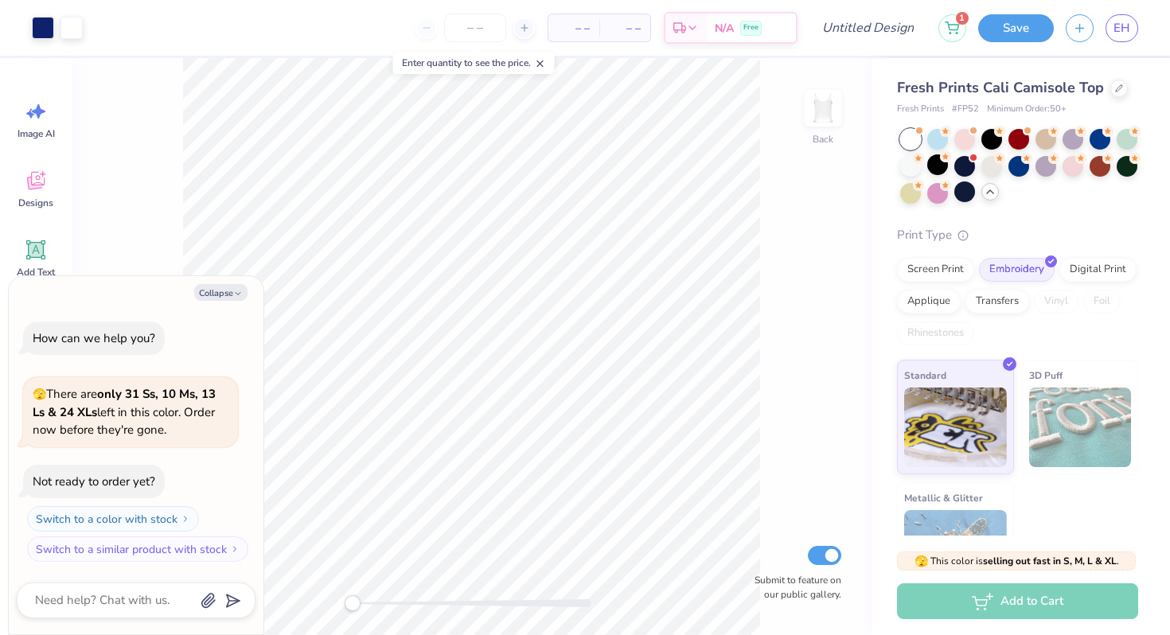
scroll to position [88, 0]
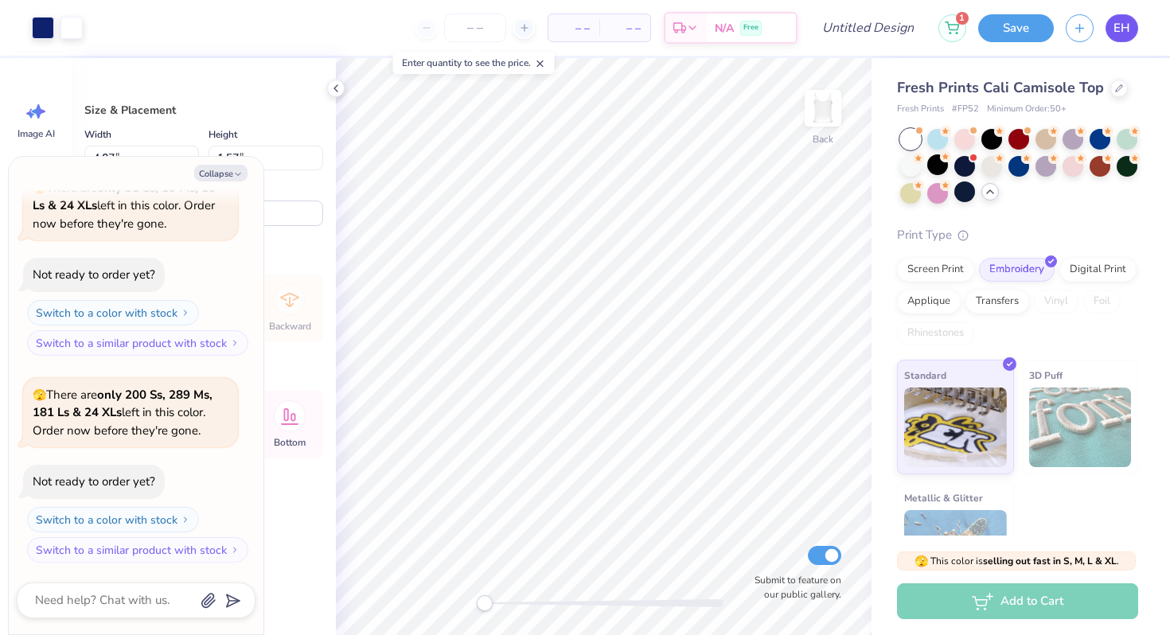
click at [1122, 25] on span "EH" at bounding box center [1121, 28] width 17 height 18
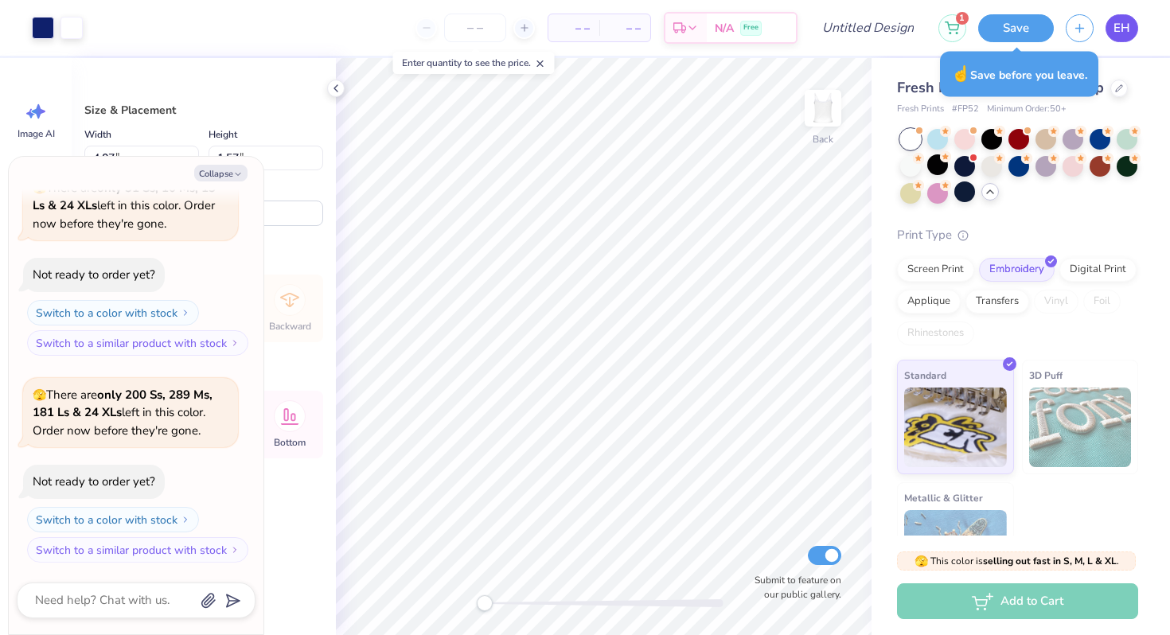
type textarea "x"
